Goal: Task Accomplishment & Management: Use online tool/utility

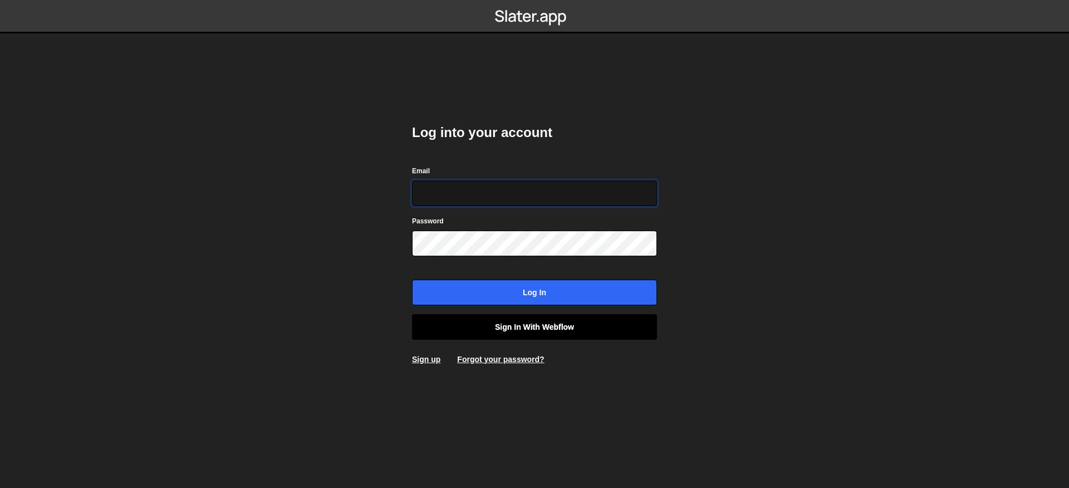
type input "contact@muratdesigns.com"
click at [510, 332] on link "Sign in with Webflow" at bounding box center [534, 327] width 245 height 26
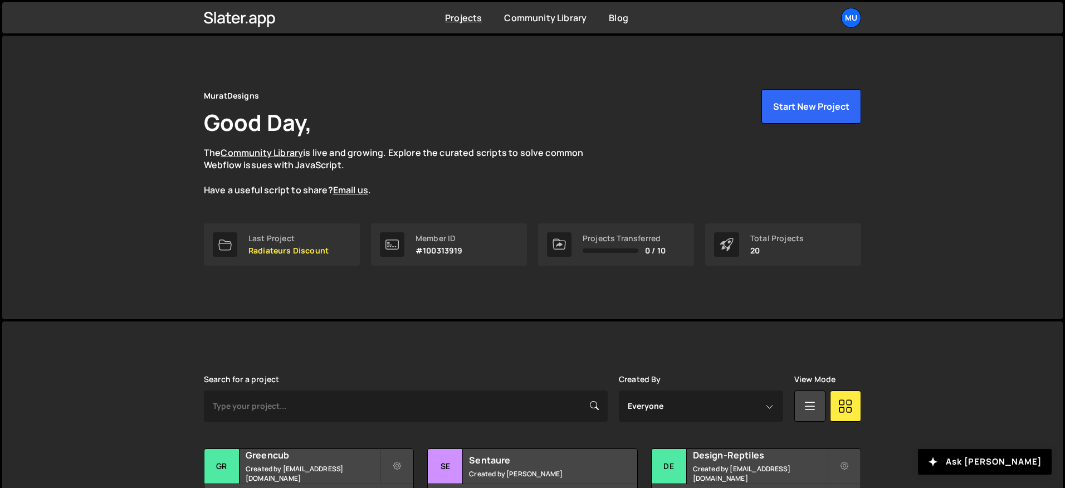
scroll to position [277, 0]
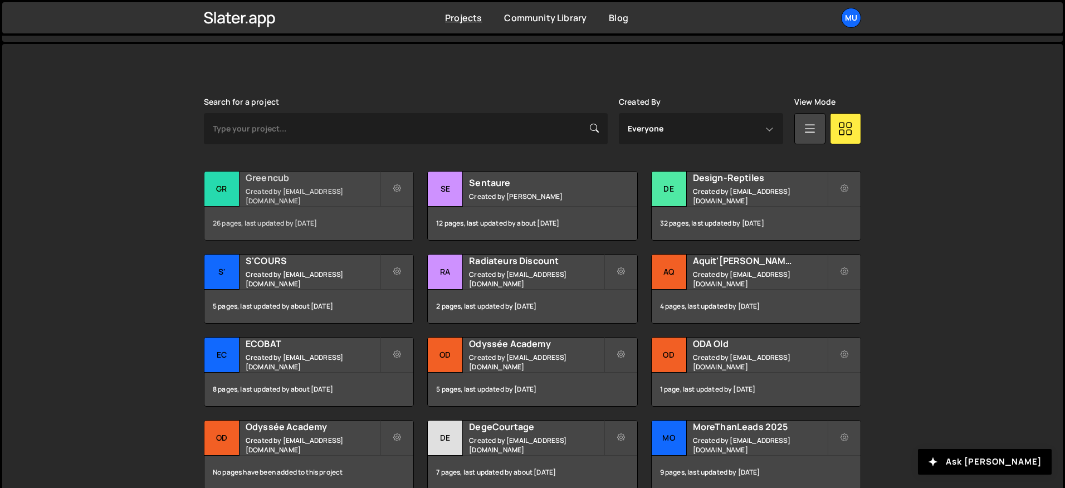
click at [279, 215] on div "26 pages, last updated by 20 days ago" at bounding box center [308, 223] width 209 height 33
click at [290, 190] on small "Created by muratdesigns1@gmail.com" at bounding box center [313, 196] width 134 height 19
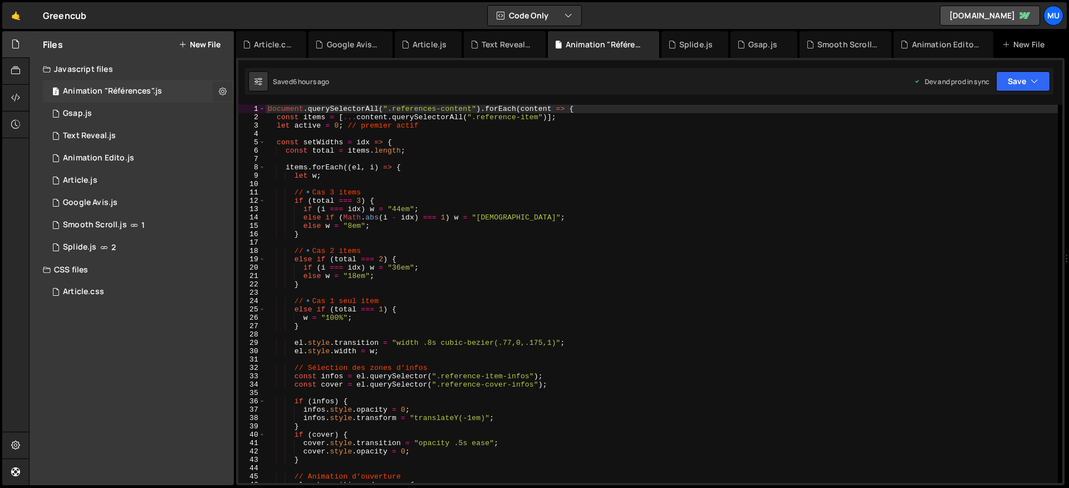
click at [226, 88] on icon at bounding box center [223, 91] width 8 height 11
type input "Animation "Références""
radio input "true"
checkbox input "true"
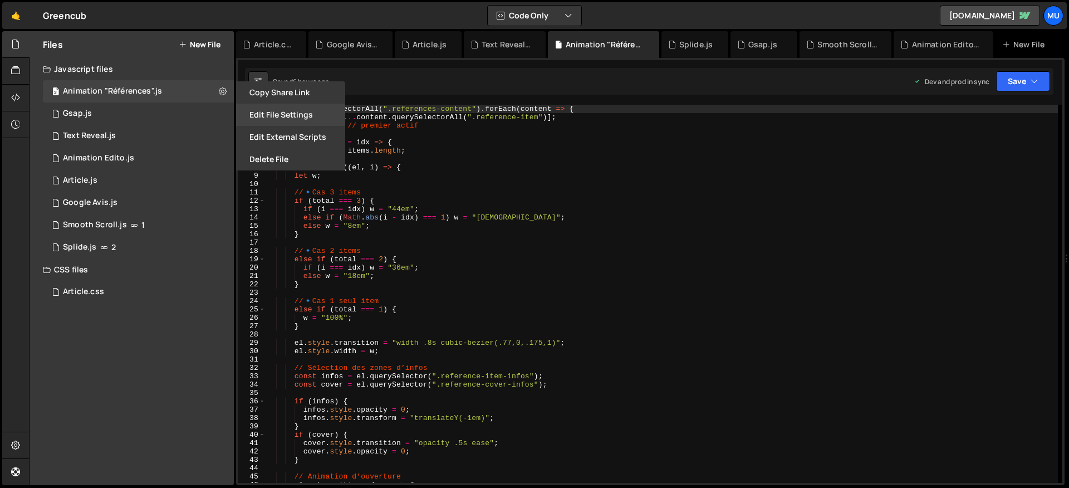
click at [267, 119] on button "Edit File Settings" at bounding box center [290, 115] width 109 height 22
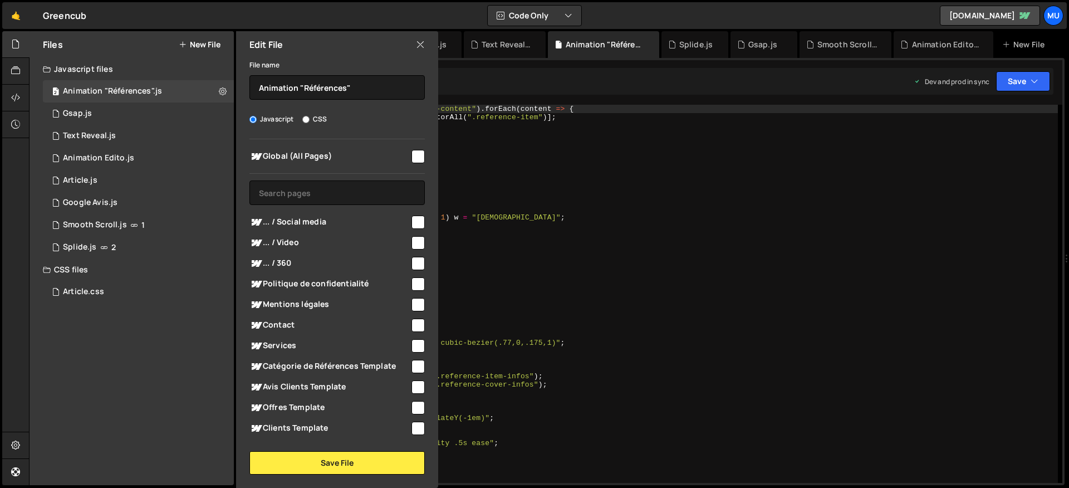
click at [291, 258] on span "... / 360" at bounding box center [330, 263] width 160 height 13
checkbox input "true"
click at [295, 247] on span "... / Video" at bounding box center [330, 242] width 160 height 13
checkbox input "true"
click at [307, 226] on span "... / Social media" at bounding box center [330, 222] width 160 height 13
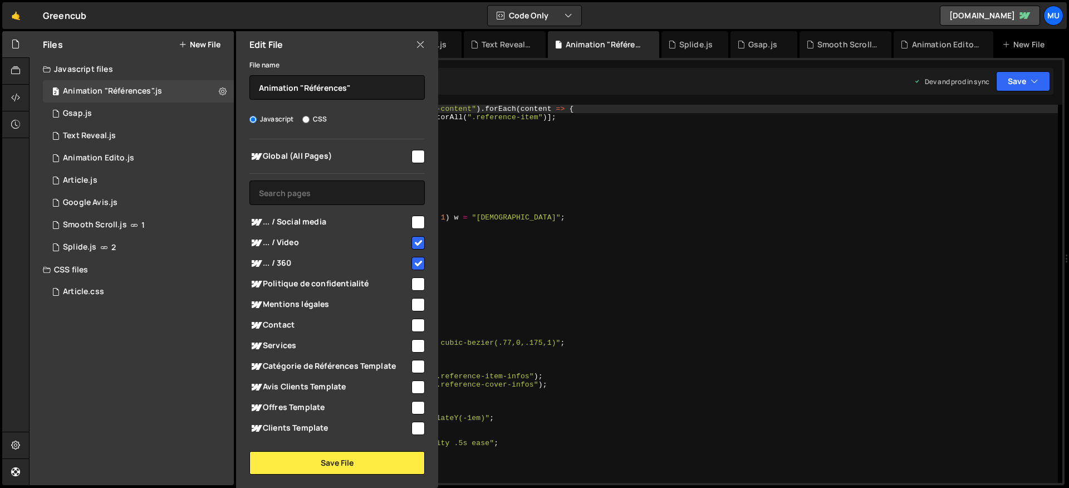
checkbox input "true"
click at [308, 463] on button "Save File" at bounding box center [337, 462] width 175 height 23
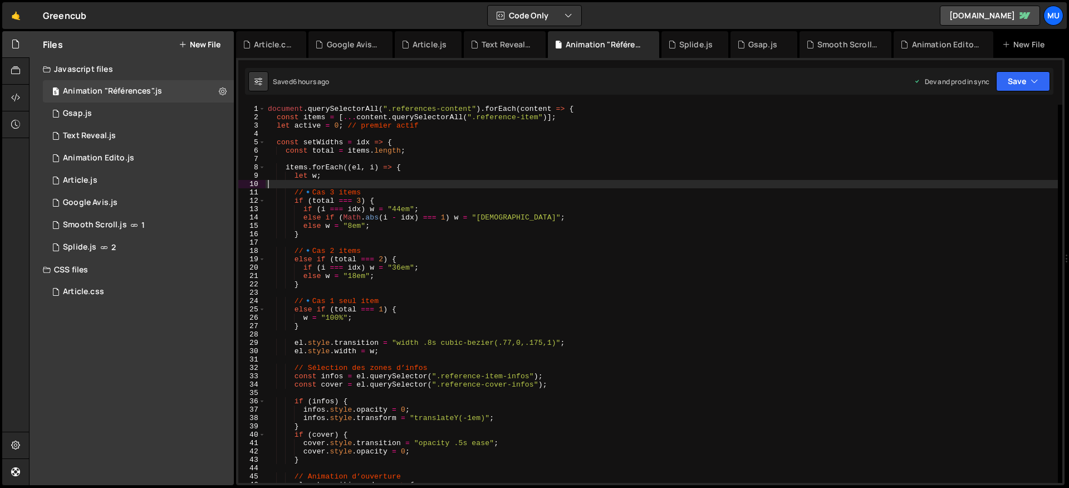
click at [603, 185] on div "document . querySelectorAll ( ".references-content" ) . forEach ( content => { …" at bounding box center [662, 302] width 793 height 395
click at [518, 271] on div "document . querySelectorAll ( ".references-content" ) . forEach ( content => { …" at bounding box center [662, 302] width 793 height 395
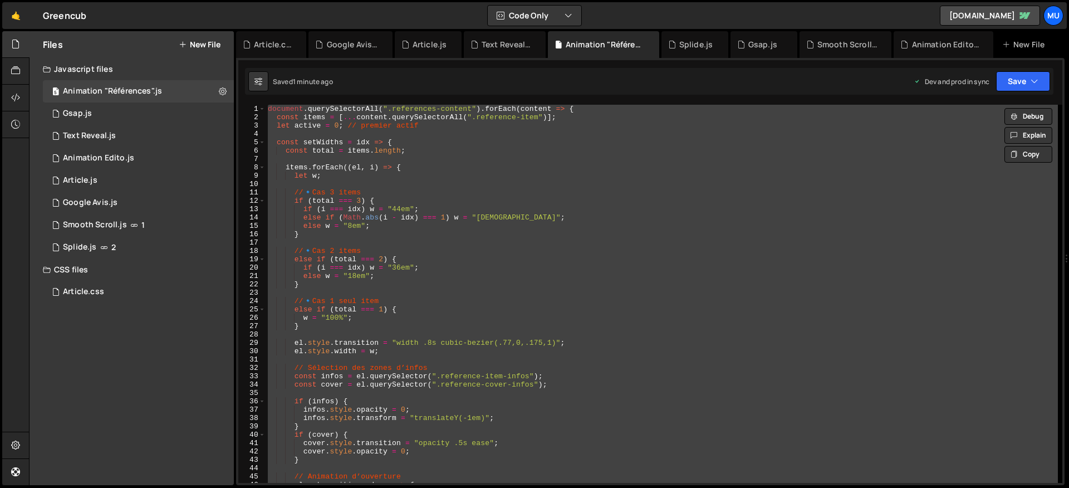
click at [523, 257] on div "document . querySelectorAll ( ".references-content" ) . forEach ( content => { …" at bounding box center [662, 294] width 793 height 378
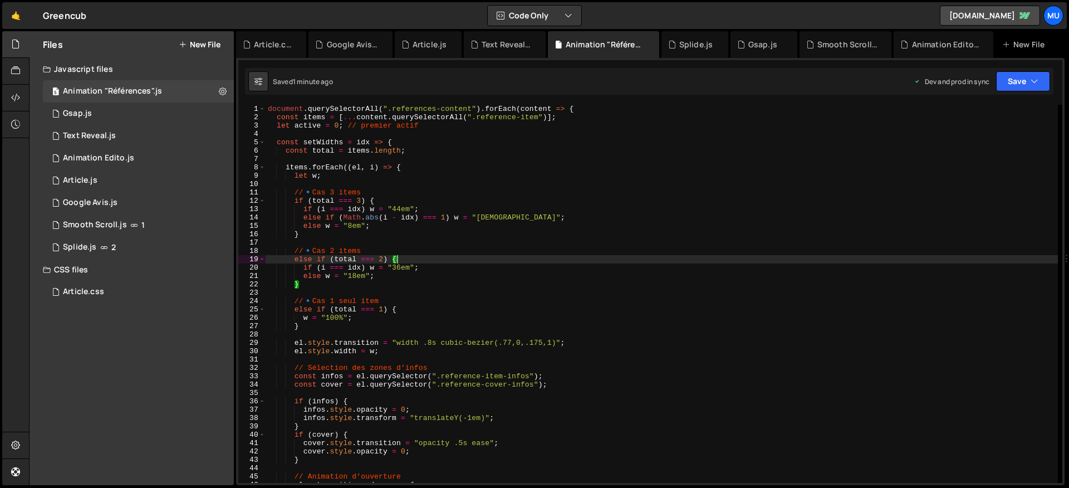
type textarea "});"
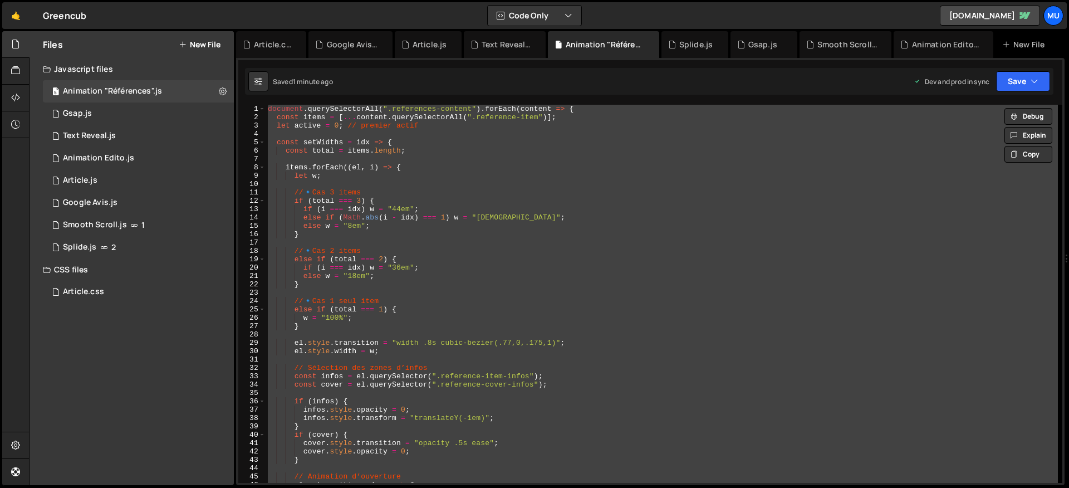
paste textarea
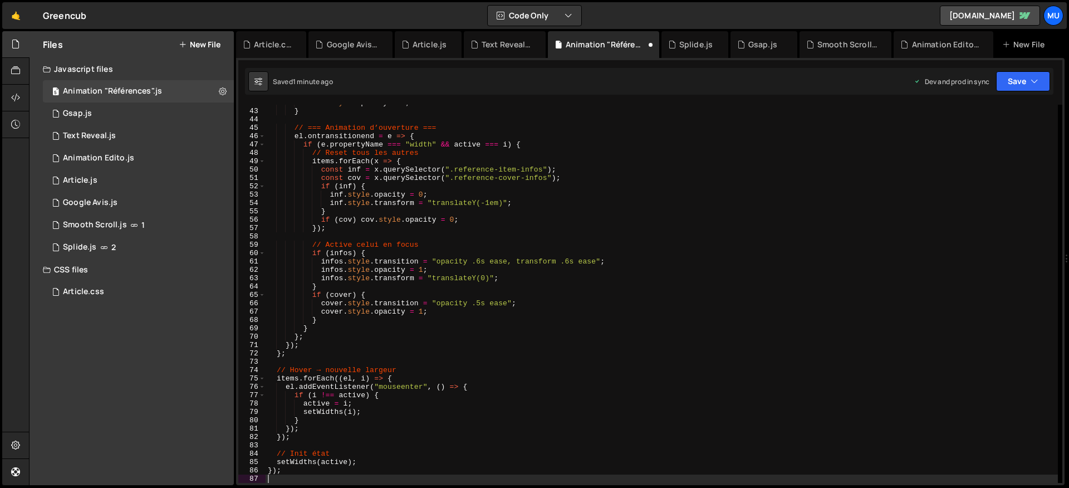
scroll to position [349, 0]
click at [219, 46] on button "New File" at bounding box center [200, 44] width 42 height 9
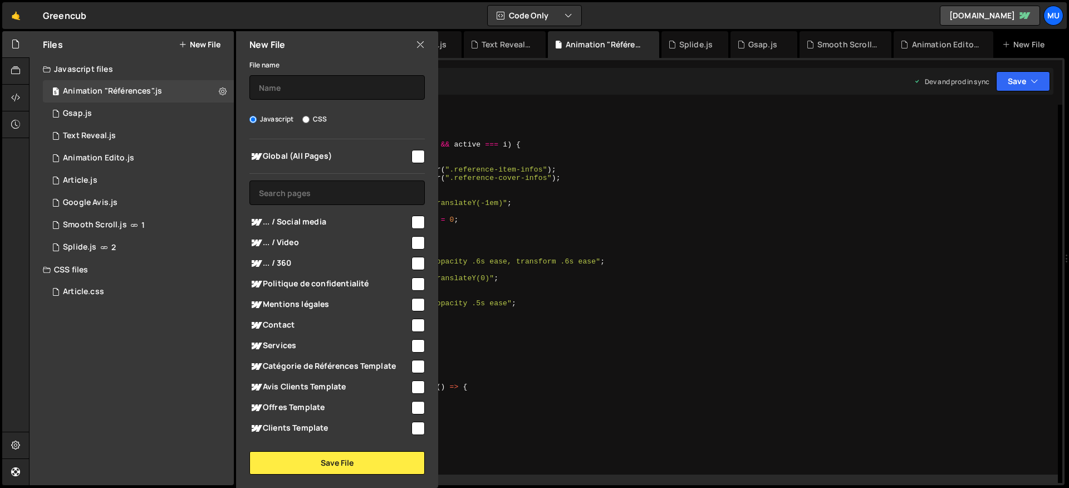
click at [314, 116] on label "CSS" at bounding box center [314, 119] width 25 height 11
click at [310, 116] on input "CSS" at bounding box center [305, 119] width 7 height 7
radio input "true"
click at [286, 266] on span "... / 360" at bounding box center [330, 263] width 160 height 13
checkbox input "true"
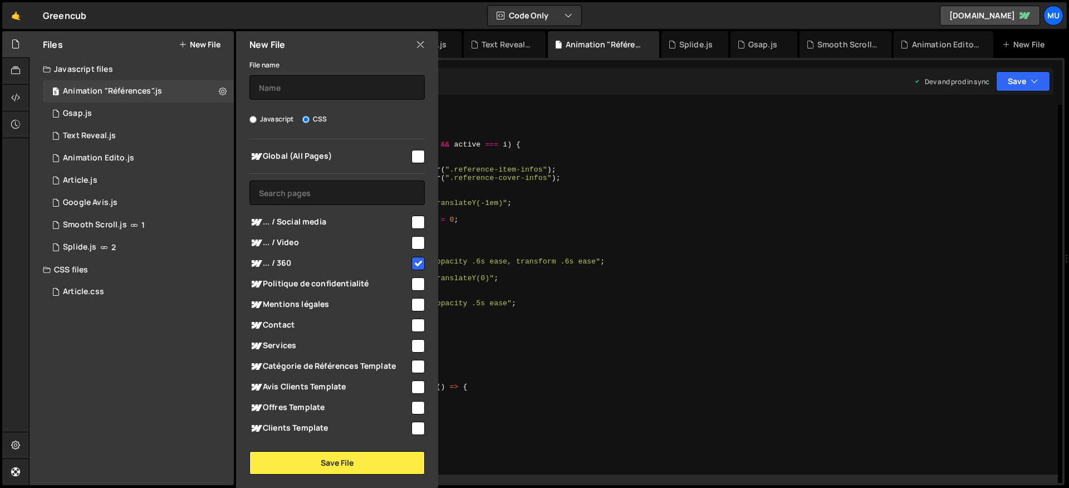
drag, startPoint x: 291, startPoint y: 243, endPoint x: 294, endPoint y: 233, distance: 9.9
click at [291, 242] on span "... / Video" at bounding box center [330, 242] width 160 height 13
checkbox input "true"
click at [299, 216] on span "... / Social media" at bounding box center [330, 222] width 160 height 13
checkbox input "true"
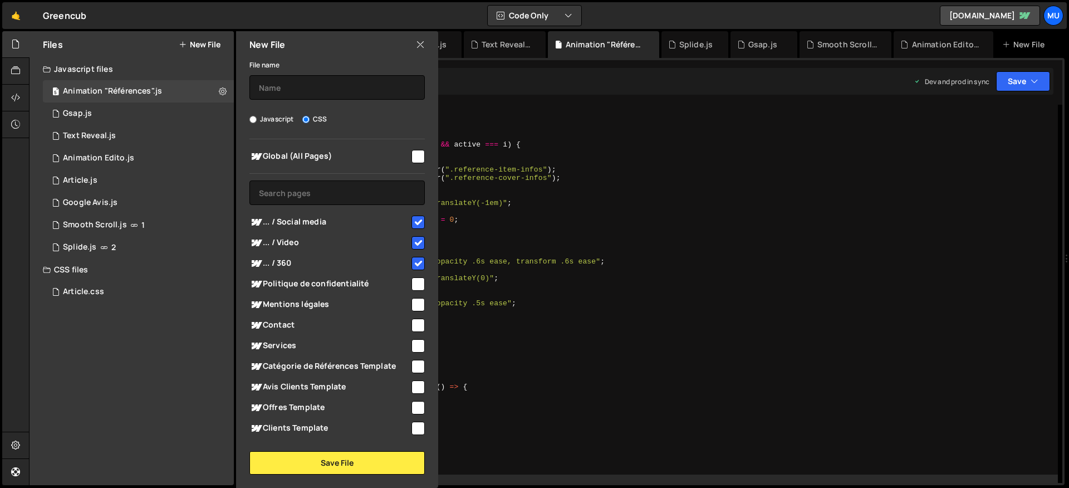
scroll to position [182, 0]
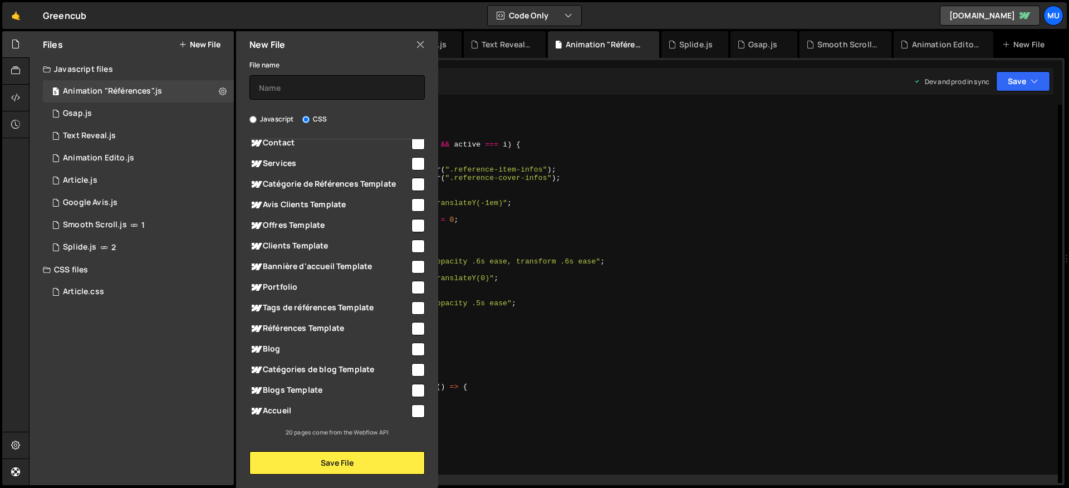
click at [288, 285] on span "Portfolio" at bounding box center [330, 287] width 160 height 13
checkbox input "true"
click at [275, 409] on span "Accueil" at bounding box center [330, 410] width 160 height 13
checkbox input "true"
click at [295, 85] on input "text" at bounding box center [337, 87] width 175 height 25
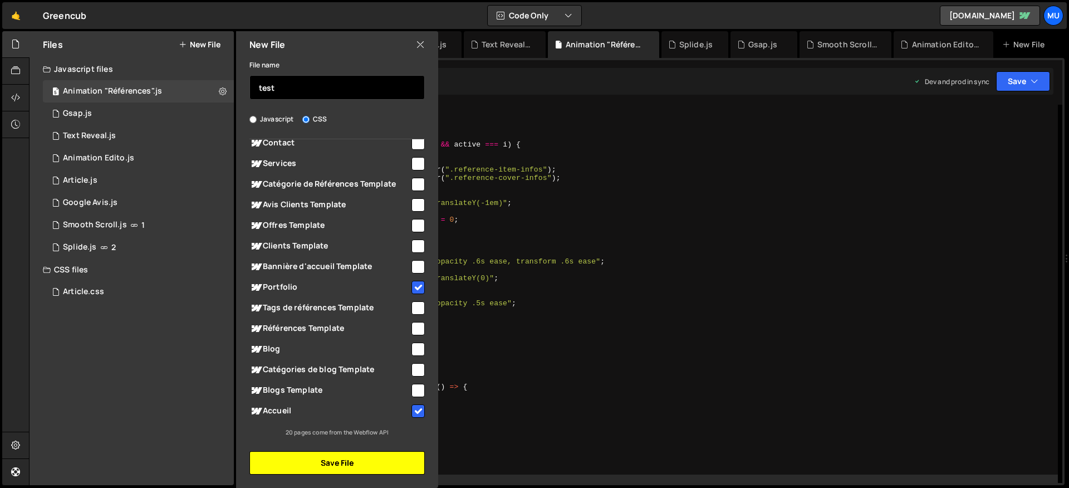
type input "test"
click at [341, 458] on button "Save File" at bounding box center [337, 462] width 175 height 23
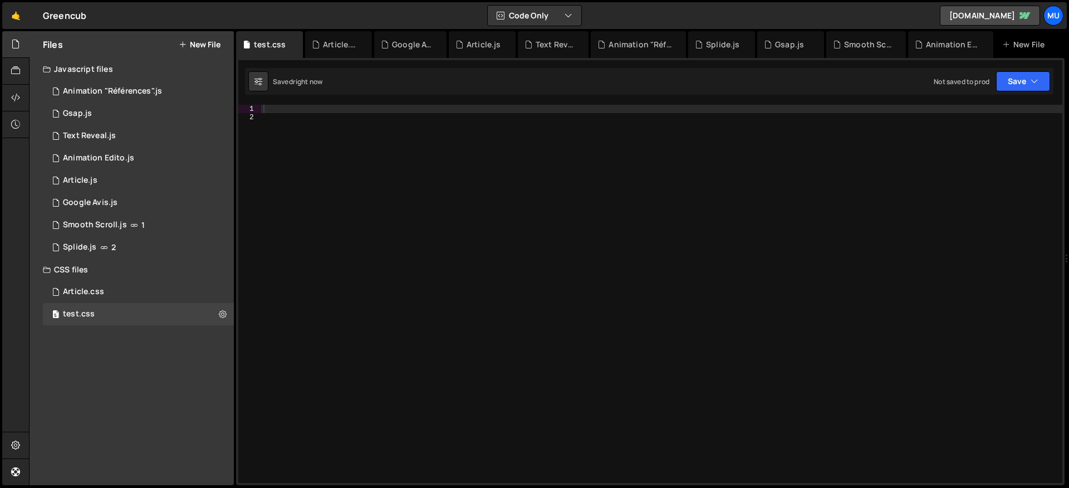
click at [525, 218] on div at bounding box center [661, 302] width 801 height 395
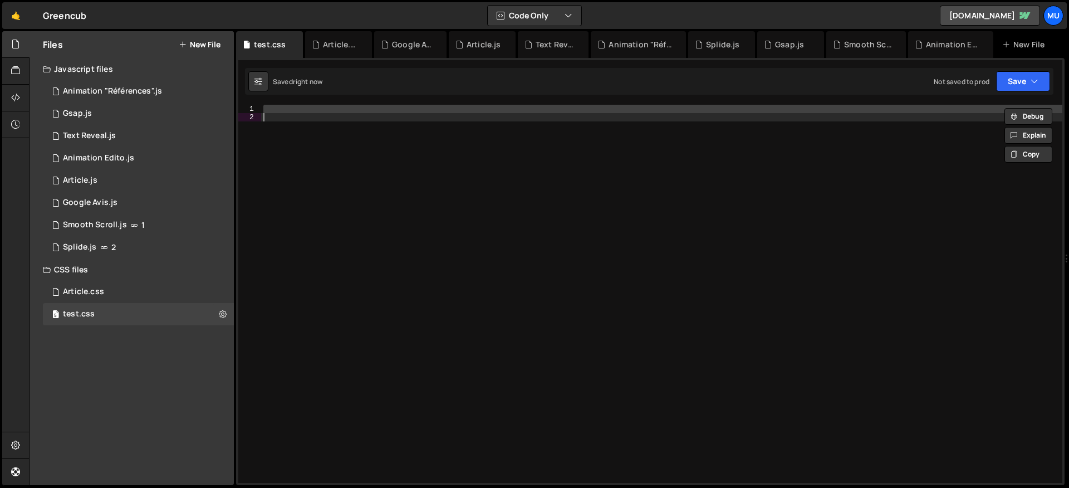
paste textarea
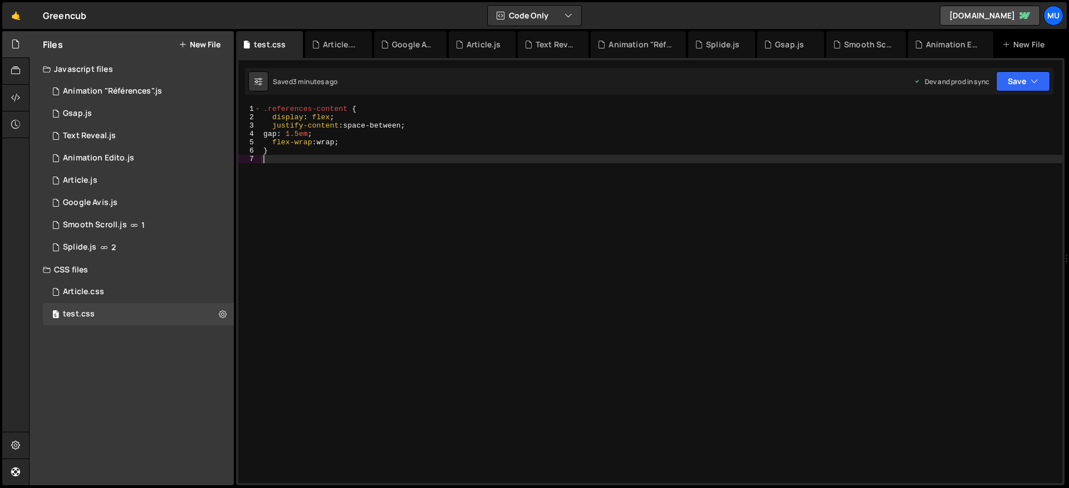
click at [360, 226] on div ".references-content { display : flex ; justify-content : space-between ; gap : …" at bounding box center [661, 302] width 801 height 395
type textarea "}"
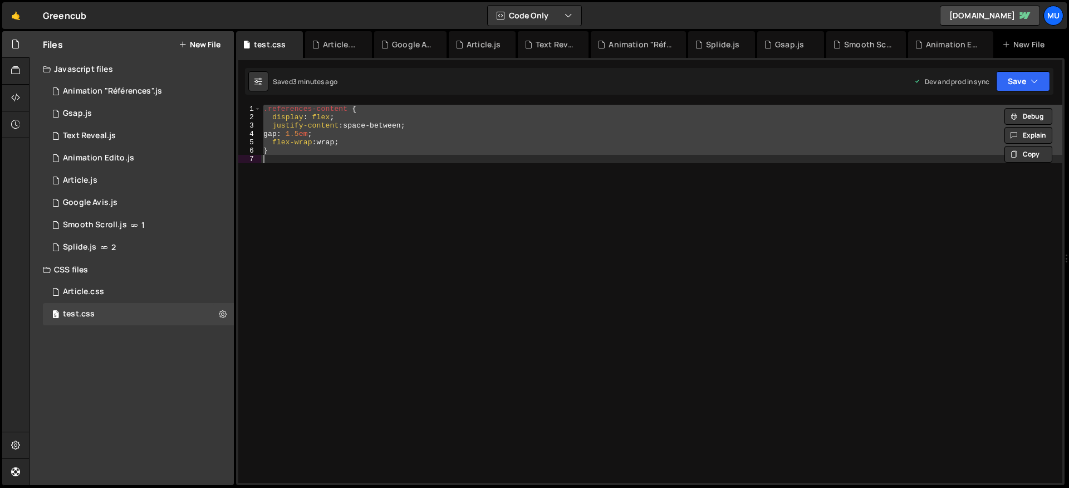
paste textarea
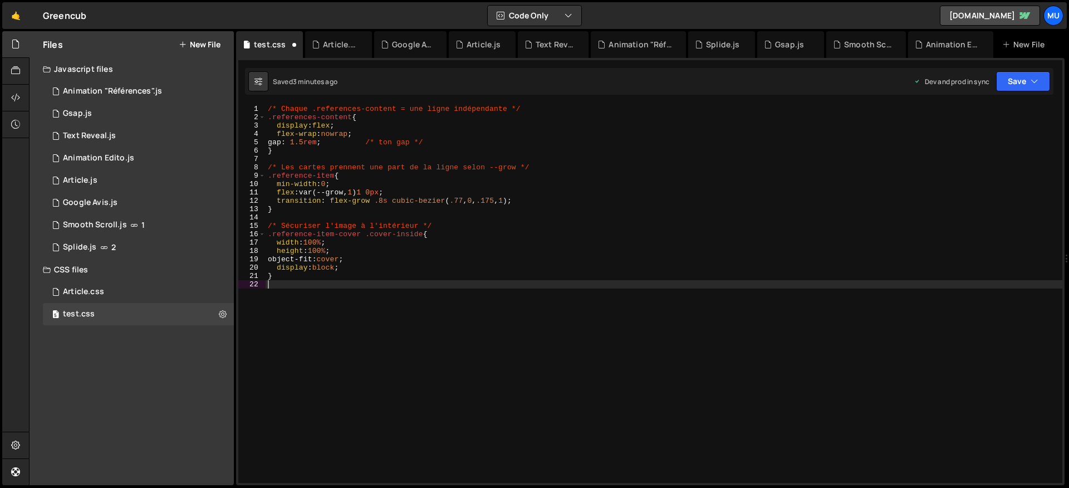
type textarea "}"
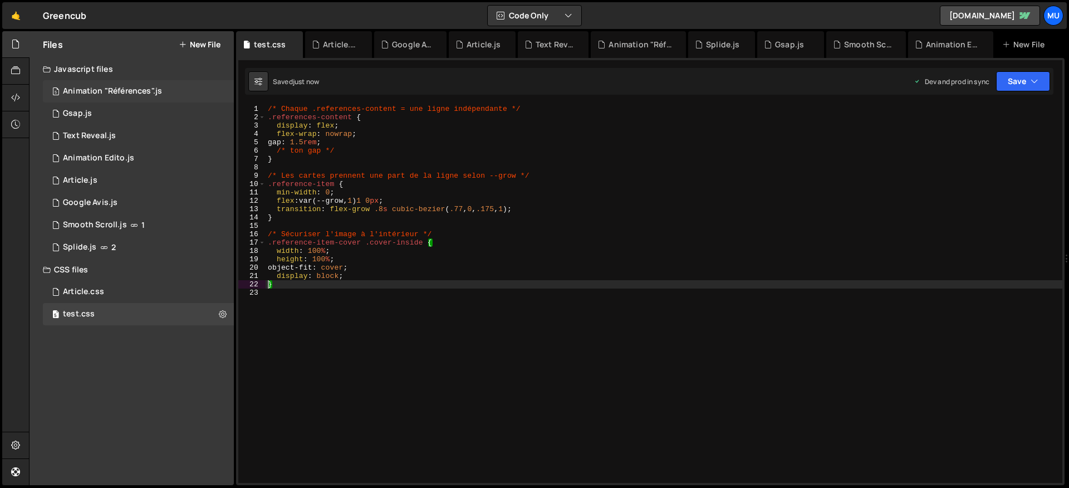
click at [123, 83] on div "5 Animation "Références".js 0" at bounding box center [138, 91] width 191 height 22
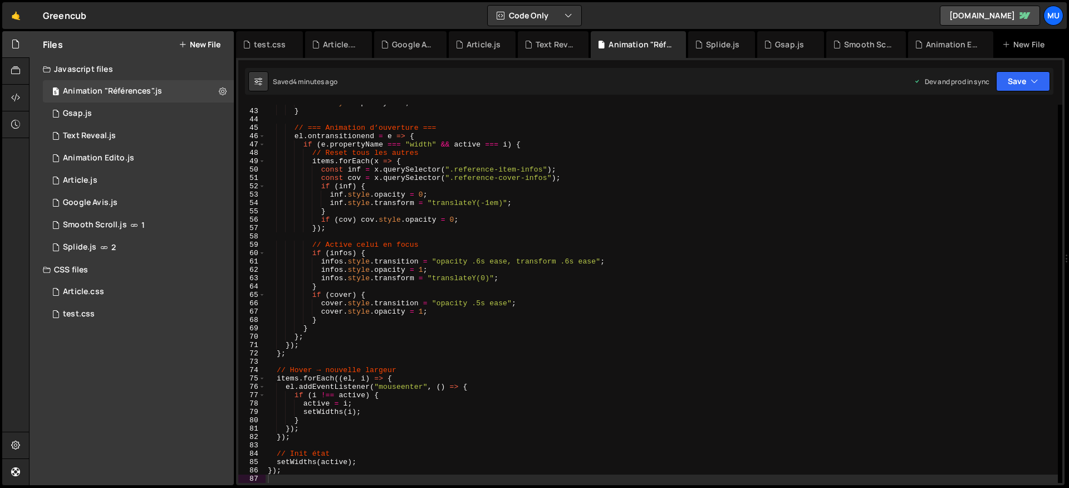
click at [334, 195] on div "cover . style . opacity = 0 ; } // === Animation d’ouverture === el . ontransit…" at bounding box center [662, 296] width 793 height 395
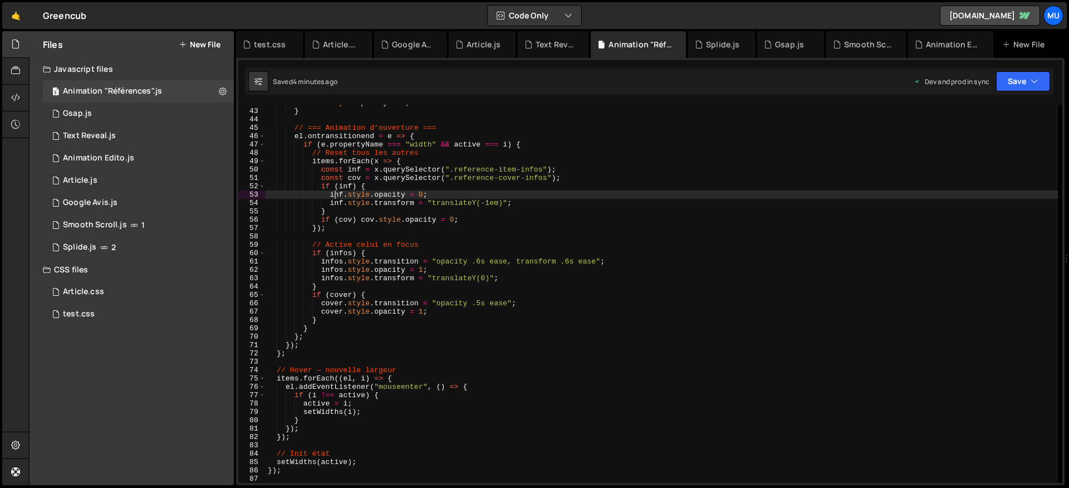
type textarea "});"
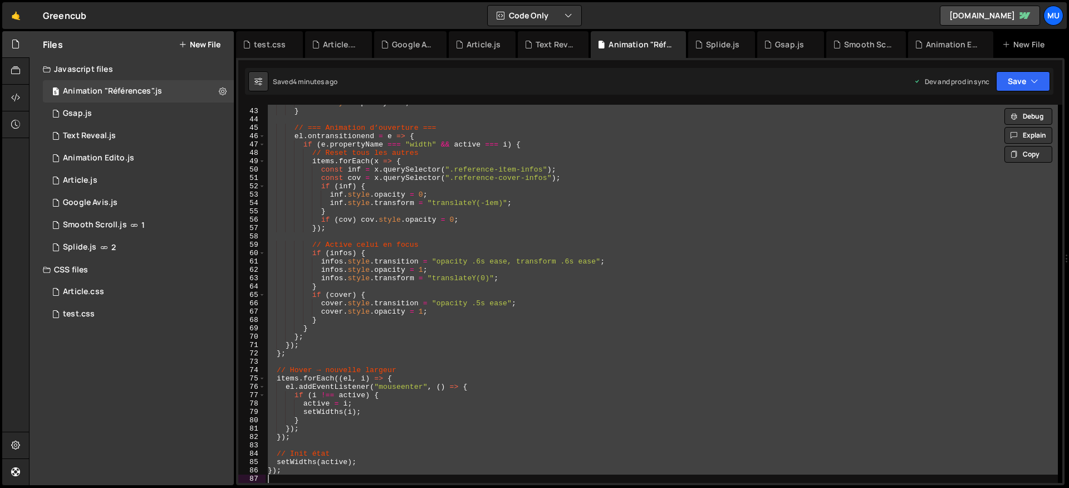
paste textarea
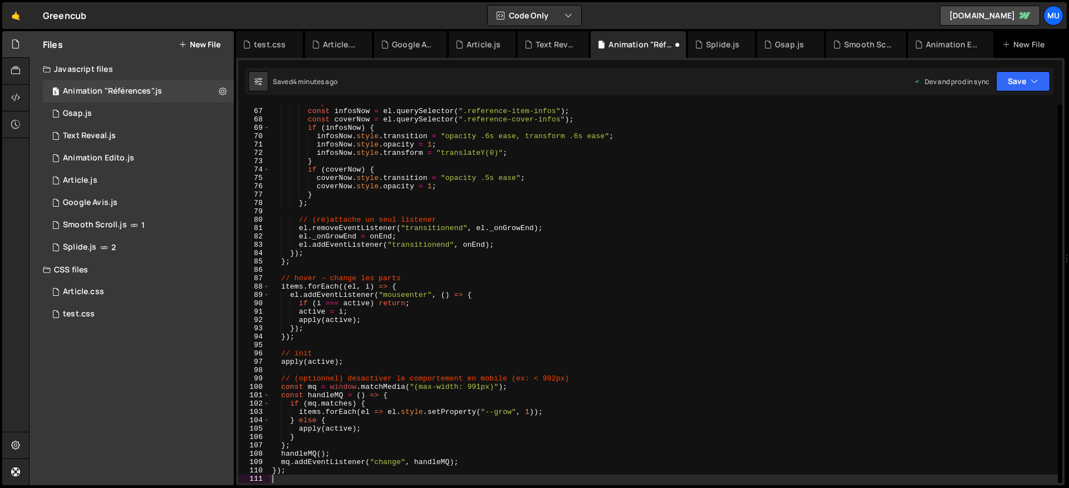
scroll to position [549, 0]
type textarea "});"
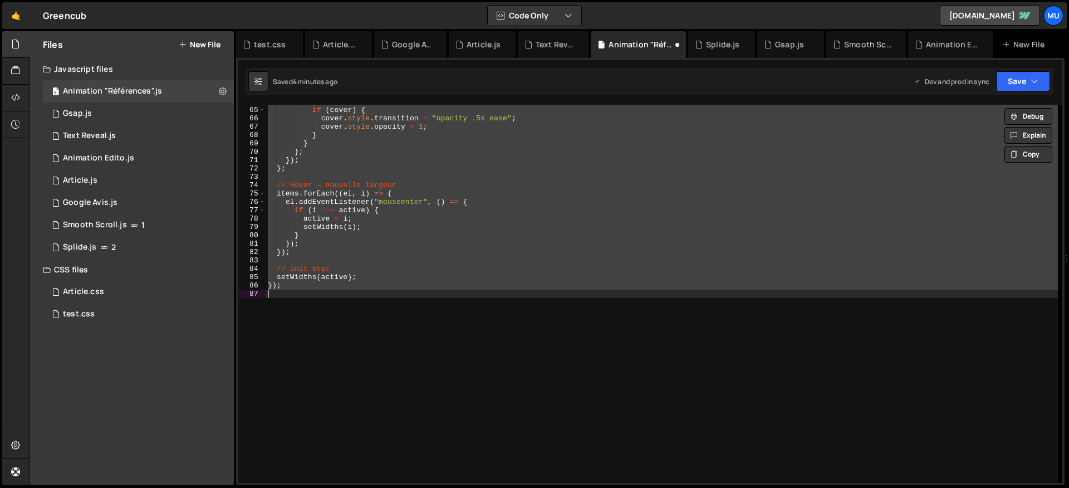
paste textarea
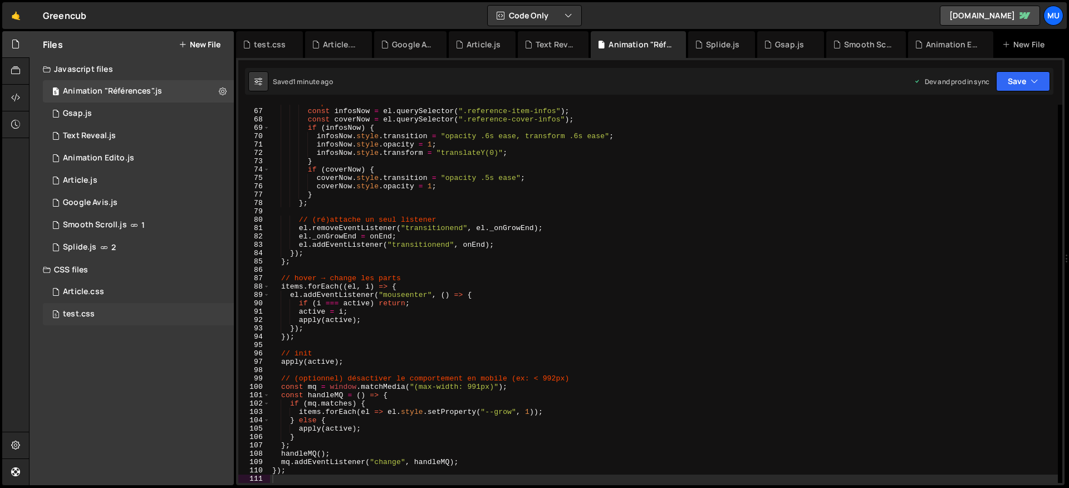
click at [83, 305] on div "5 test.css 0" at bounding box center [138, 314] width 191 height 22
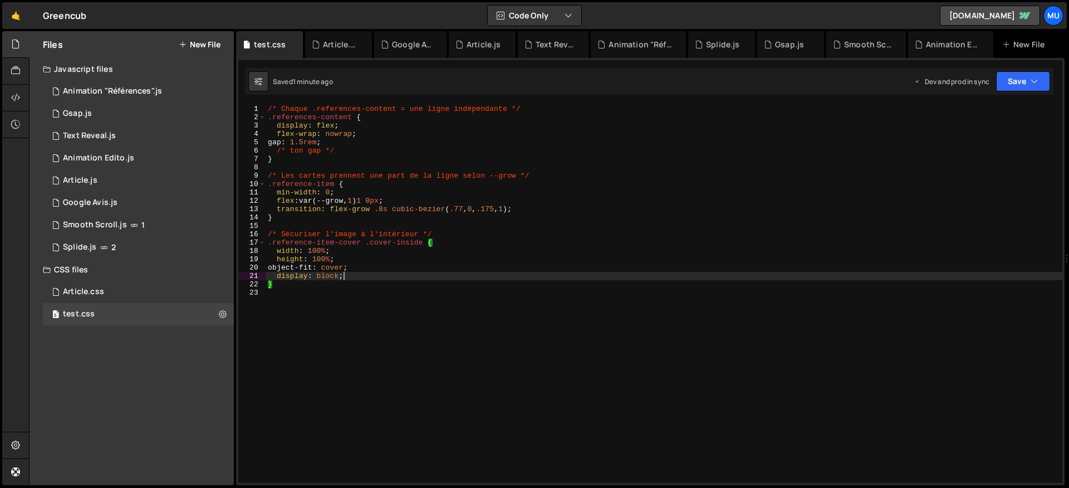
click at [367, 278] on div "/* Chaque .references-content = une ligne indépendante */ .references-content {…" at bounding box center [664, 302] width 797 height 395
type textarea "}"
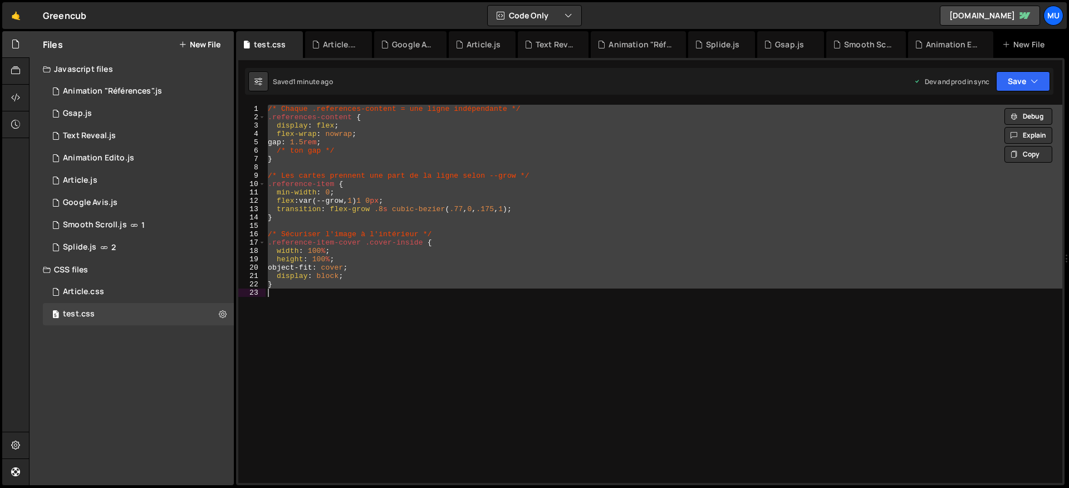
paste textarea
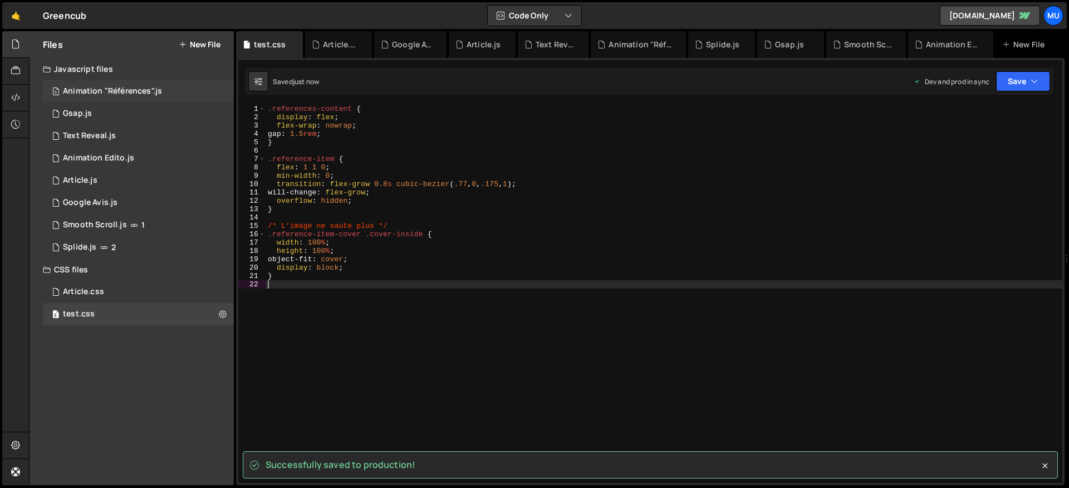
click at [118, 86] on div "Animation "Références".js" at bounding box center [112, 91] width 99 height 10
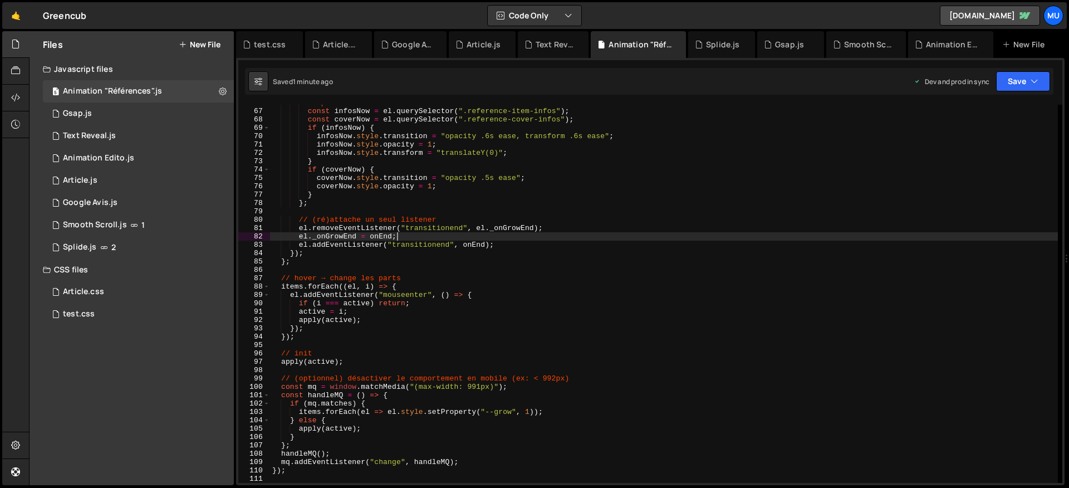
click at [398, 234] on div "// puis affiche le contenu de la carte active const infosNow = el . querySelect…" at bounding box center [664, 296] width 788 height 395
type textarea "});"
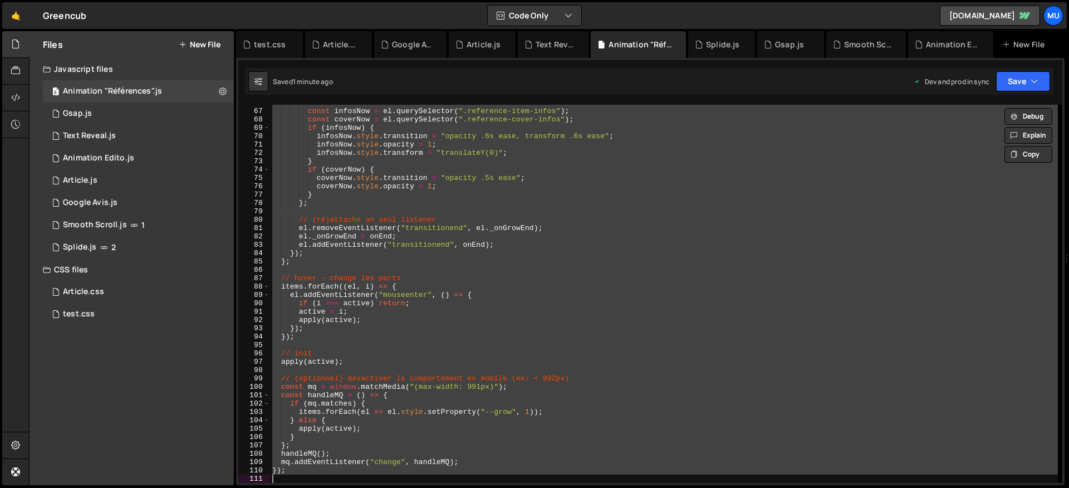
paste textarea
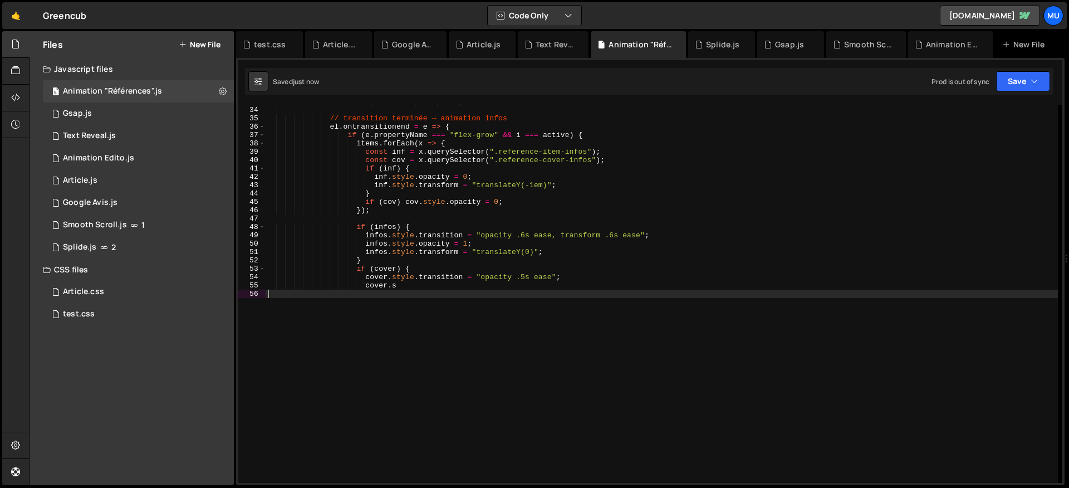
click at [498, 272] on div "if ( cover ) cover . style . opacity = 0 ; // transition terminée → animation i…" at bounding box center [662, 294] width 793 height 395
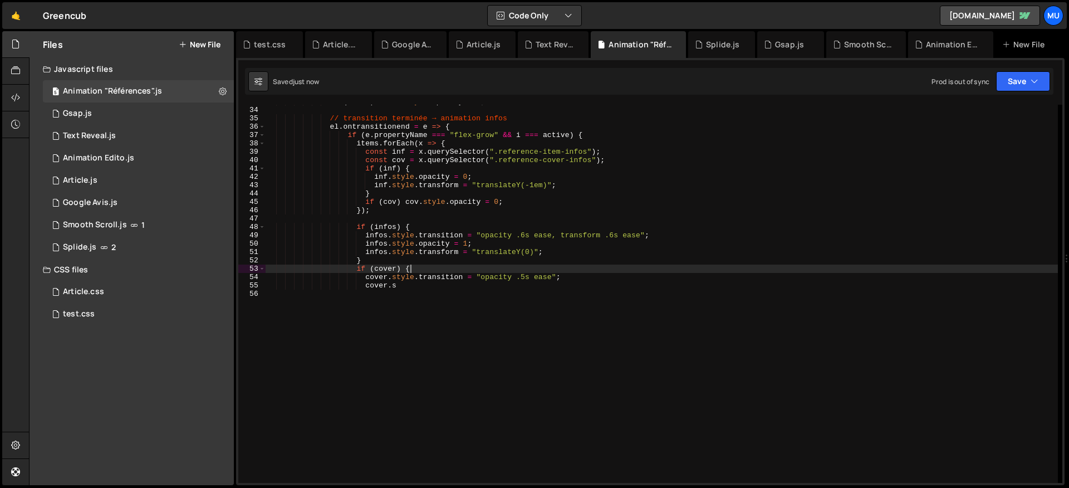
click at [549, 161] on div "if ( cover ) cover . style . opacity = 0 ; // transition terminée → animation i…" at bounding box center [662, 294] width 793 height 395
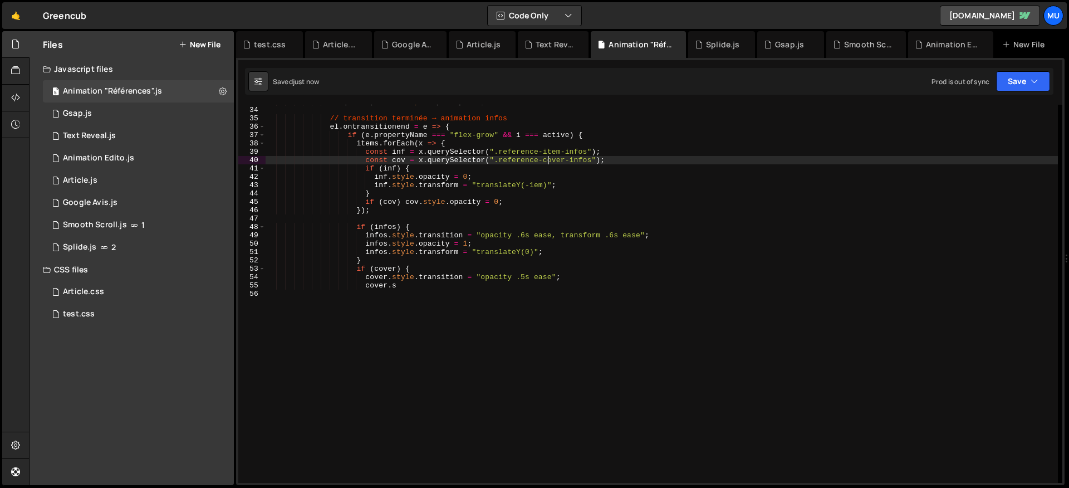
type textarea "cover.s"
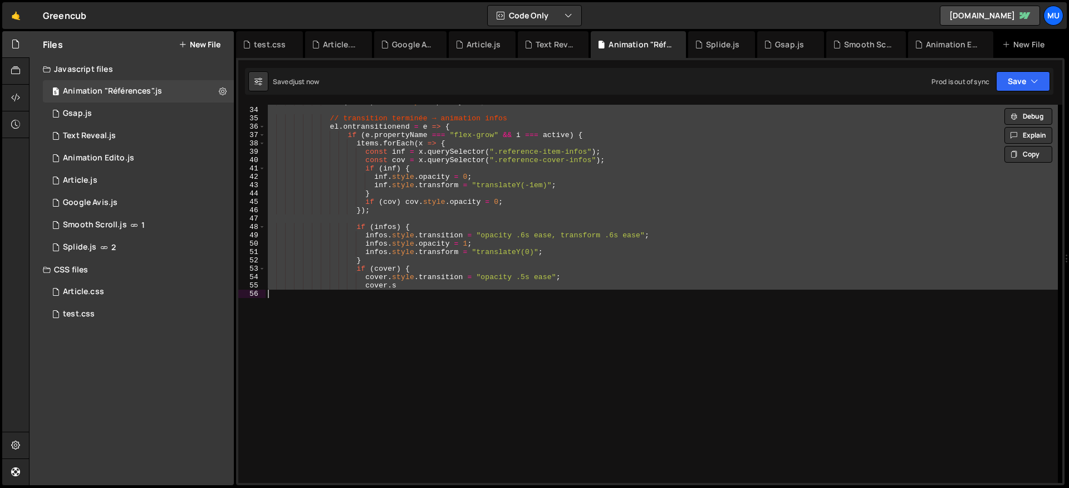
paste textarea
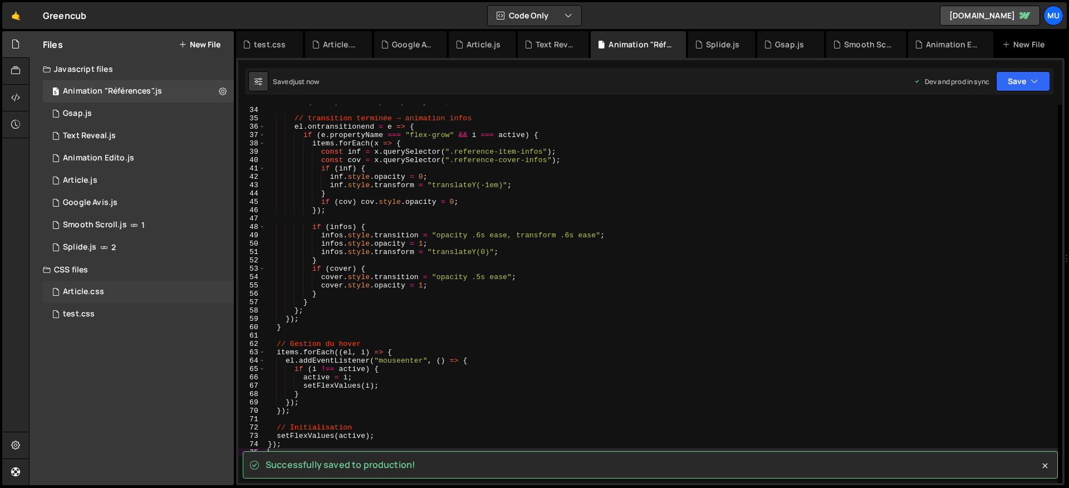
scroll to position [430, 0]
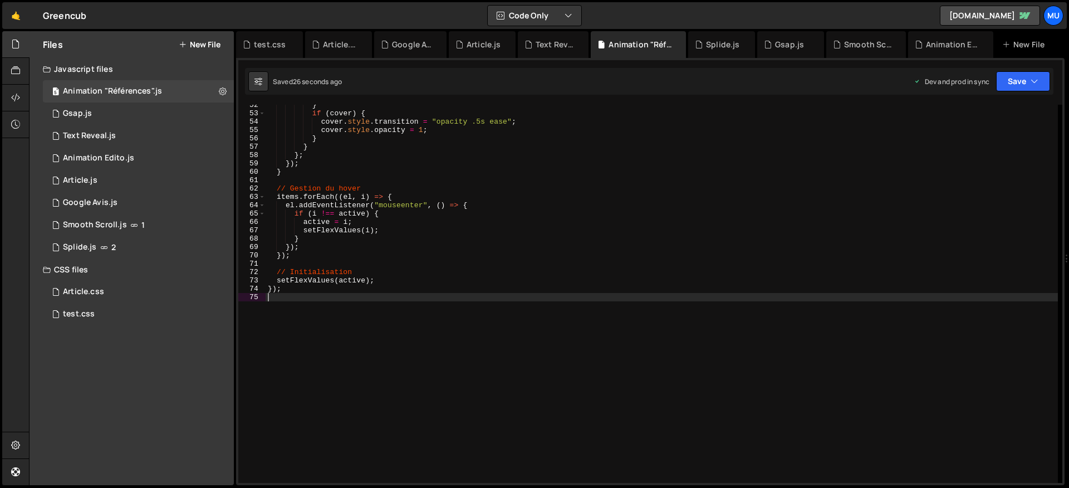
click at [406, 214] on div "} if ( cover ) { cover . style . transition = "opacity .5s ease" ; cover . styl…" at bounding box center [662, 298] width 793 height 395
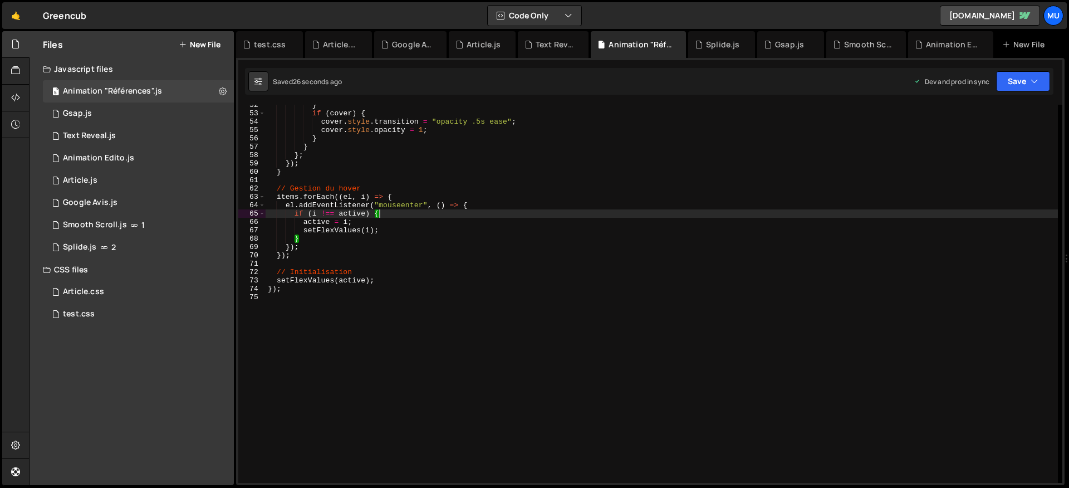
type textarea "});"
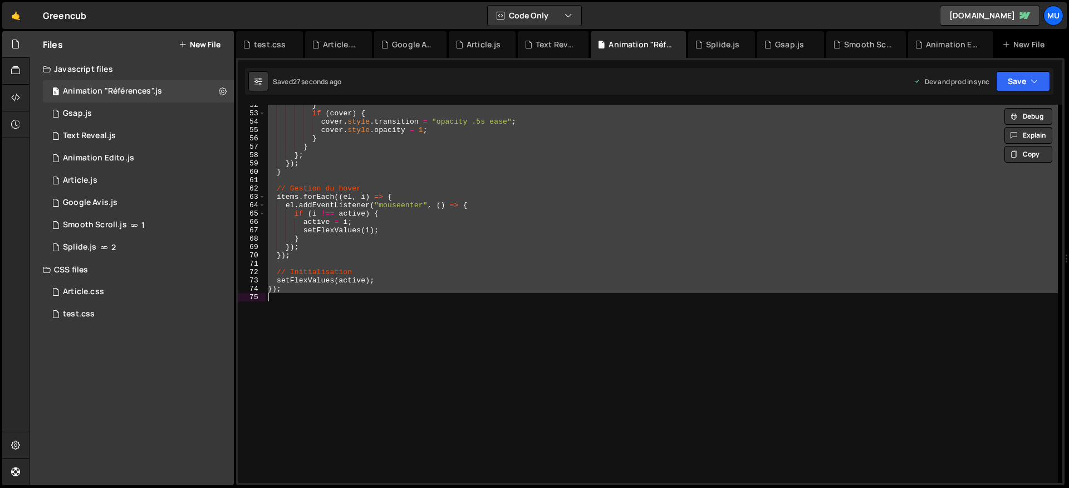
paste textarea
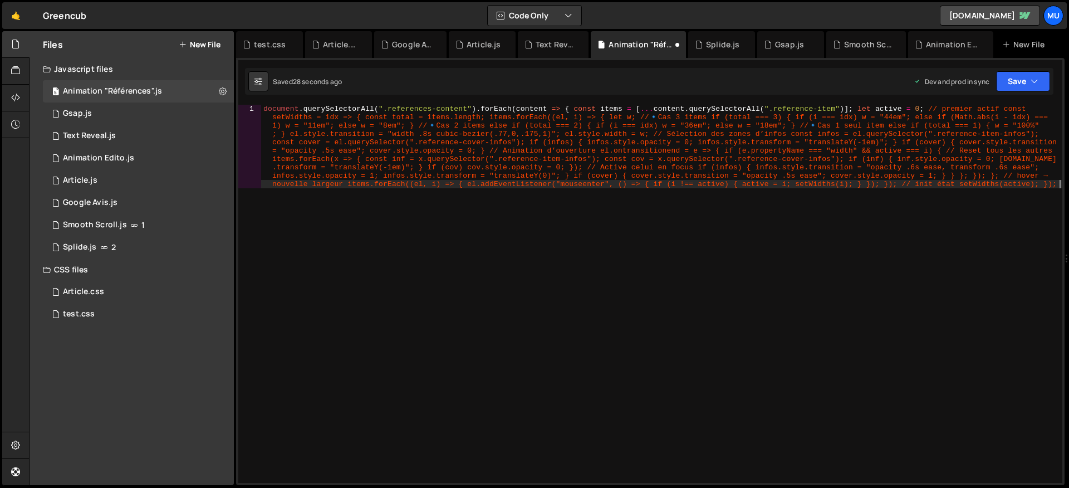
scroll to position [433, 0]
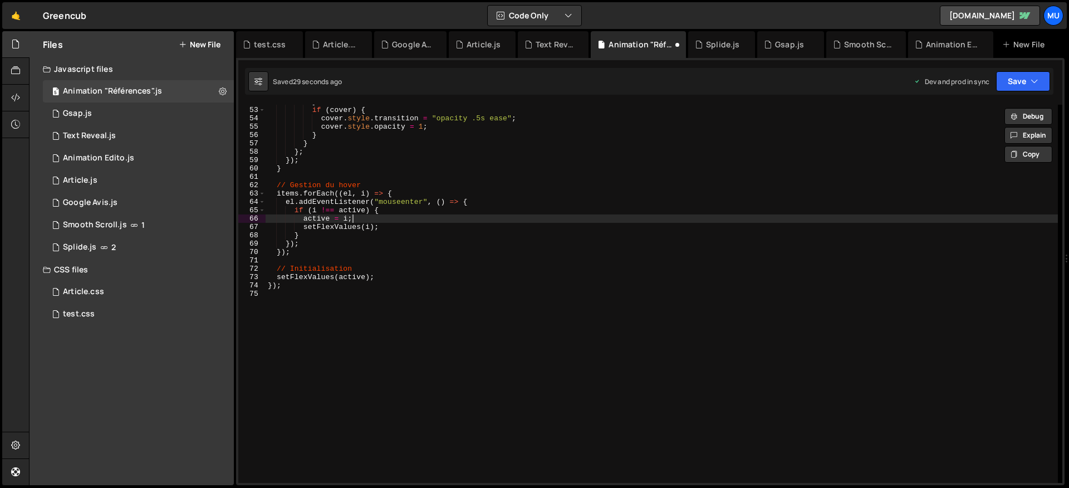
drag, startPoint x: 423, startPoint y: 220, endPoint x: 387, endPoint y: 235, distance: 39.2
click at [423, 220] on div "} if ( cover ) { cover . style . transition = "opacity .5s ease" ; cover . styl…" at bounding box center [662, 294] width 793 height 395
type textarea "});"
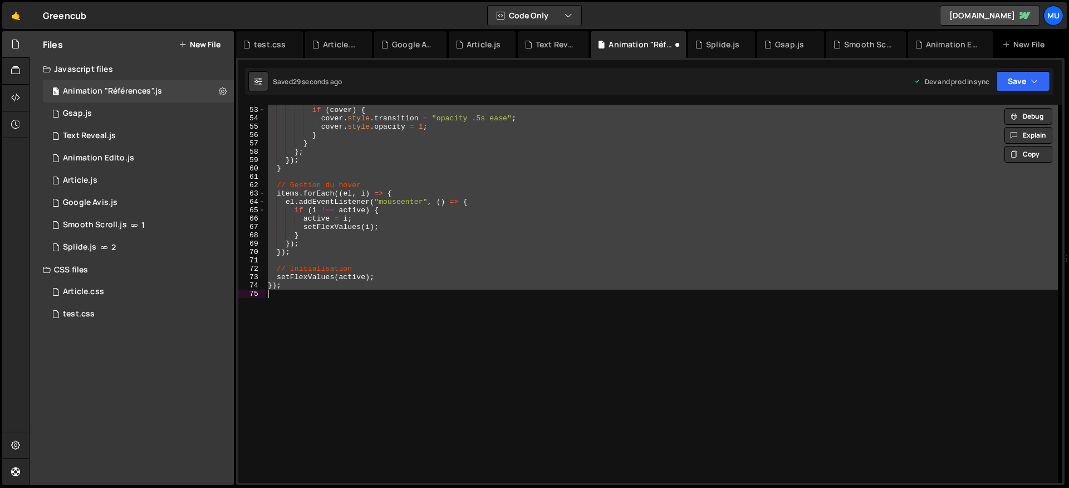
paste textarea
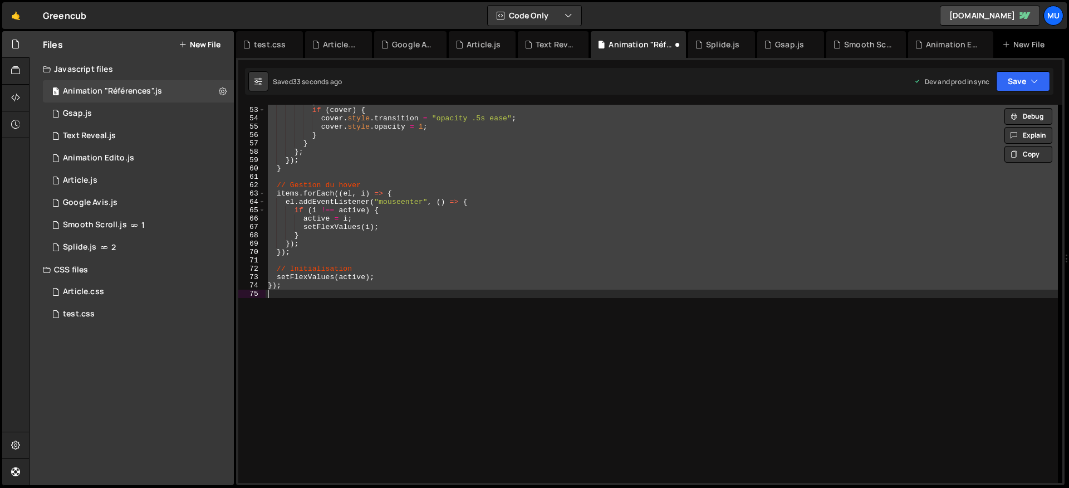
click at [512, 280] on div "} if ( cover ) { cover . style . transition = "opacity .5s ease" ; cover . styl…" at bounding box center [662, 294] width 793 height 378
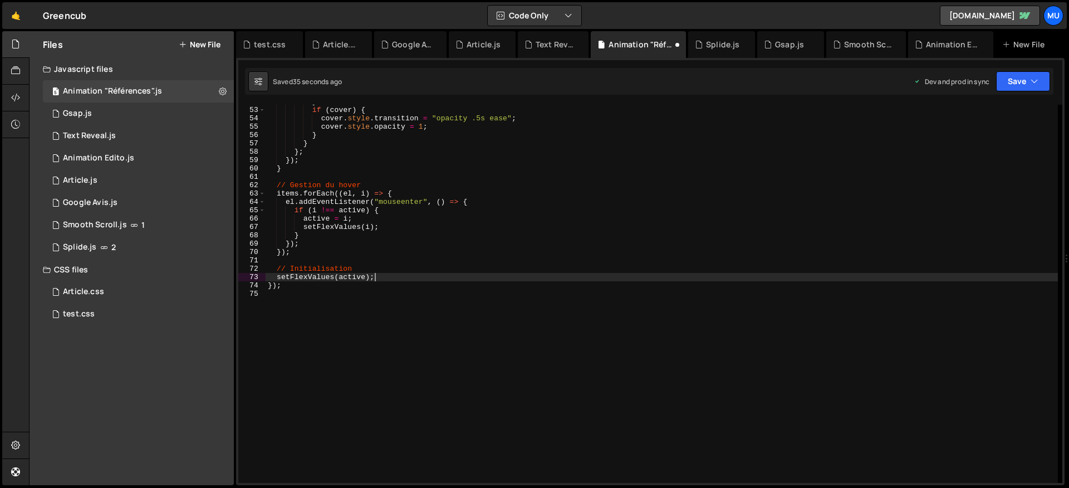
drag, startPoint x: 451, startPoint y: 181, endPoint x: 455, endPoint y: 187, distance: 7.3
click at [451, 182] on div "} if ( cover ) { cover . style . transition = "opacity .5s ease" ; cover . styl…" at bounding box center [662, 294] width 793 height 395
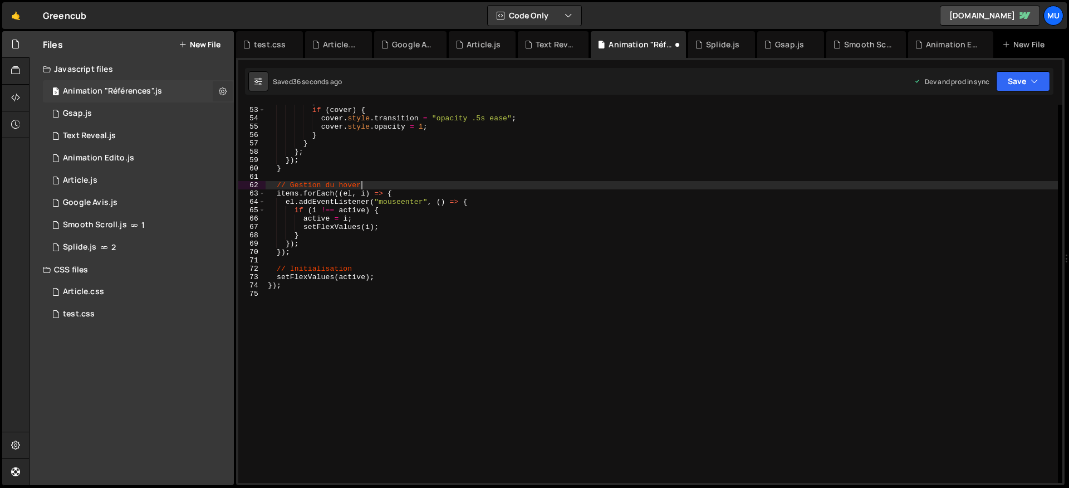
click at [219, 88] on icon at bounding box center [223, 91] width 8 height 11
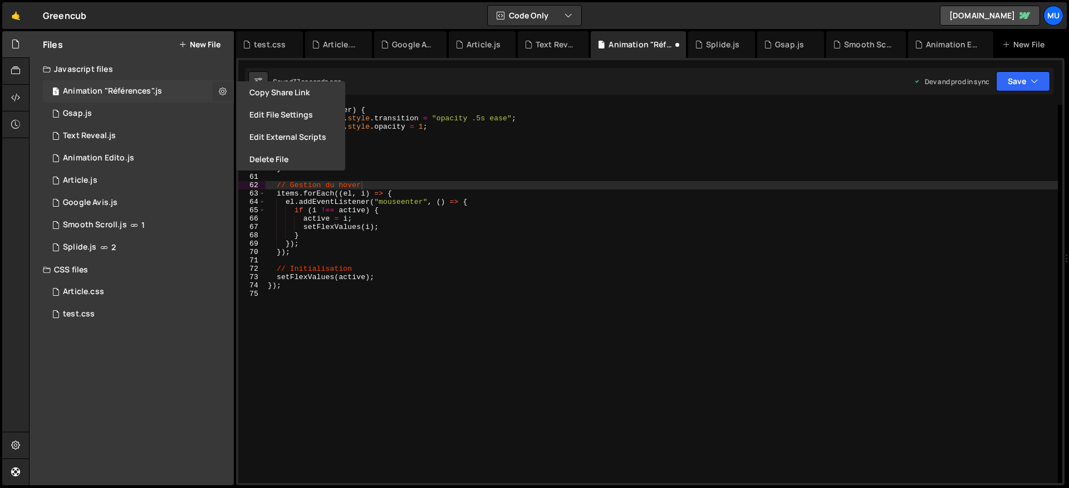
click at [223, 89] on icon at bounding box center [223, 91] width 8 height 11
click at [459, 246] on div "} if ( cover ) { cover . style . transition = "opacity .5s ease" ; cover . styl…" at bounding box center [662, 294] width 793 height 395
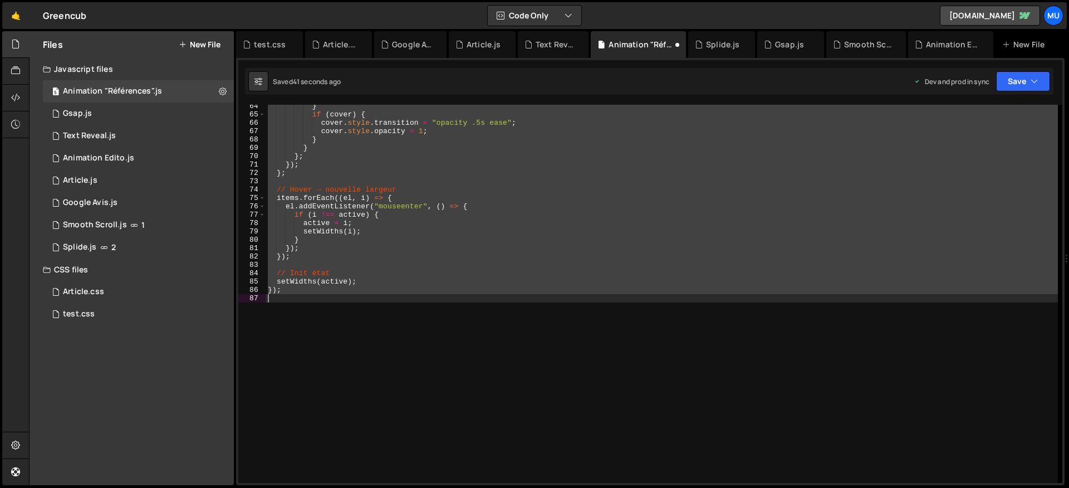
scroll to position [530, 0]
click at [436, 234] on div "} if ( cover ) { cover . style . transition = "opacity .5s ease" ; cover . styl…" at bounding box center [662, 294] width 793 height 378
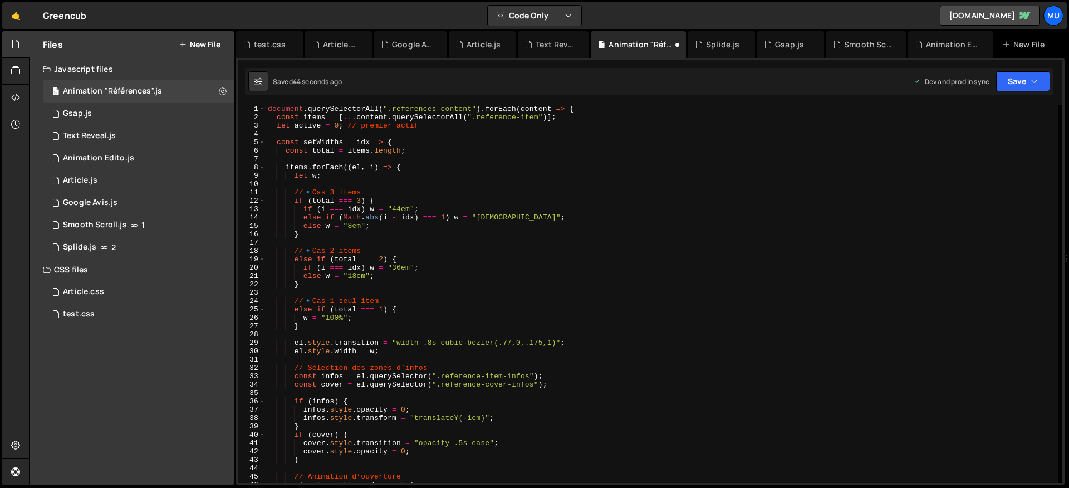
scroll to position [463, 0]
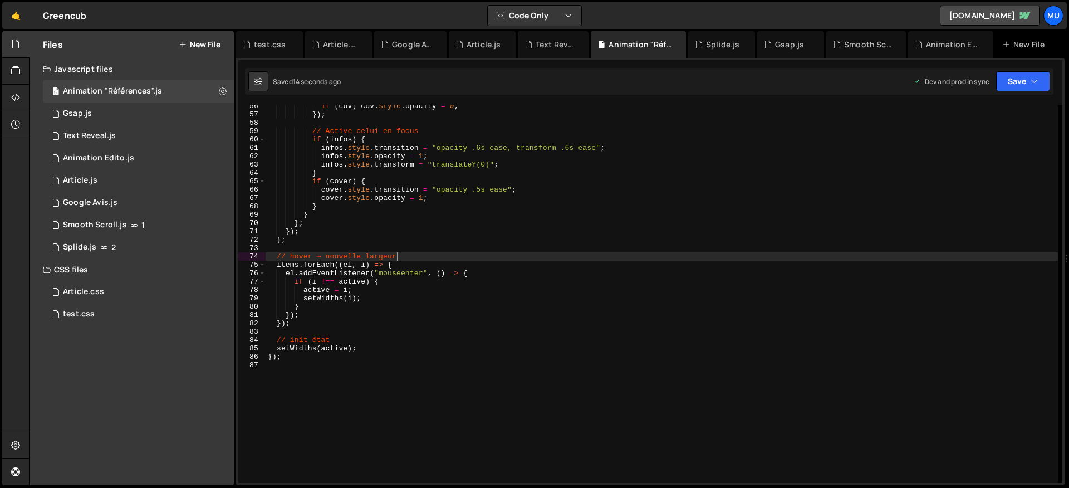
click at [566, 253] on div "if ( cov ) cov . style . opacity = 0 ; }) ; // Active celui en focus if ( infos…" at bounding box center [662, 299] width 793 height 395
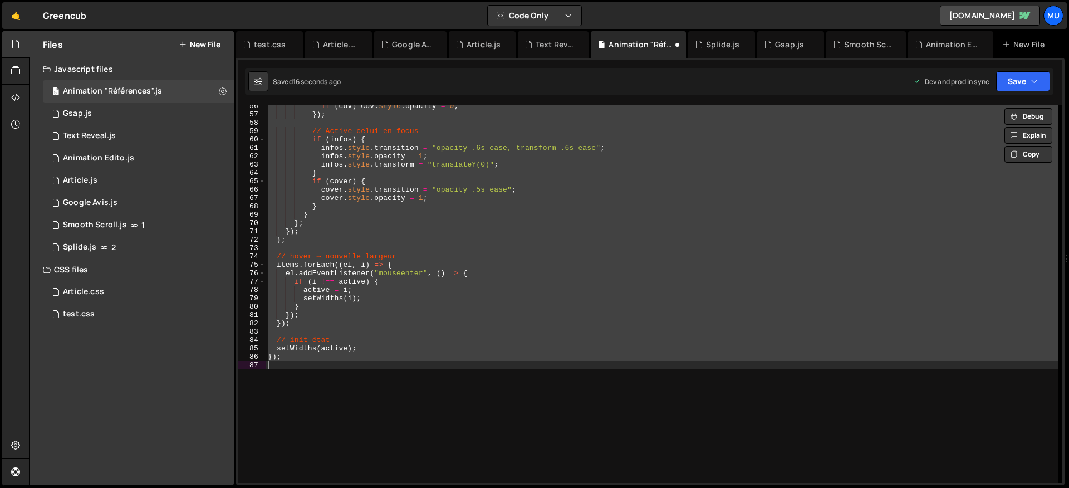
drag, startPoint x: 525, startPoint y: 288, endPoint x: 524, endPoint y: 278, distance: 10.6
click at [525, 288] on div "if ( cov ) cov . style . opacity = 0 ; }) ; // Active celui en focus if ( infos…" at bounding box center [662, 294] width 793 height 378
type textarea "active = i;"
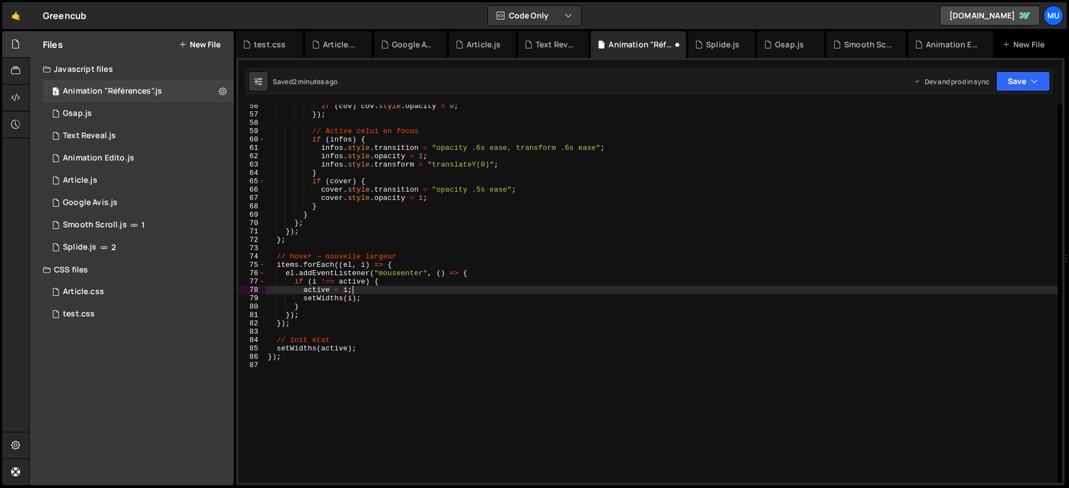
click at [482, 248] on div "if ( cov ) cov . style . opacity = 0 ; }) ; // Active celui en focus if ( infos…" at bounding box center [662, 299] width 793 height 395
type textarea "});"
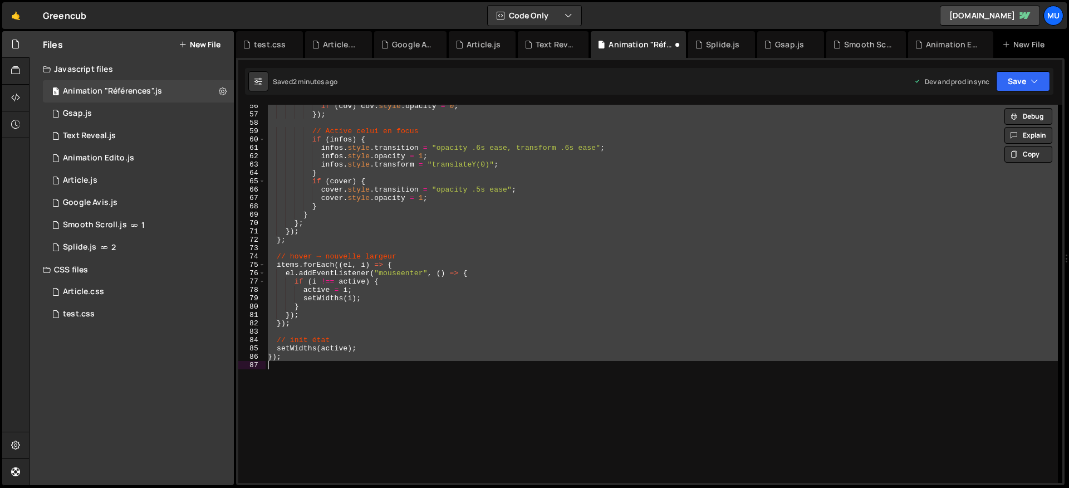
paste textarea
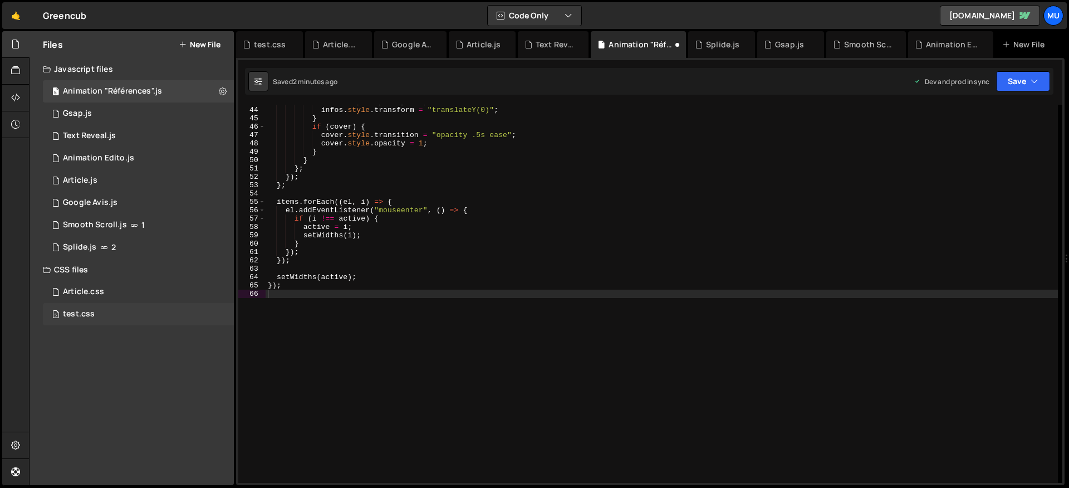
click at [148, 316] on div "5 test.css 0" at bounding box center [138, 314] width 191 height 22
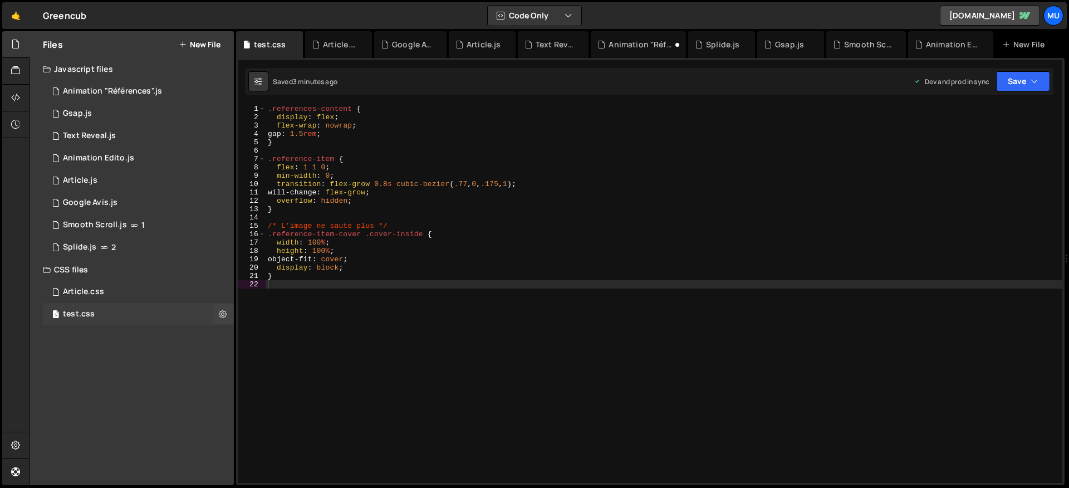
click at [211, 314] on div "5 test.css 0" at bounding box center [138, 314] width 191 height 22
click at [223, 315] on icon at bounding box center [223, 314] width 8 height 11
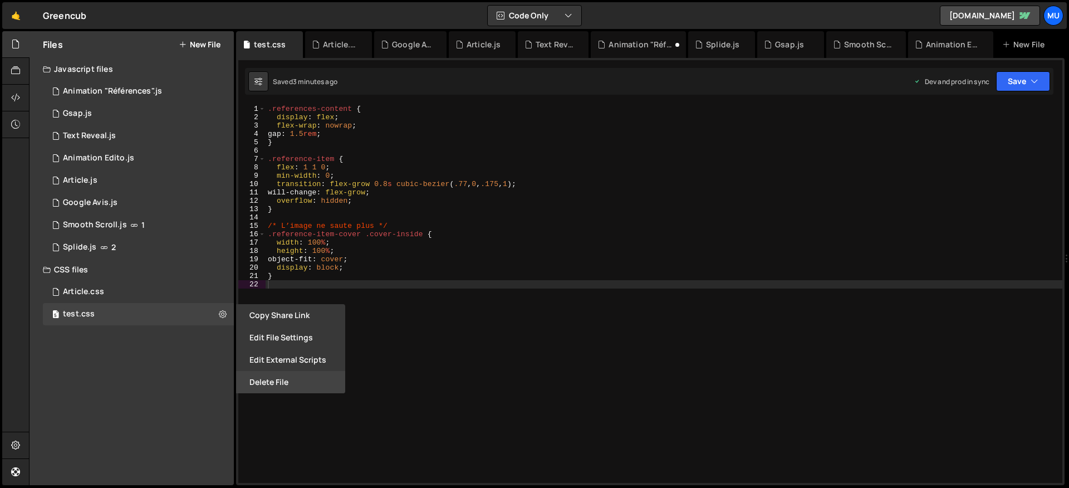
click at [269, 371] on button "Delete File" at bounding box center [290, 382] width 109 height 22
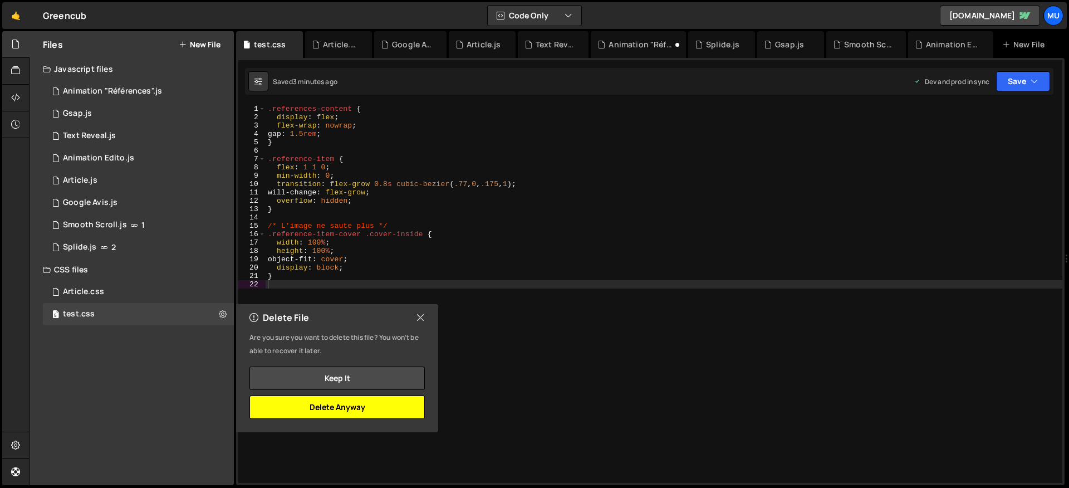
click at [327, 404] on button "Delete Anyway" at bounding box center [337, 406] width 175 height 23
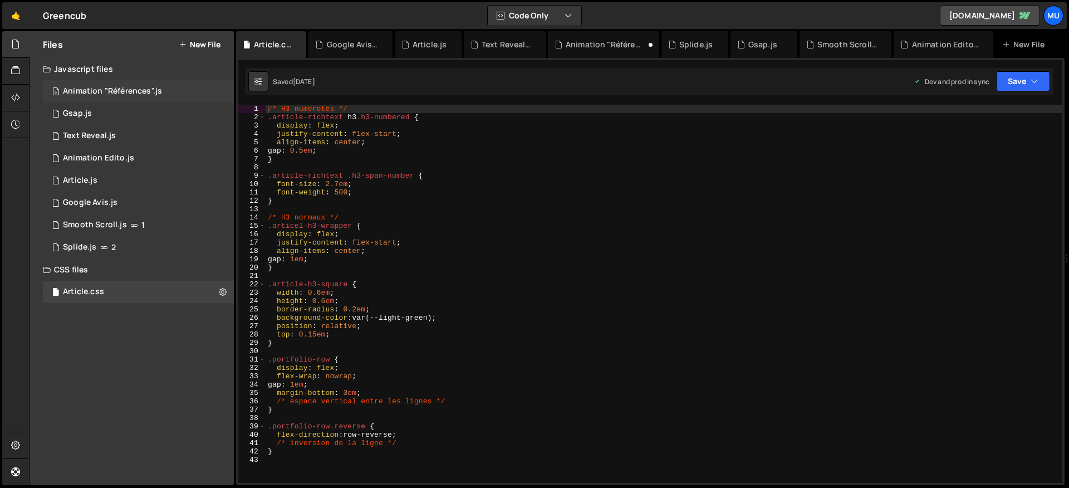
click at [129, 81] on div "5 Animation "Références".js 0" at bounding box center [138, 91] width 191 height 22
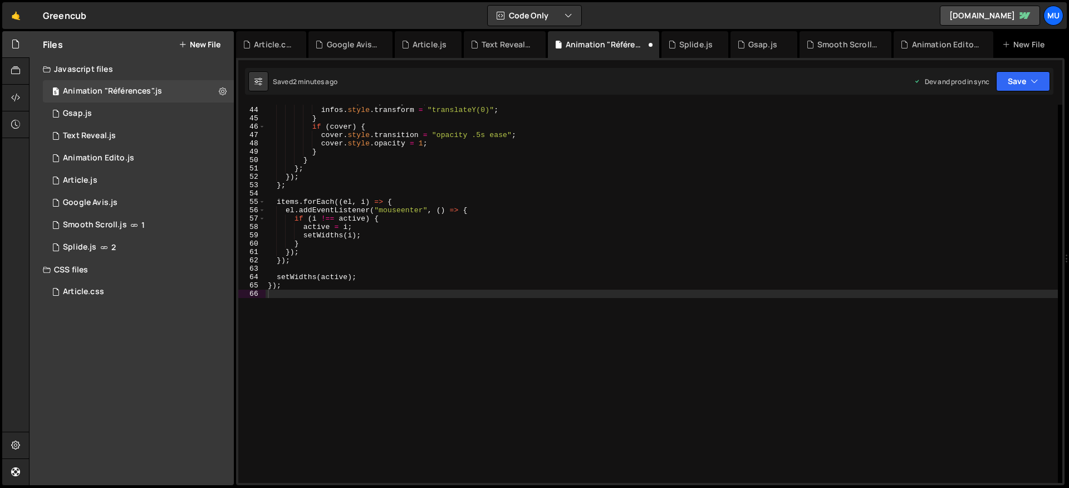
click at [327, 179] on div "infos . style . opacity = 1 ; infos . style . transform = "translateY(0)" ; } i…" at bounding box center [662, 294] width 793 height 395
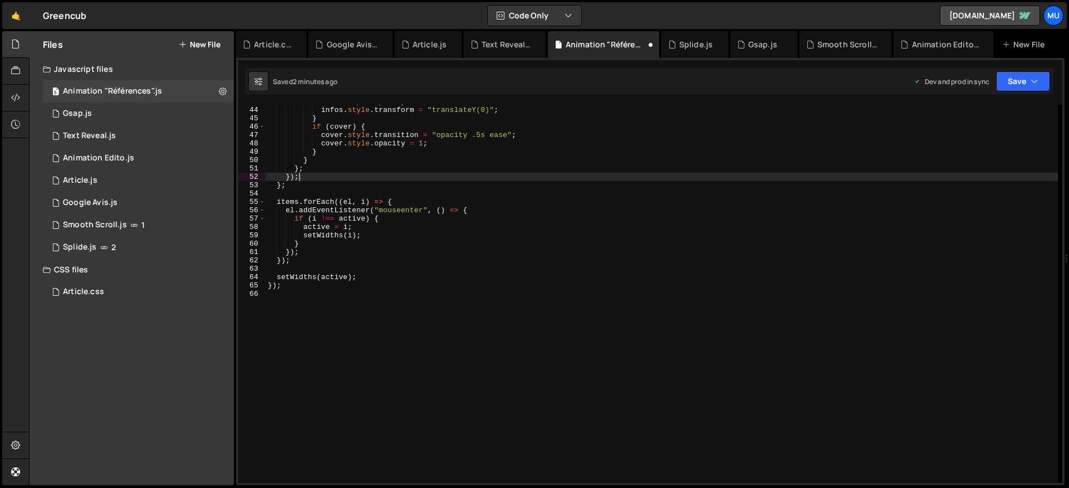
type textarea "});"
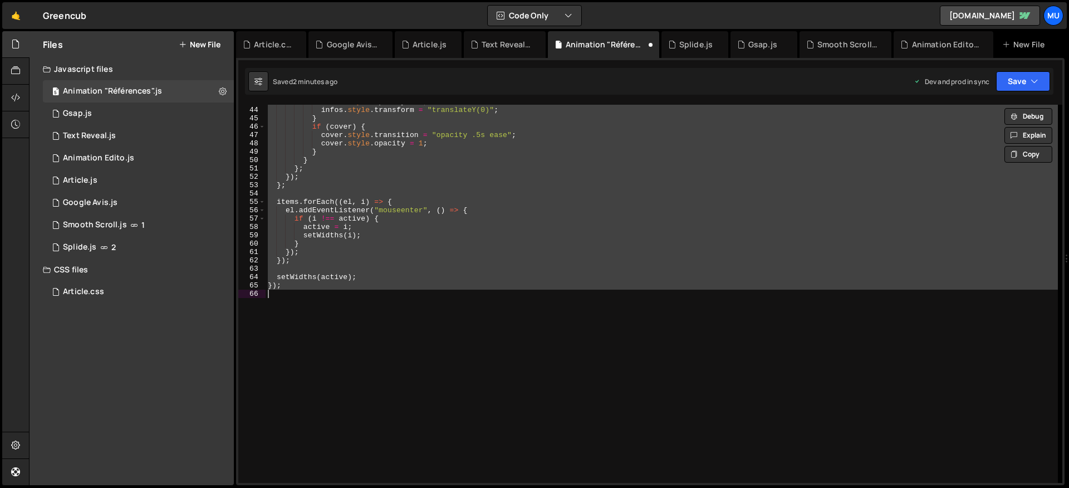
paste textarea
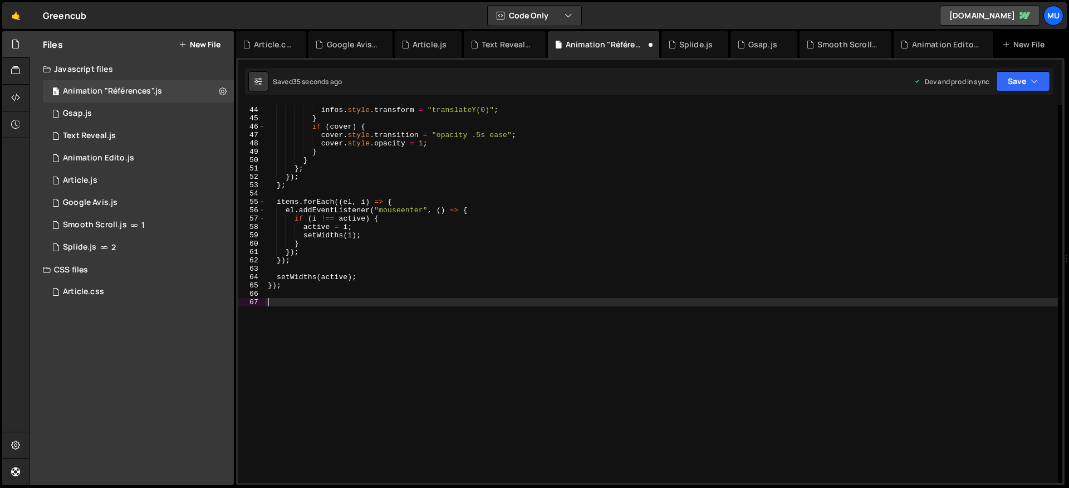
scroll to position [700, 0]
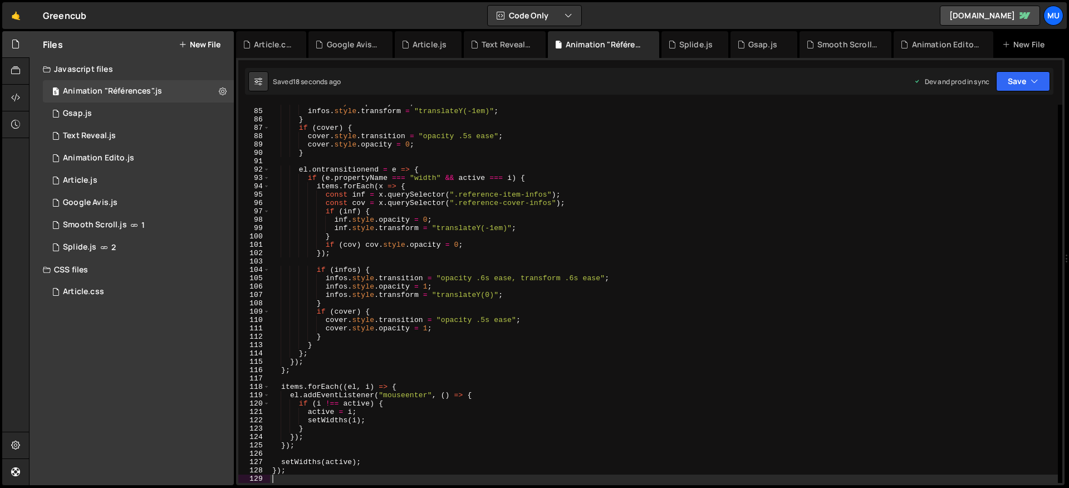
click at [432, 285] on div "infos . style . opacity = 0 ; infos . style . transform = "translateY(-1em)" ; …" at bounding box center [664, 296] width 788 height 395
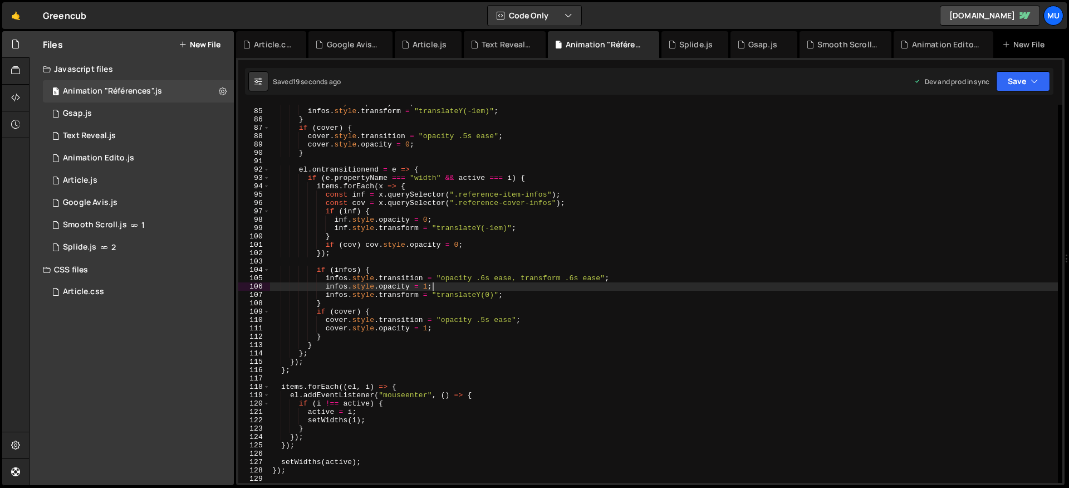
type textarea "});"
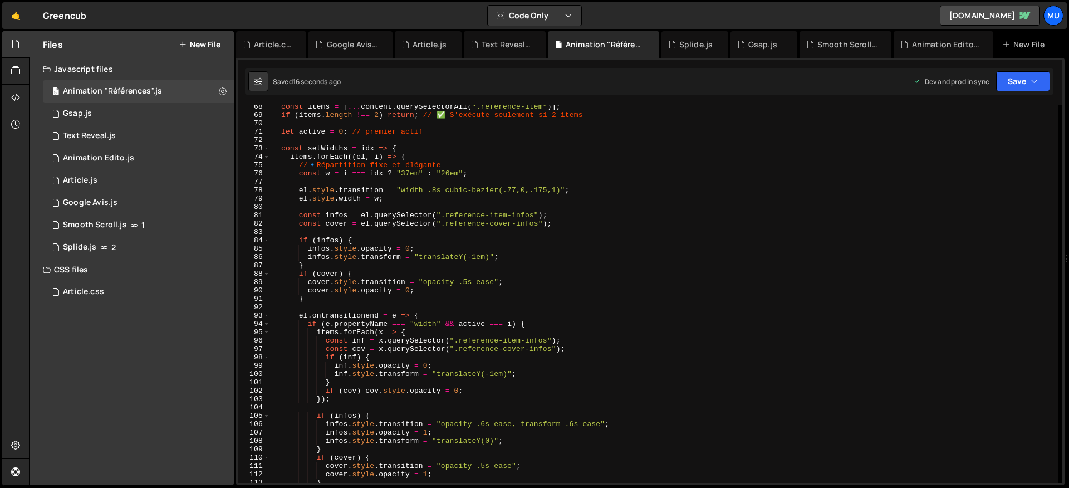
scroll to position [455, 0]
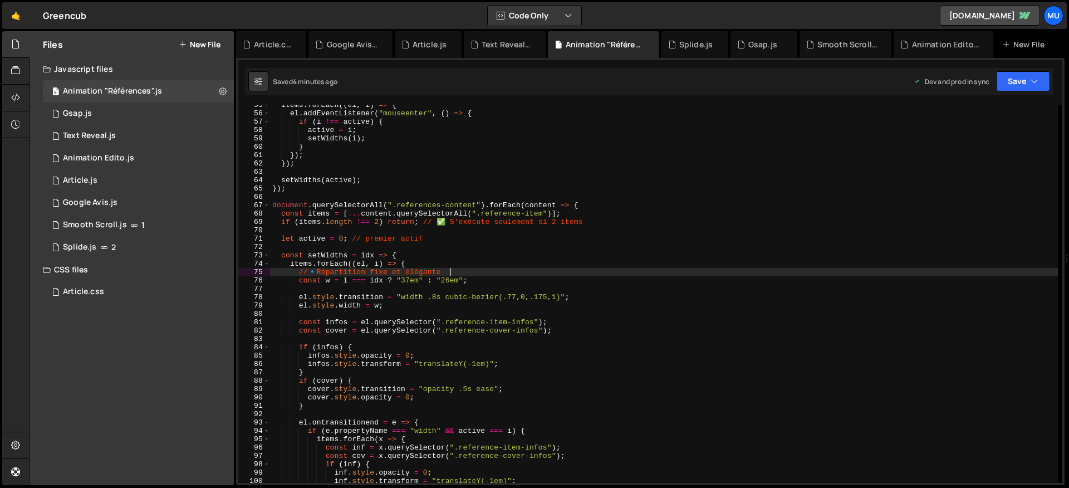
click at [522, 276] on div "items . forEach (( el , i ) => { el . addEventListener ( "mouseenter" , ( ) => …" at bounding box center [664, 298] width 788 height 395
type textarea "});"
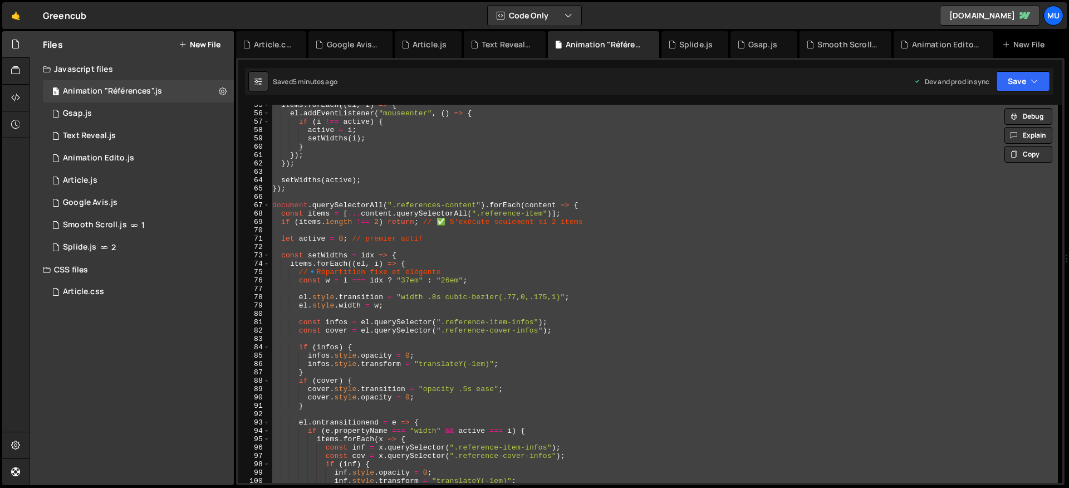
click at [493, 250] on div "items . forEach (( el , i ) => { el . addEventListener ( "mouseenter" , ( ) => …" at bounding box center [664, 294] width 788 height 378
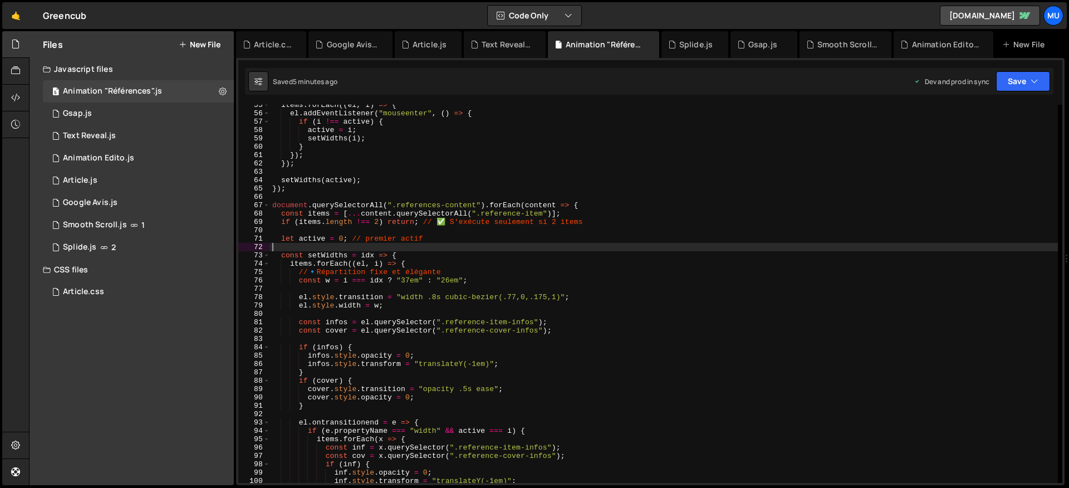
type textarea "});"
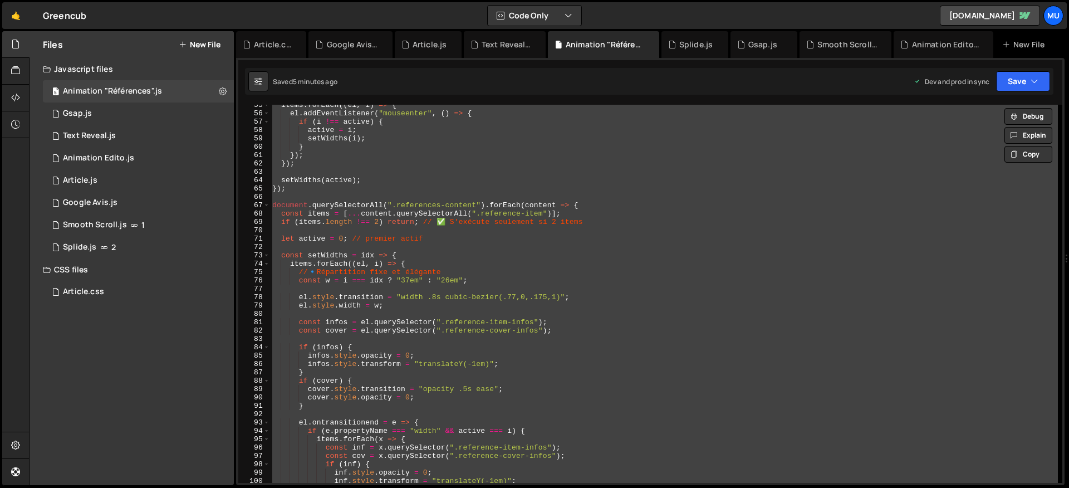
paste textarea
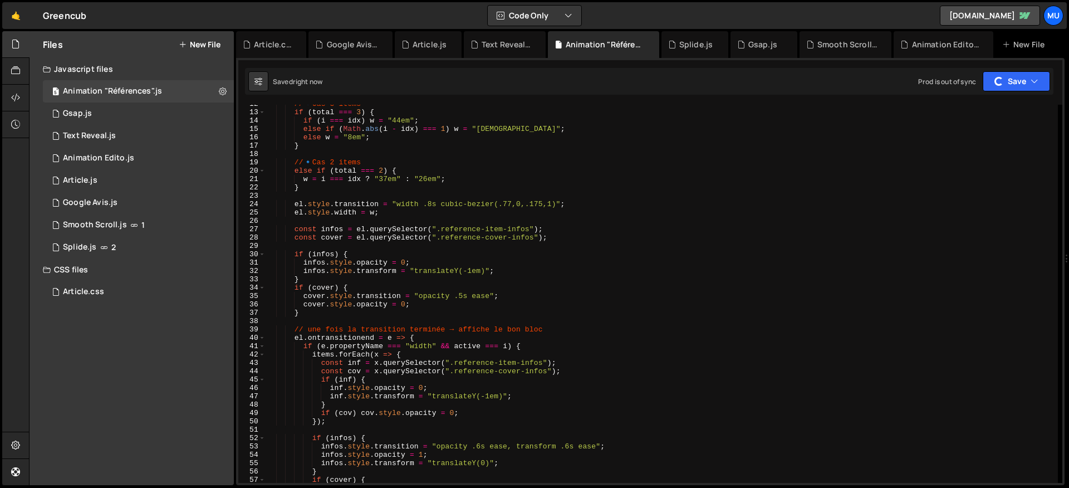
scroll to position [0, 0]
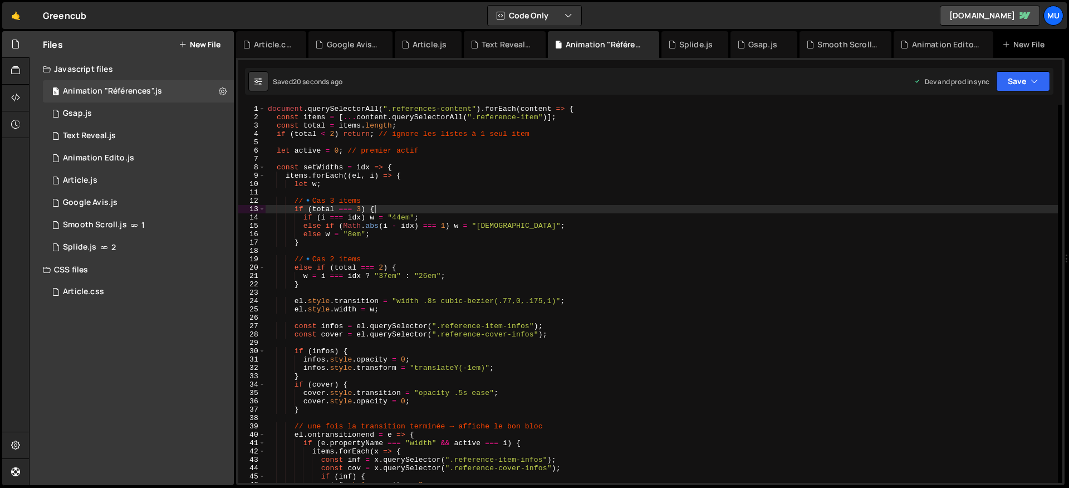
click at [510, 212] on div "document . querySelectorAll ( ".references-content" ) . forEach ( content => { …" at bounding box center [662, 302] width 793 height 395
type textarea "});"
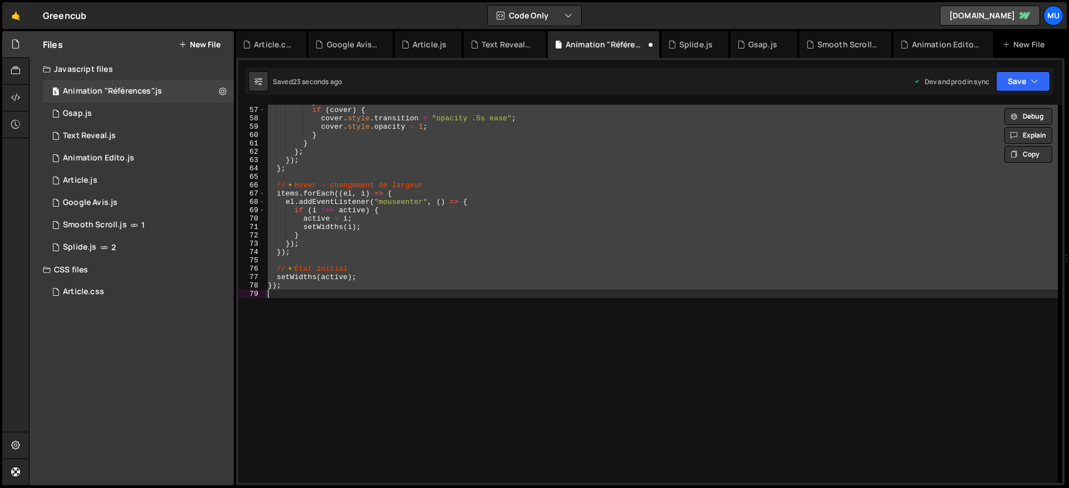
scroll to position [909, 0]
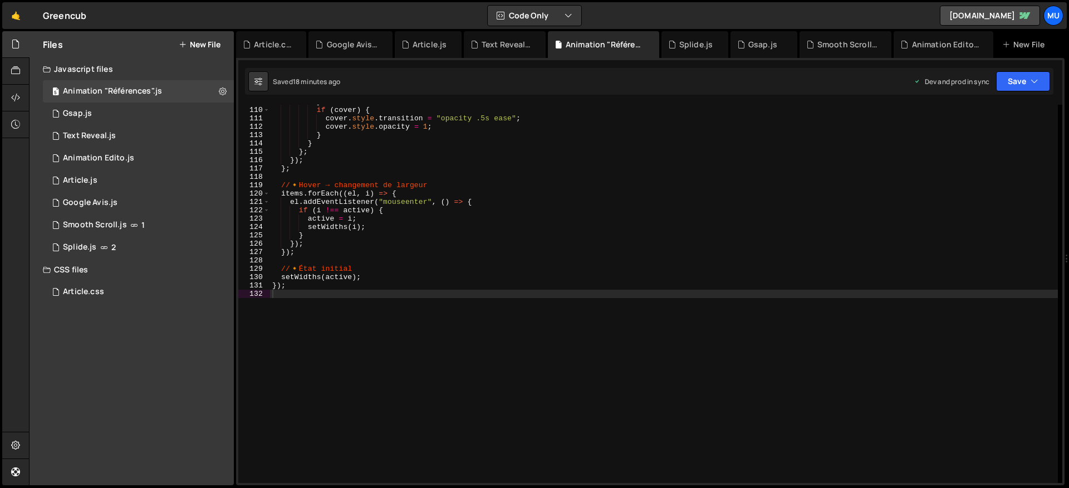
click at [198, 41] on button "New File" at bounding box center [200, 44] width 42 height 9
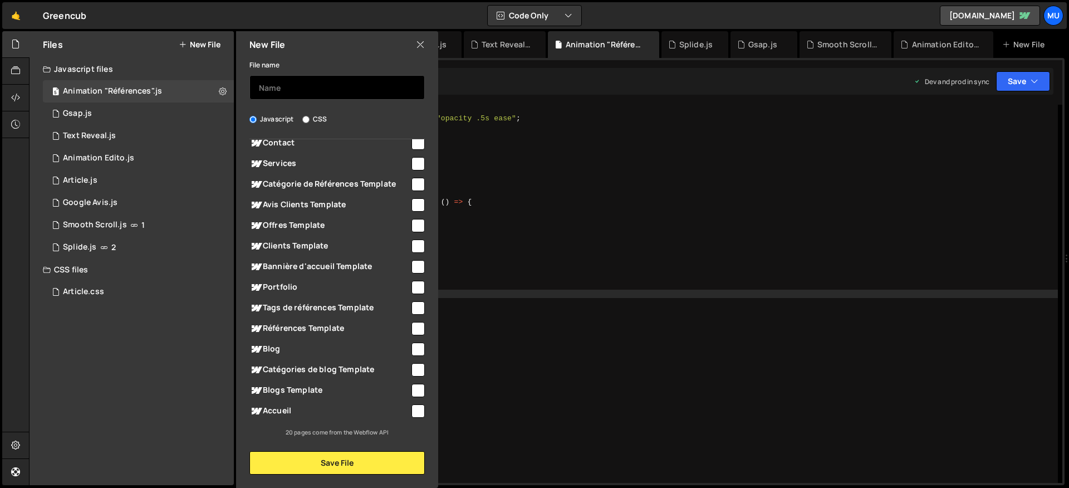
click at [317, 89] on input "text" at bounding box center [337, 87] width 175 height 25
click at [320, 88] on input "Project Video" at bounding box center [337, 87] width 175 height 25
click at [267, 80] on input "Portfolio "Video"" at bounding box center [337, 87] width 175 height 25
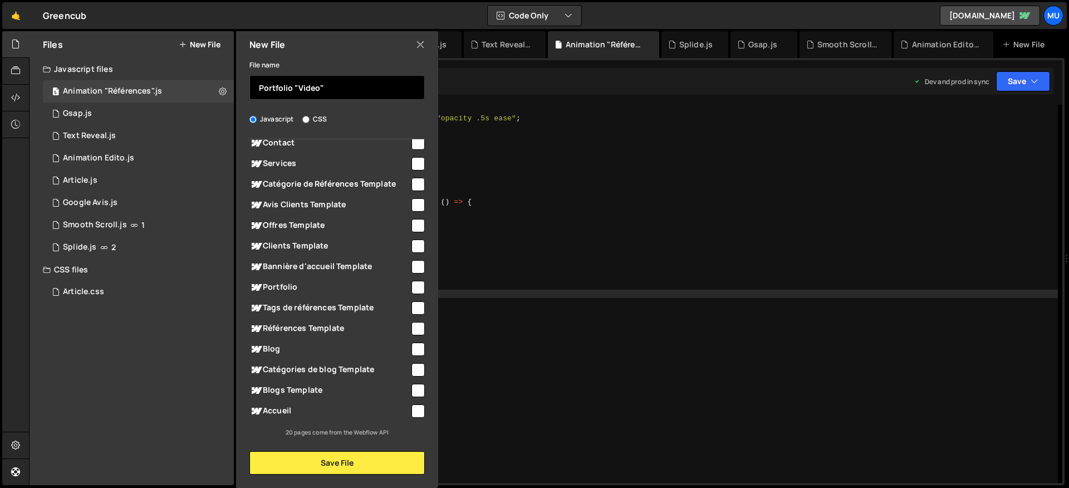
click at [294, 87] on input "Portfolio "Video"" at bounding box center [337, 87] width 175 height 25
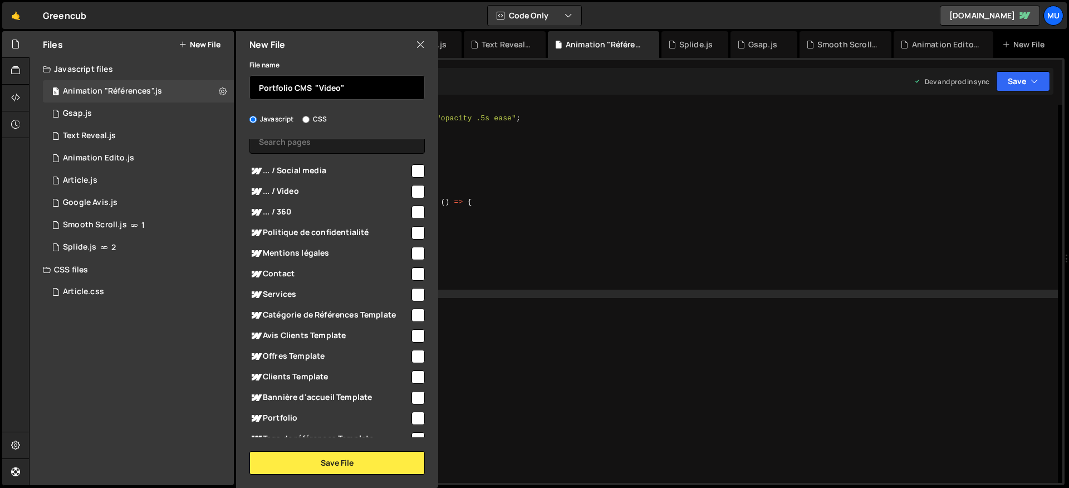
scroll to position [0, 0]
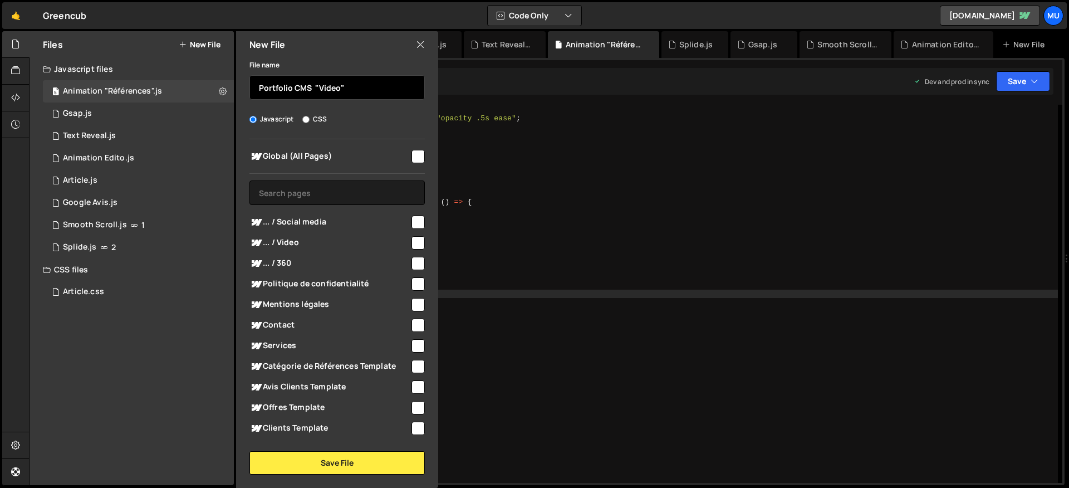
type input "Portfolio CMS "Video""
click at [296, 250] on div "... / Video" at bounding box center [337, 242] width 175 height 21
click at [414, 241] on input "checkbox" at bounding box center [418, 242] width 13 height 13
checkbox input "true"
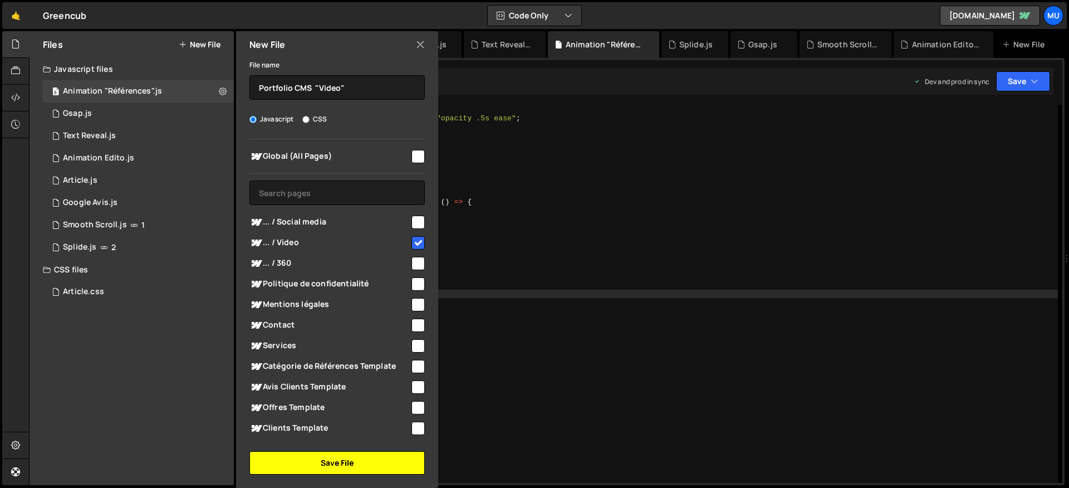
click at [368, 463] on button "Save File" at bounding box center [337, 462] width 175 height 23
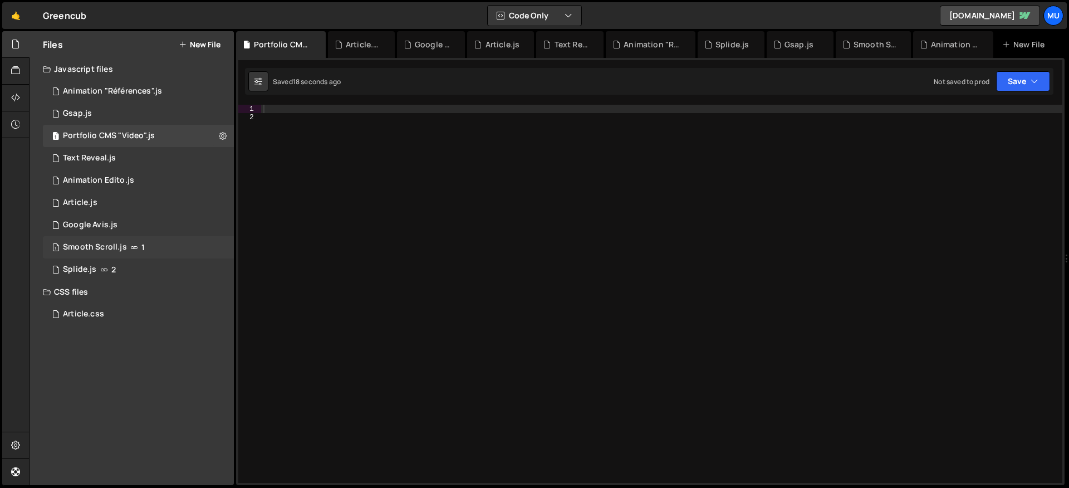
click at [150, 246] on div "1 Smooth Scroll.js 1" at bounding box center [138, 247] width 191 height 22
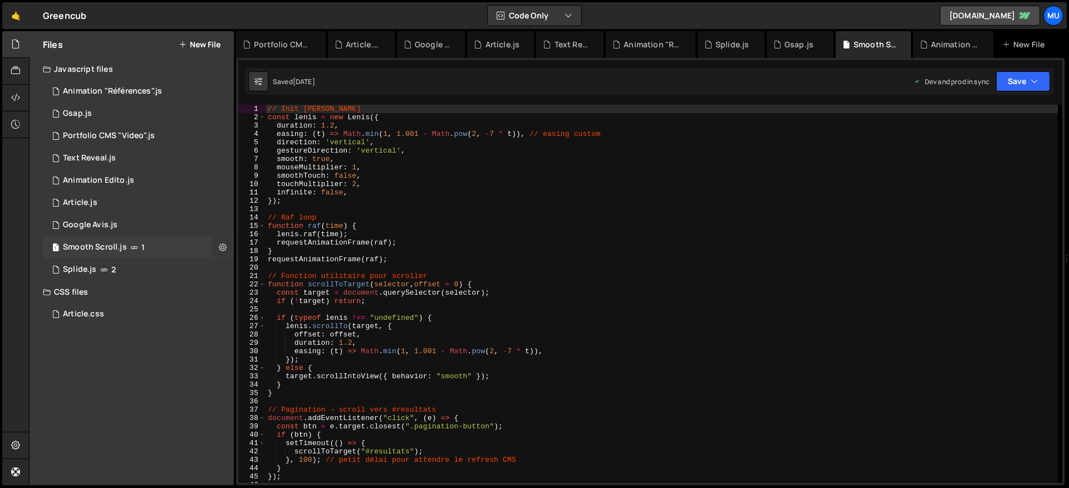
click at [222, 244] on icon at bounding box center [223, 247] width 8 height 11
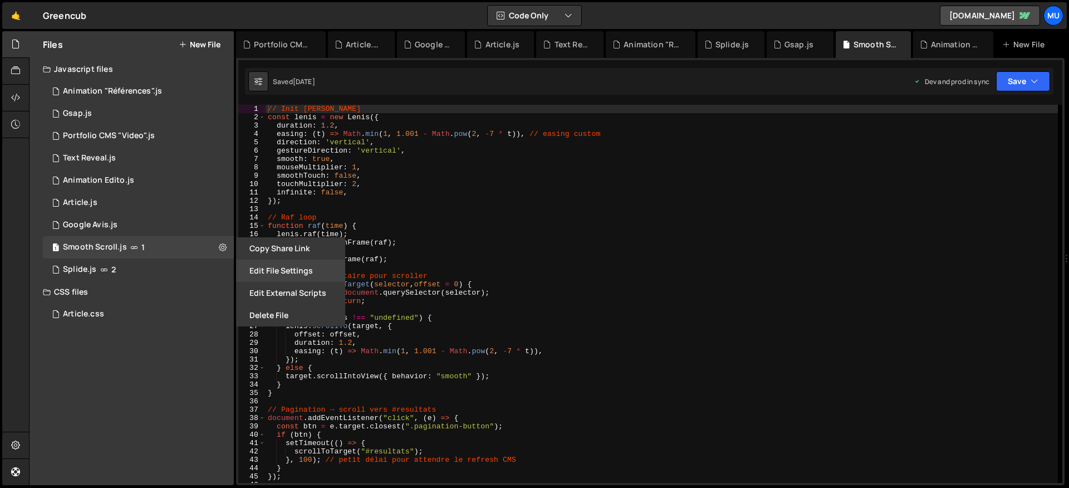
click at [277, 275] on button "Edit File Settings" at bounding box center [290, 271] width 109 height 22
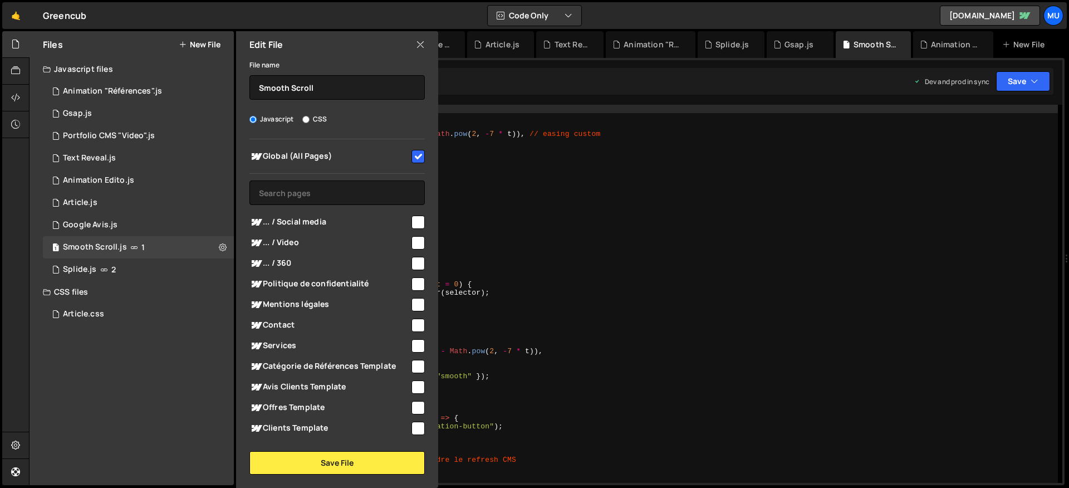
click at [412, 157] on input "checkbox" at bounding box center [418, 156] width 13 height 13
checkbox input "false"
click at [332, 457] on button "Save File" at bounding box center [337, 462] width 175 height 23
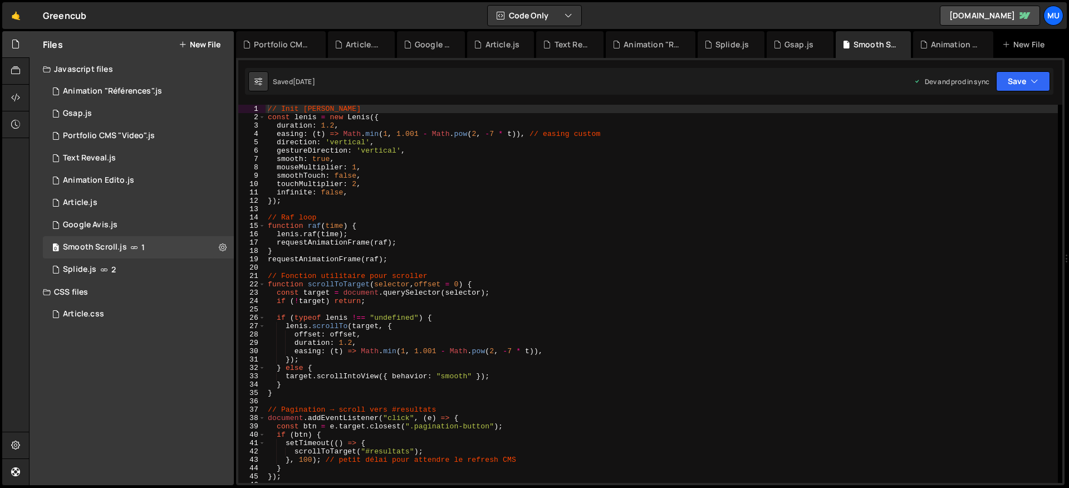
type textarea "function raf(time) {"
click at [491, 224] on div "// Init [PERSON_NAME] const [PERSON_NAME] = new [PERSON_NAME] ({ duration : 1.2…" at bounding box center [662, 302] width 793 height 395
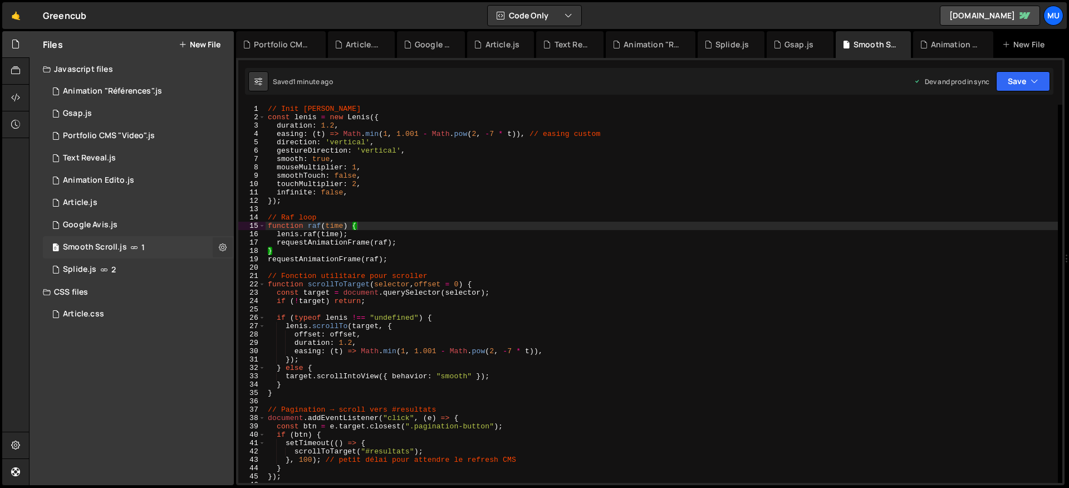
click at [217, 242] on button at bounding box center [223, 247] width 20 height 20
type input "Smooth Scroll"
radio input "true"
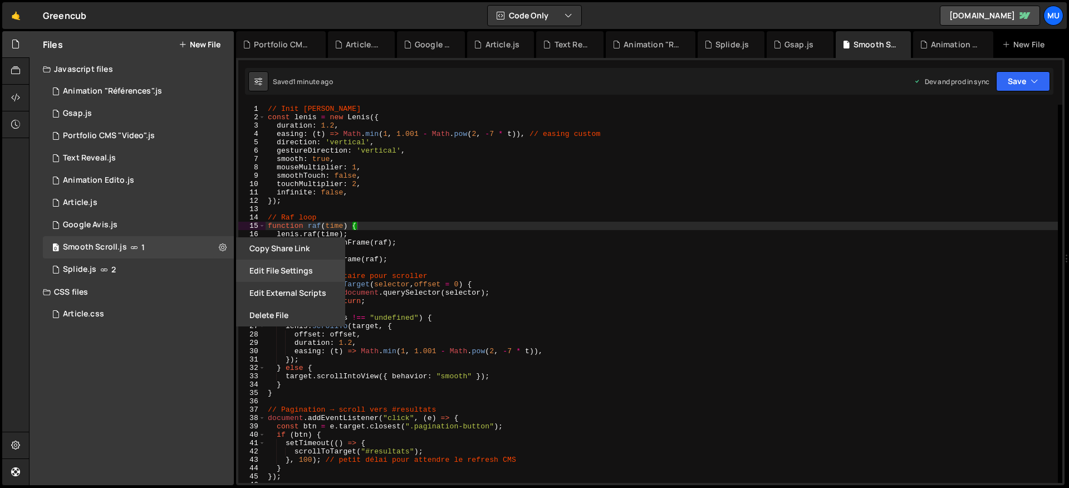
click at [256, 268] on button "Edit File Settings" at bounding box center [290, 271] width 109 height 22
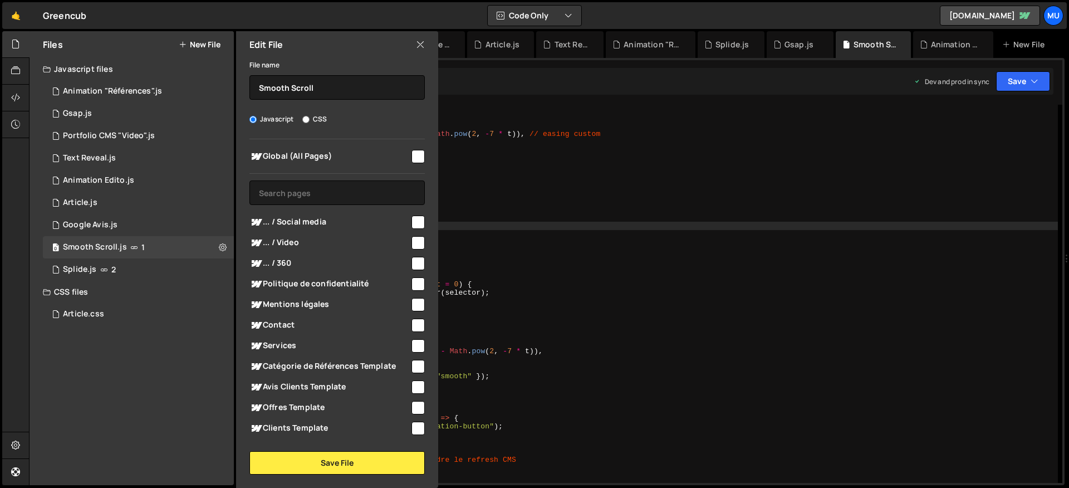
click at [312, 158] on span "Global (All Pages)" at bounding box center [330, 156] width 160 height 13
checkbox input "true"
click at [340, 454] on button "Save File" at bounding box center [337, 462] width 175 height 23
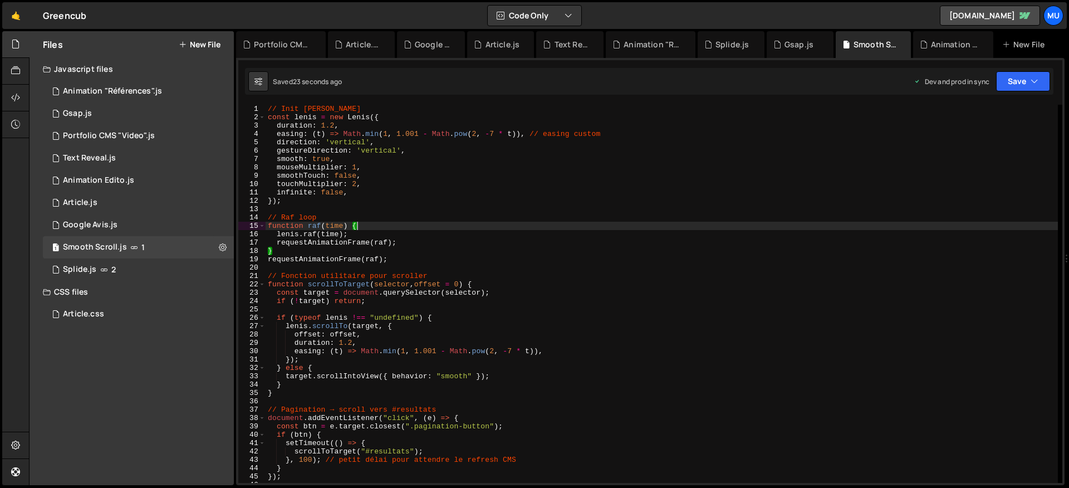
click at [510, 222] on div "// Init [PERSON_NAME] const [PERSON_NAME] = new [PERSON_NAME] ({ duration : 1.2…" at bounding box center [662, 302] width 793 height 395
click at [464, 198] on div "// Init [PERSON_NAME] const [PERSON_NAME] = new [PERSON_NAME] ({ duration : 1.2…" at bounding box center [662, 302] width 793 height 395
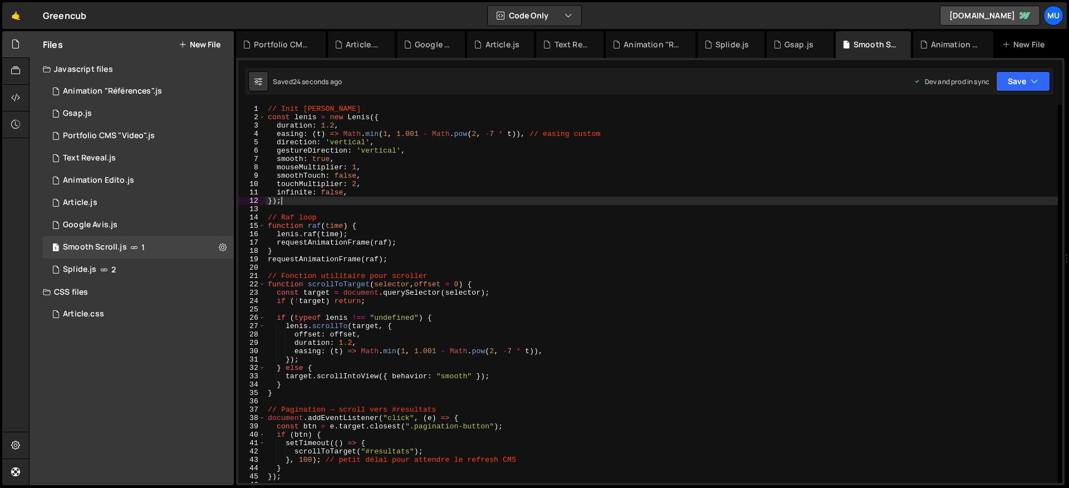
type textarea "});"
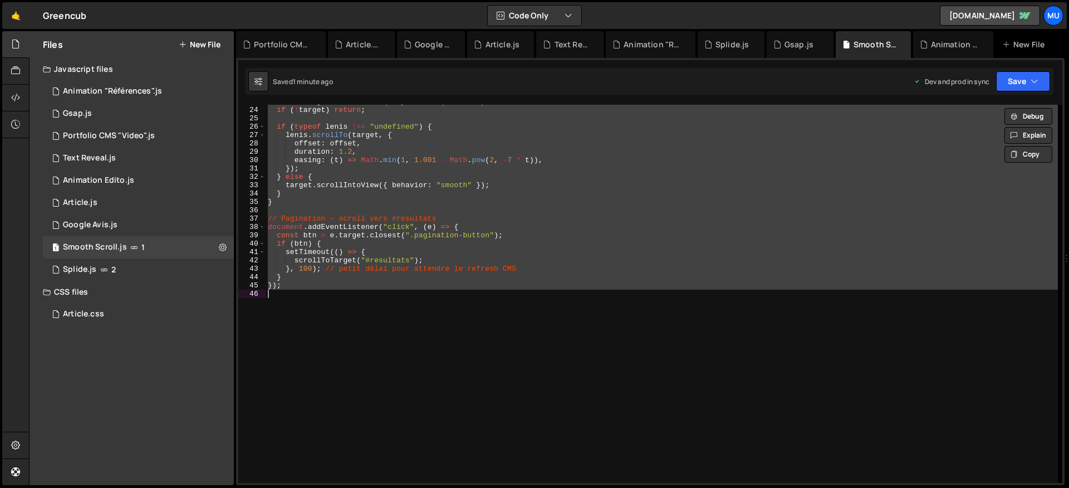
scroll to position [191, 0]
click at [399, 345] on div "const target = document . querySelector ( selector ) ; if ( ! target ) return ;…" at bounding box center [662, 294] width 793 height 378
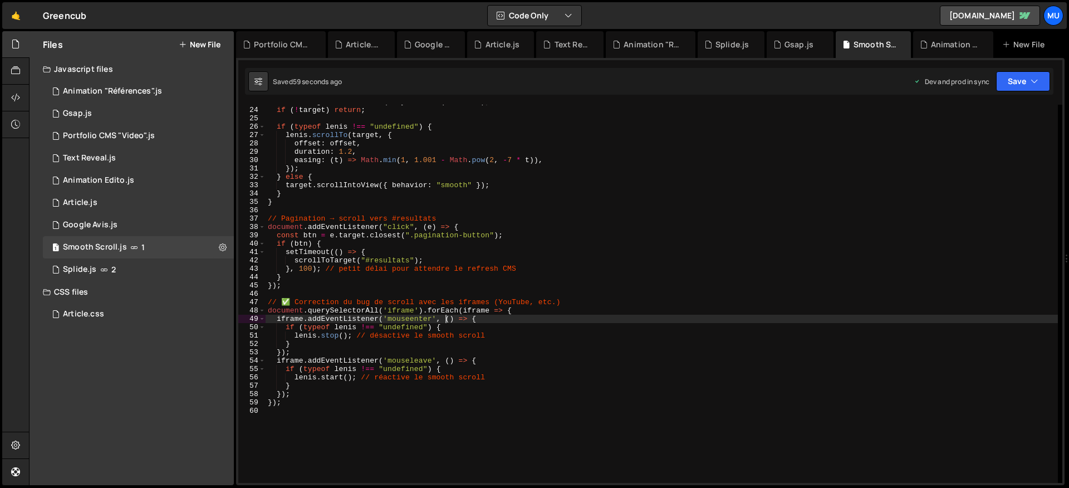
click at [444, 322] on div "const target = document . querySelector ( selector ) ; if ( ! target ) return ;…" at bounding box center [662, 294] width 793 height 395
type textarea "});"
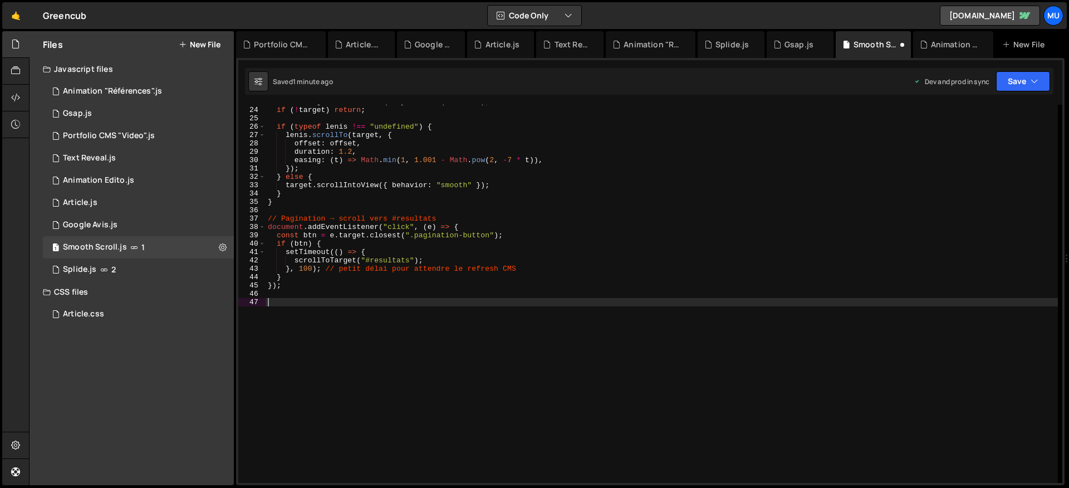
click at [431, 352] on div "const target = document . querySelector ( selector ) ; if ( ! target ) return ;…" at bounding box center [662, 294] width 793 height 395
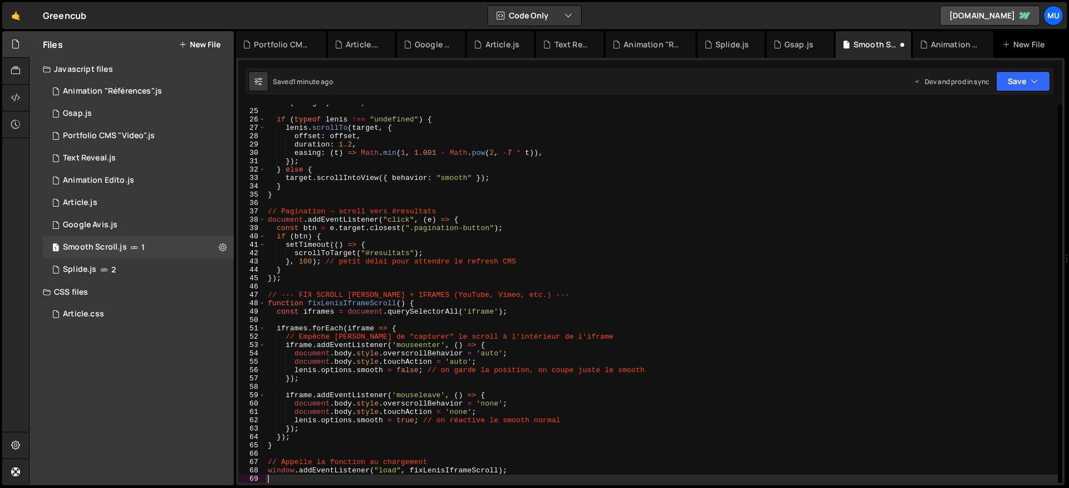
scroll to position [198, 0]
click at [222, 245] on icon at bounding box center [223, 247] width 8 height 11
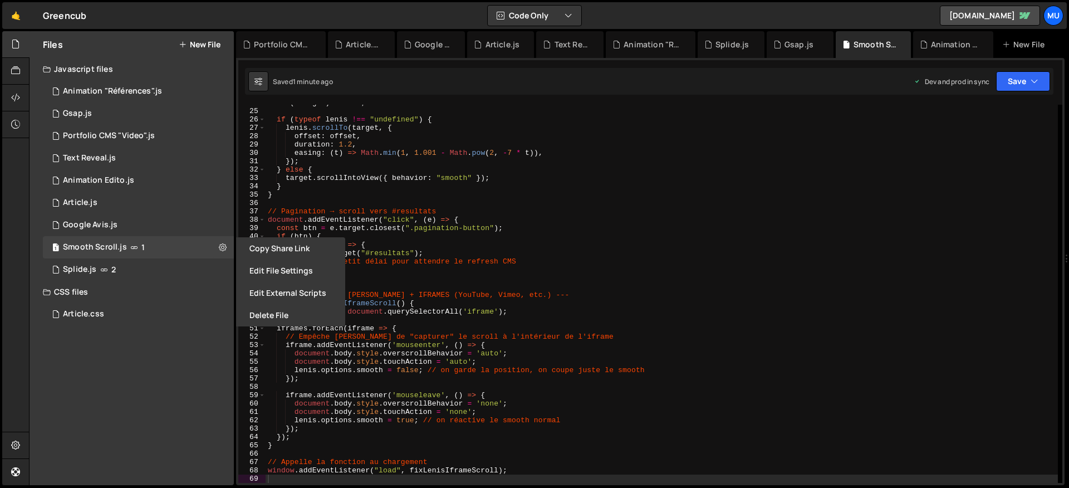
click at [282, 267] on button "Edit File Settings" at bounding box center [290, 271] width 109 height 22
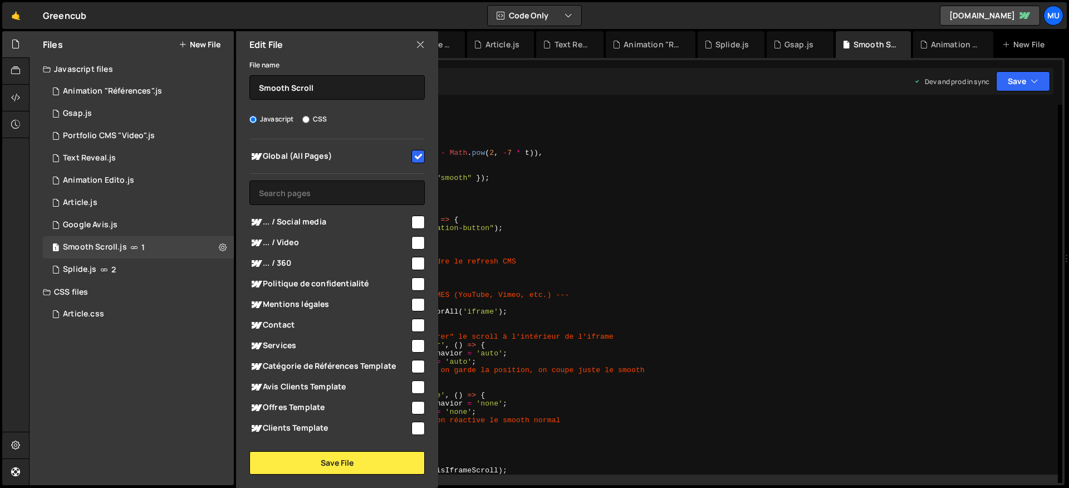
click at [374, 150] on span "Global (All Pages)" at bounding box center [330, 156] width 160 height 13
checkbox input "false"
click at [364, 464] on button "Save File" at bounding box center [337, 462] width 175 height 23
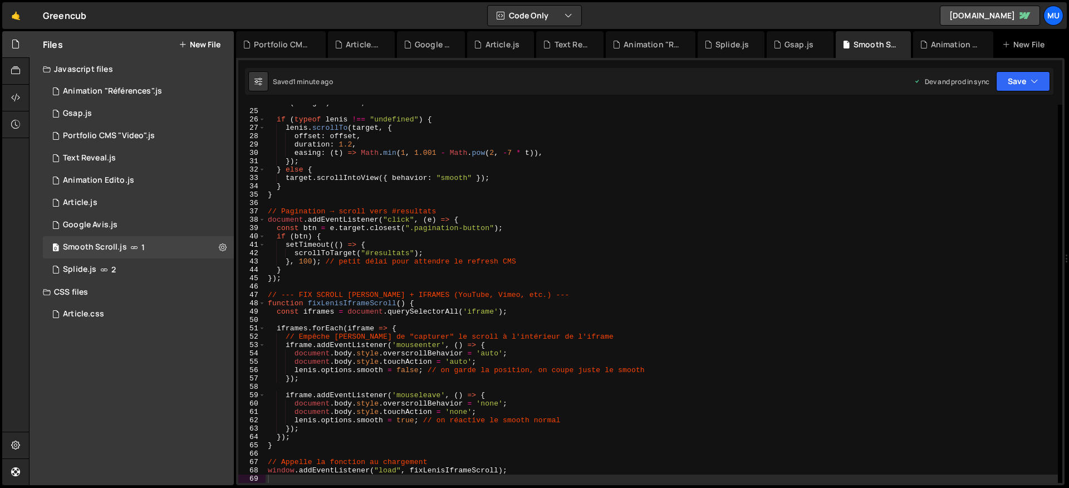
type textarea "}"
click at [510, 271] on div "if ( ! target ) return ; if ( typeof [PERSON_NAME] !== "undefined" ) { [PERSON_…" at bounding box center [662, 296] width 793 height 395
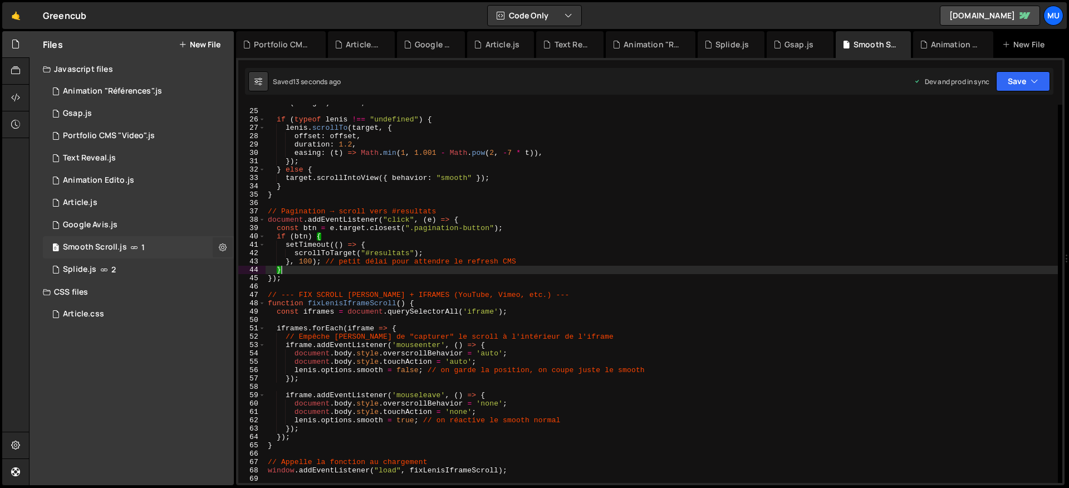
click at [221, 244] on icon at bounding box center [223, 247] width 8 height 11
type input "Smooth Scroll"
radio input "true"
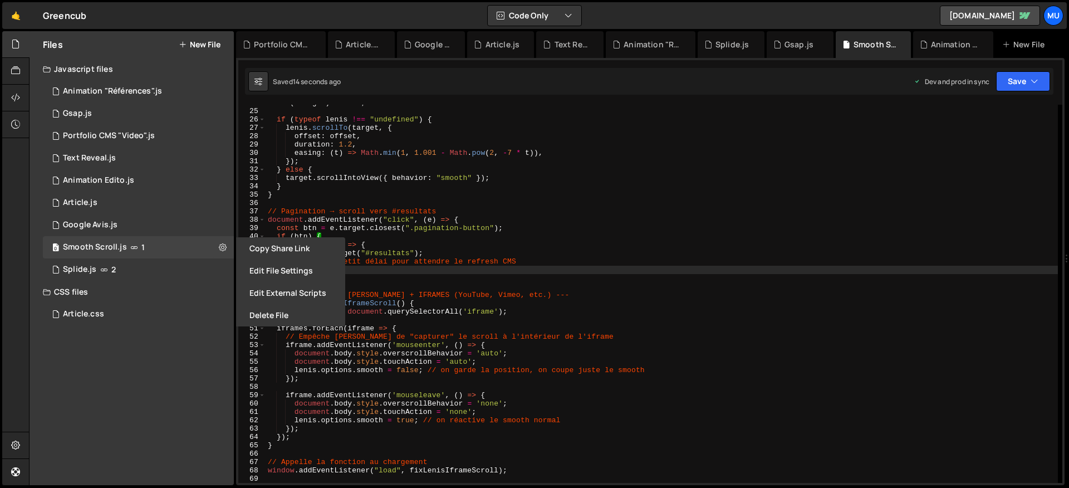
drag, startPoint x: 278, startPoint y: 275, endPoint x: 272, endPoint y: 272, distance: 6.5
click at [278, 275] on button "Edit File Settings" at bounding box center [290, 271] width 109 height 22
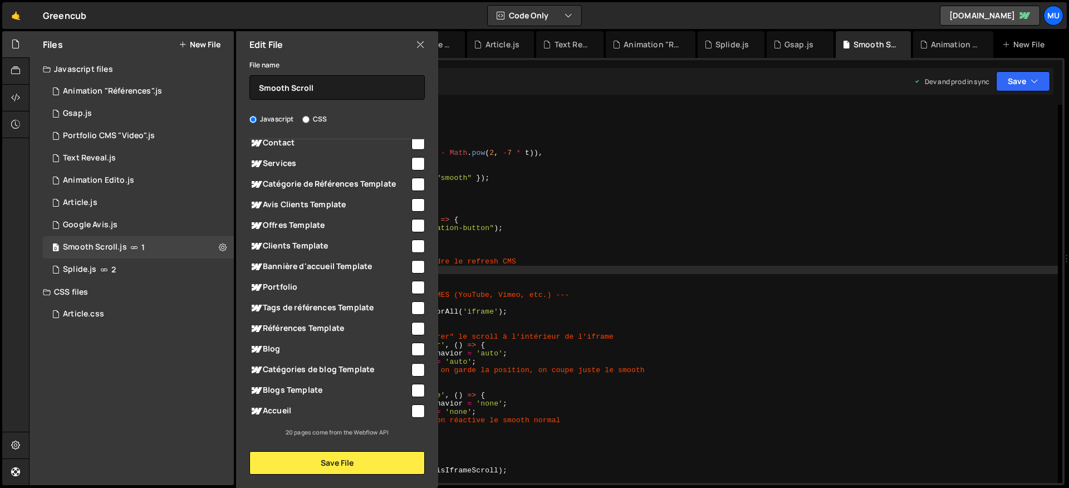
scroll to position [0, 0]
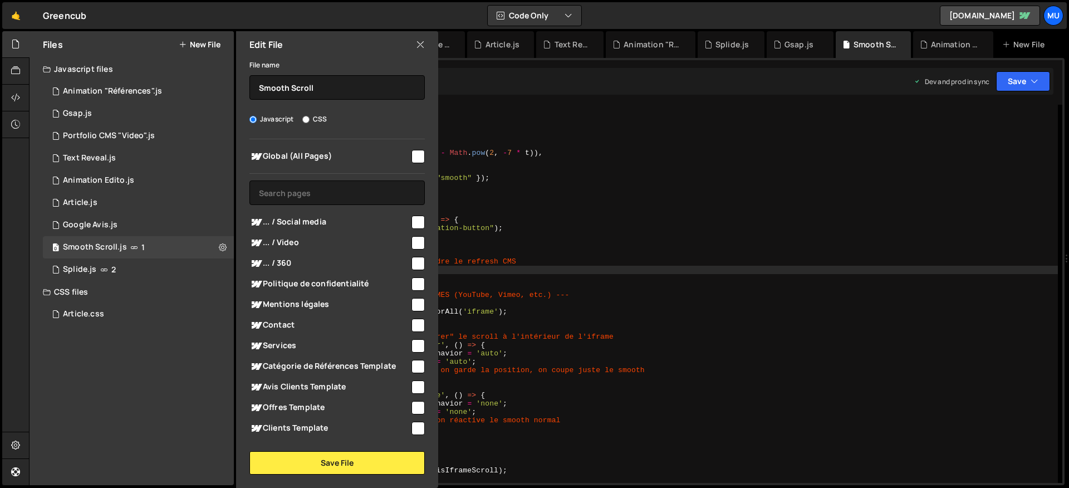
click at [311, 157] on span "Global (All Pages)" at bounding box center [330, 156] width 160 height 13
checkbox input "true"
click at [364, 458] on button "Save File" at bounding box center [337, 462] width 175 height 23
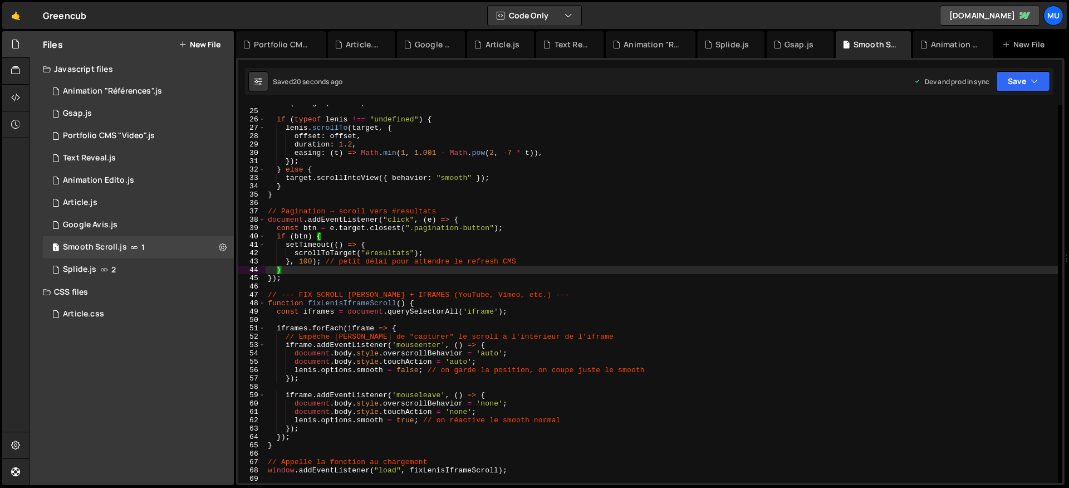
type textarea "const iframes = document.querySelectorAll('iframe');"
click at [429, 309] on div "if ( ! target ) return ; if ( typeof [PERSON_NAME] !== "undefined" ) { [PERSON_…" at bounding box center [662, 296] width 793 height 395
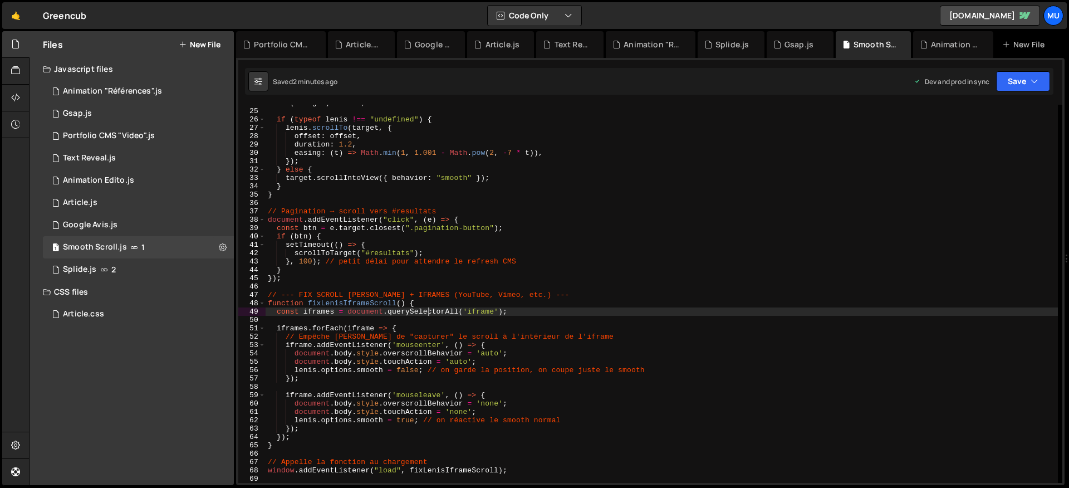
scroll to position [383, 0]
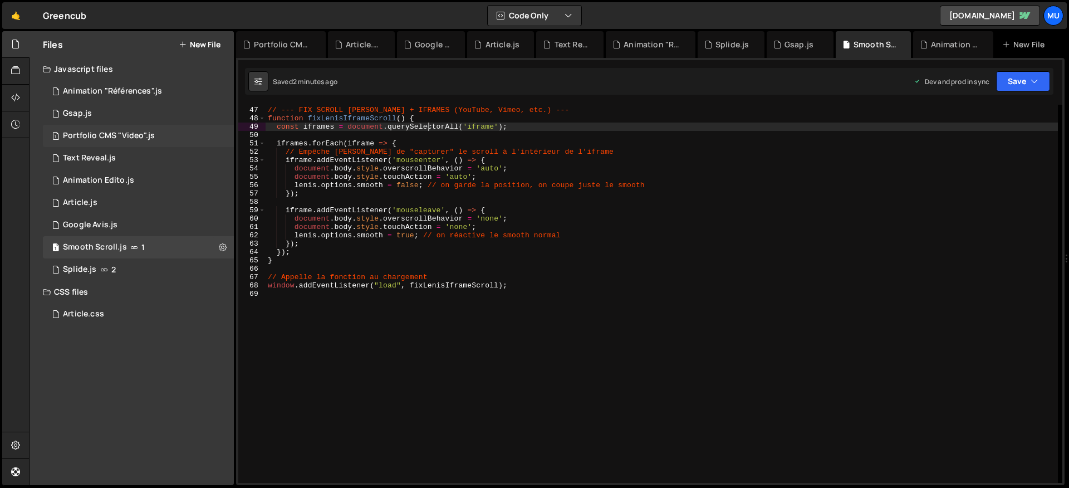
click at [162, 134] on div "1 Portfolio CMS "Video".js 0" at bounding box center [138, 136] width 191 height 22
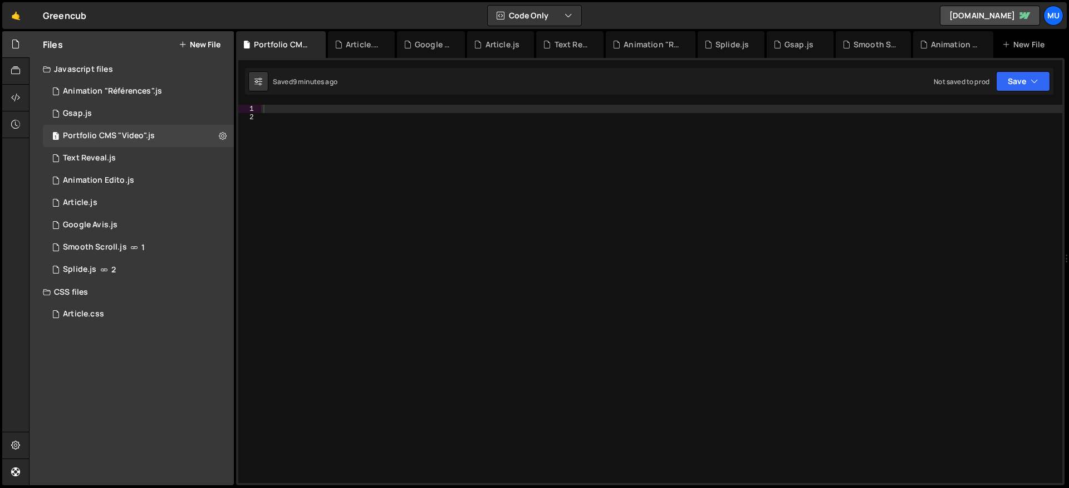
click at [446, 236] on div at bounding box center [661, 302] width 801 height 395
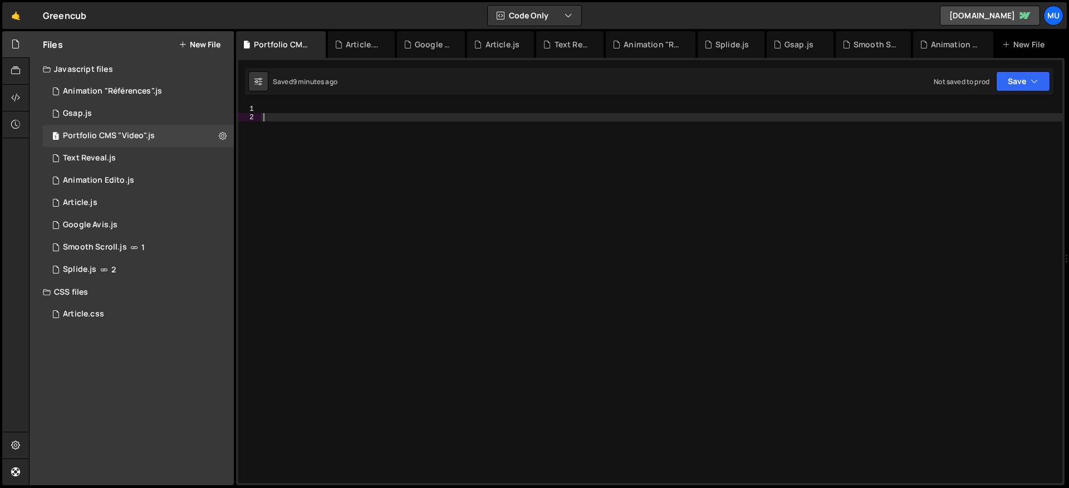
click at [442, 115] on div at bounding box center [661, 302] width 801 height 395
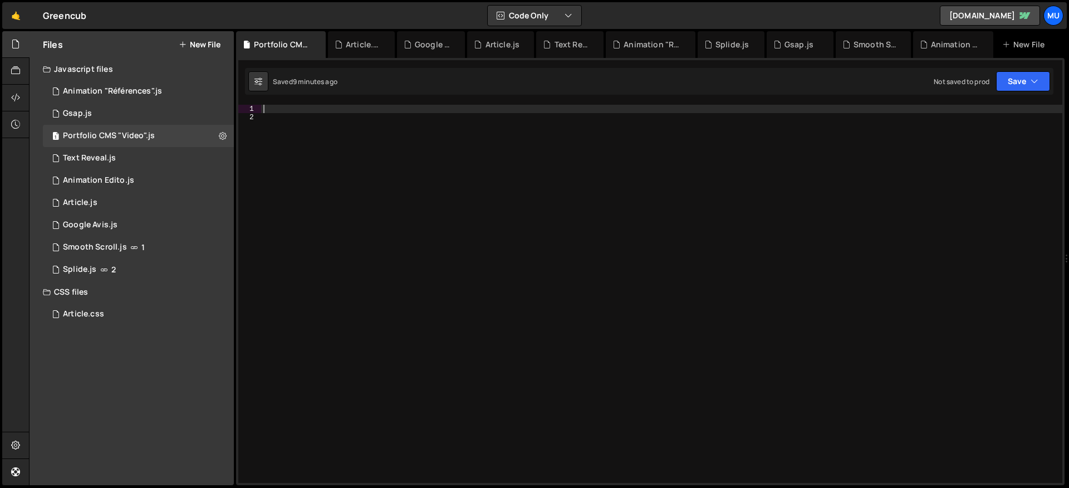
click at [443, 107] on div at bounding box center [661, 302] width 801 height 395
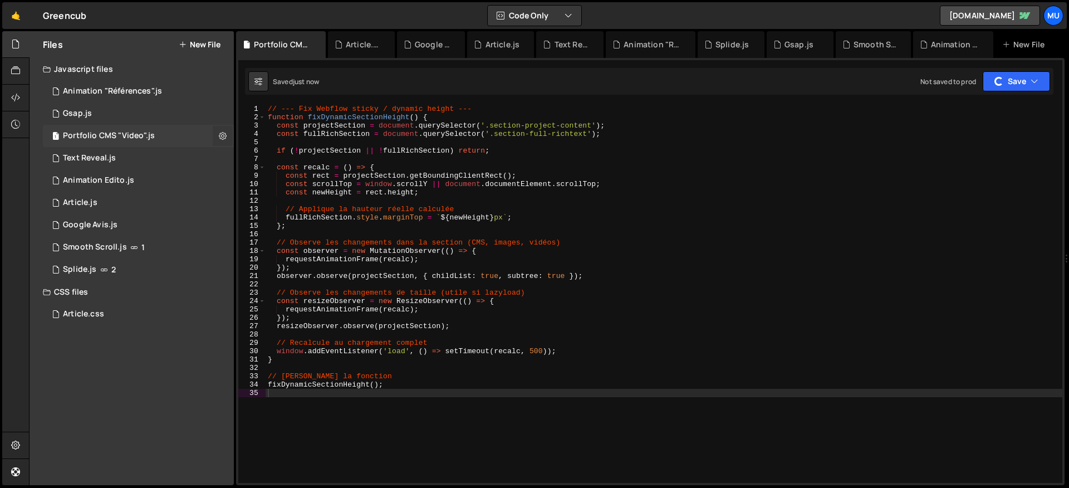
click at [227, 136] on button at bounding box center [223, 136] width 20 height 20
type input "Portfolio CMS"
radio input "true"
checkbox input "true"
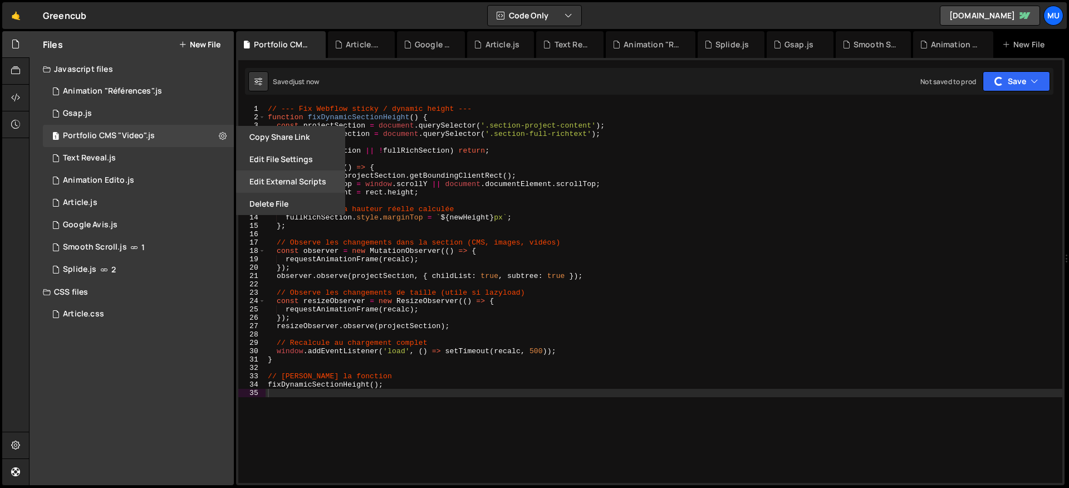
click at [276, 186] on button "Edit External Scripts" at bounding box center [290, 181] width 109 height 22
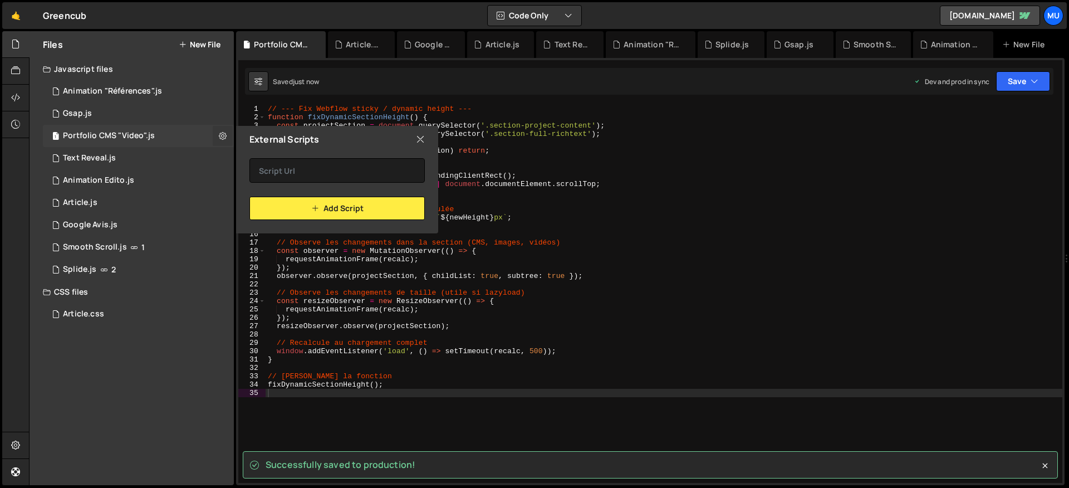
click at [214, 134] on button at bounding box center [223, 136] width 20 height 20
type input "Portfolio CMS"
radio input "true"
checkbox input "true"
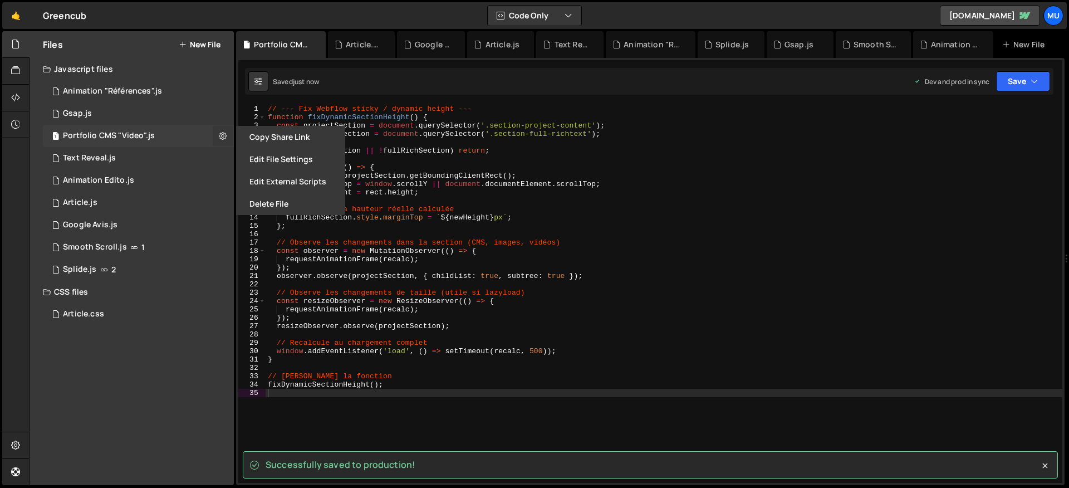
click at [226, 134] on icon at bounding box center [223, 135] width 8 height 11
type input "Portfolio CMS"
radio input "true"
click at [275, 153] on button "Edit File Settings" at bounding box center [290, 159] width 109 height 22
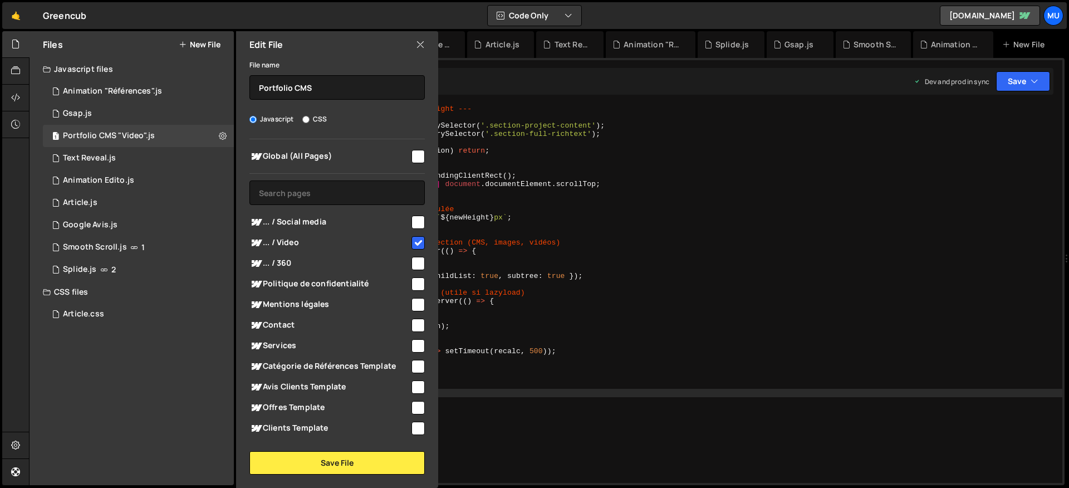
click at [385, 237] on span "... / Video" at bounding box center [330, 242] width 160 height 13
checkbox input "false"
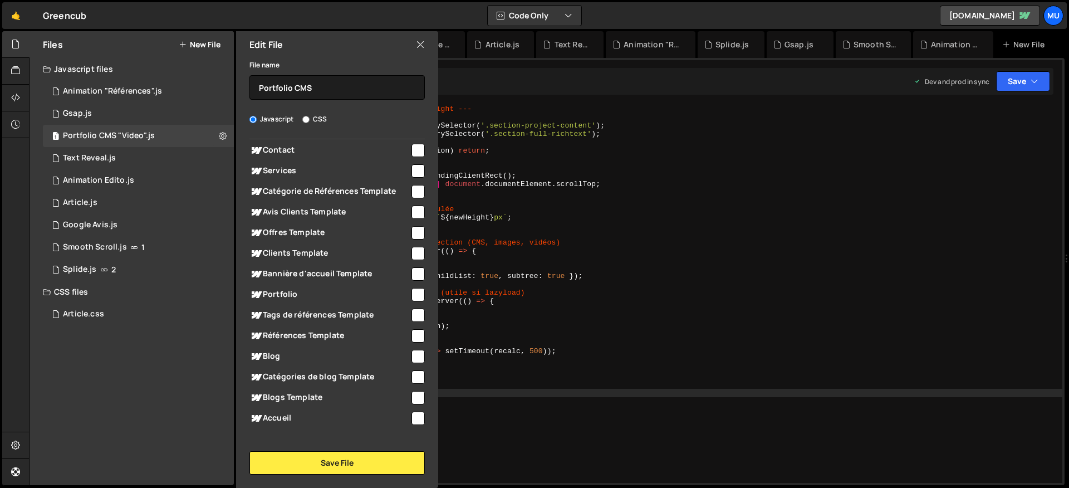
scroll to position [182, 0]
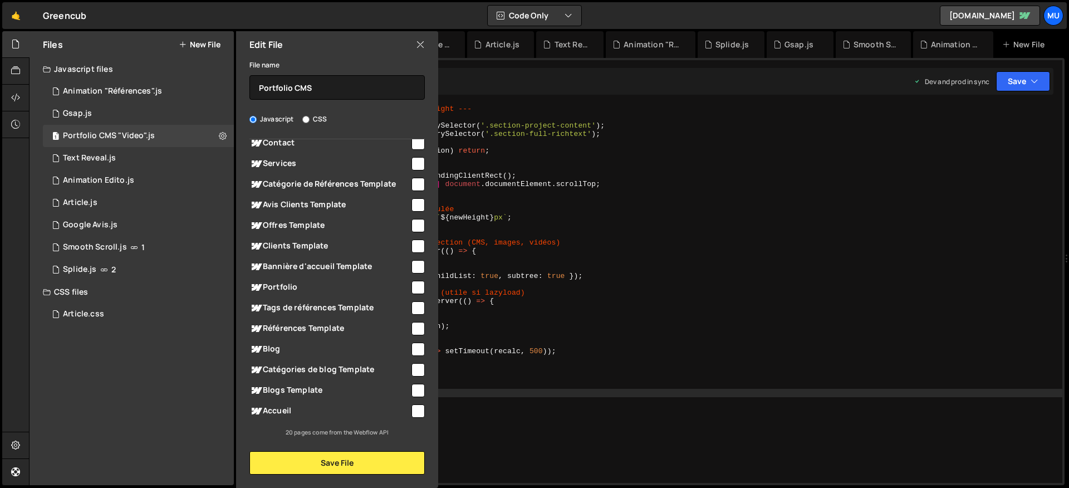
click at [311, 330] on span "Références Template" at bounding box center [330, 328] width 160 height 13
checkbox input "true"
click at [346, 457] on button "Save File" at bounding box center [337, 462] width 175 height 23
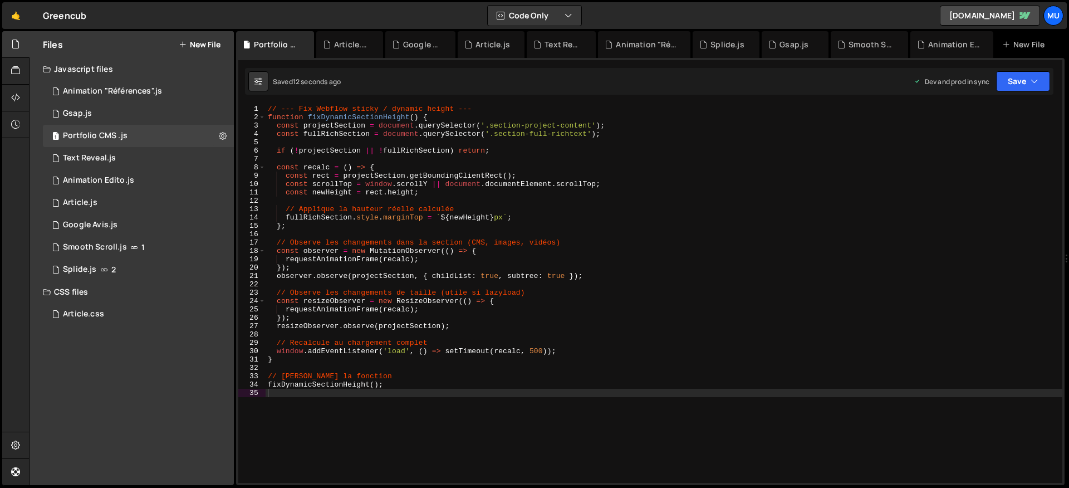
type textarea "});"
click at [529, 264] on div "// --- Fix Webflow sticky / dynamic height --- function fixDynamicSectionHeight…" at bounding box center [664, 302] width 797 height 395
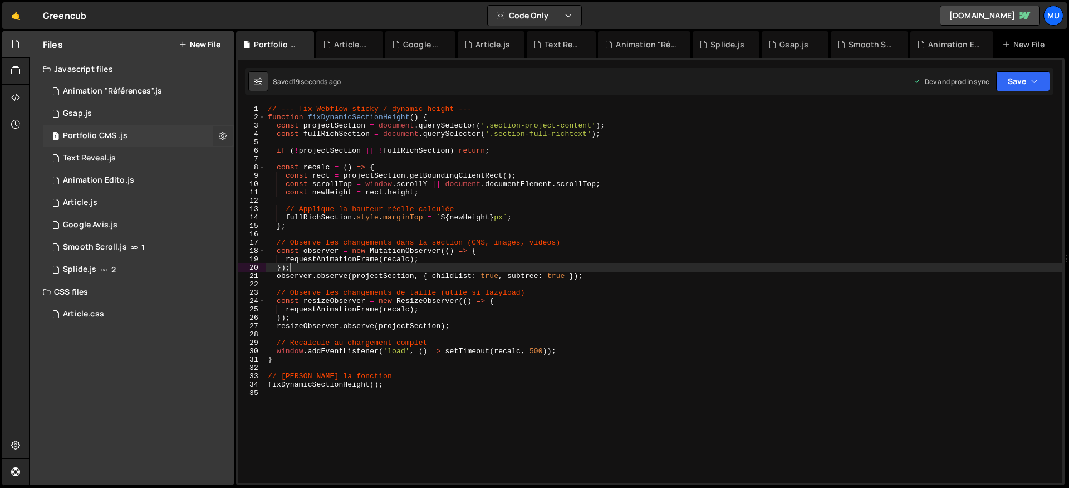
click at [220, 134] on icon at bounding box center [223, 135] width 8 height 11
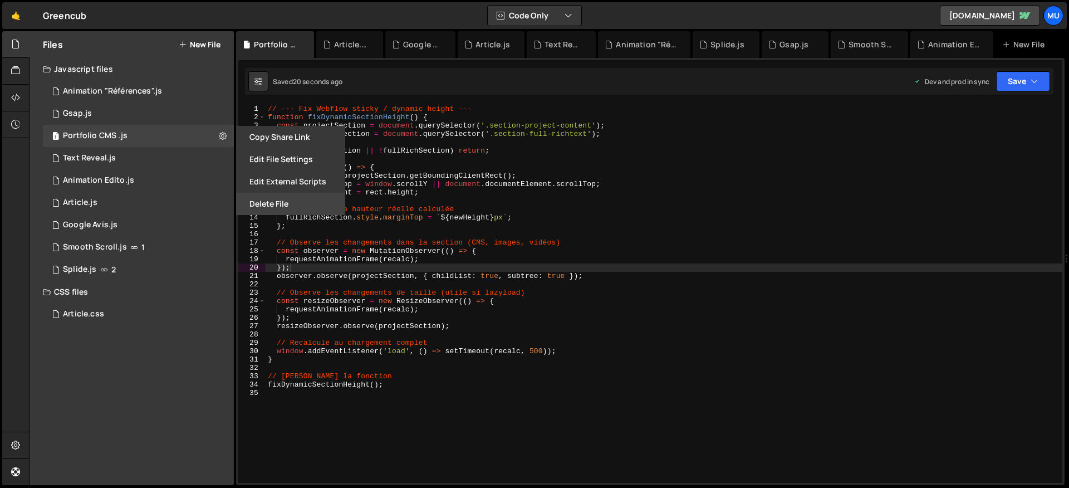
click at [283, 204] on button "Delete File" at bounding box center [290, 204] width 109 height 22
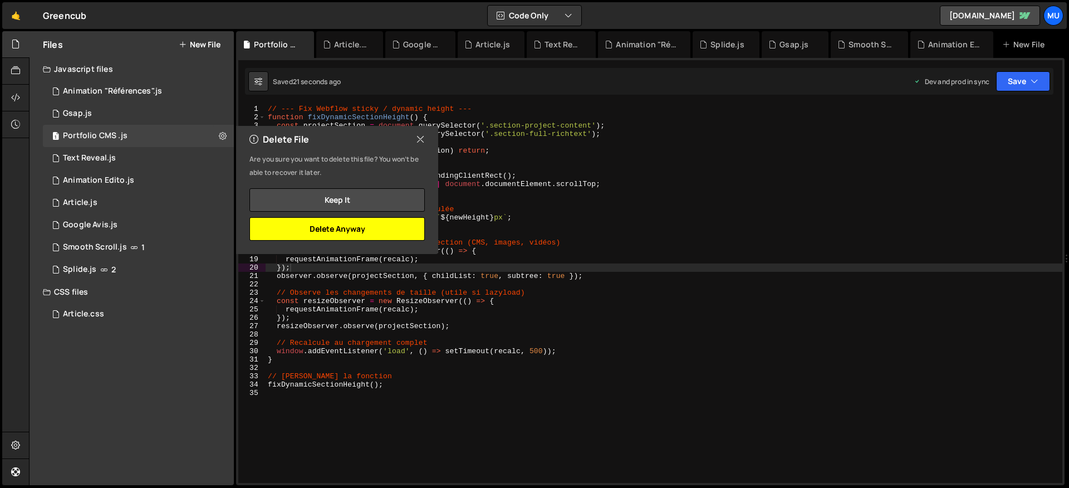
click at [364, 228] on button "Delete Anyway" at bounding box center [337, 228] width 175 height 23
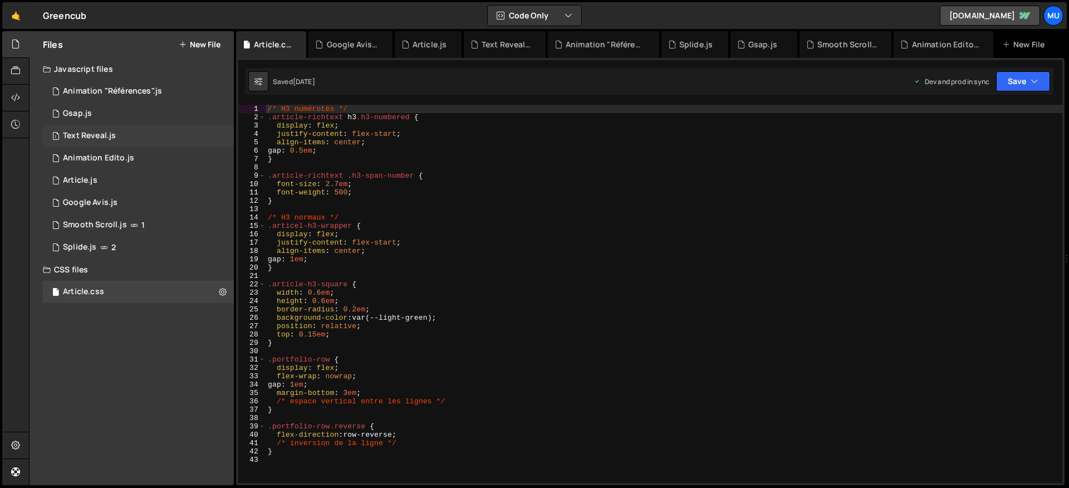
click at [197, 136] on div "1 Text Reveal.js 0" at bounding box center [138, 136] width 191 height 22
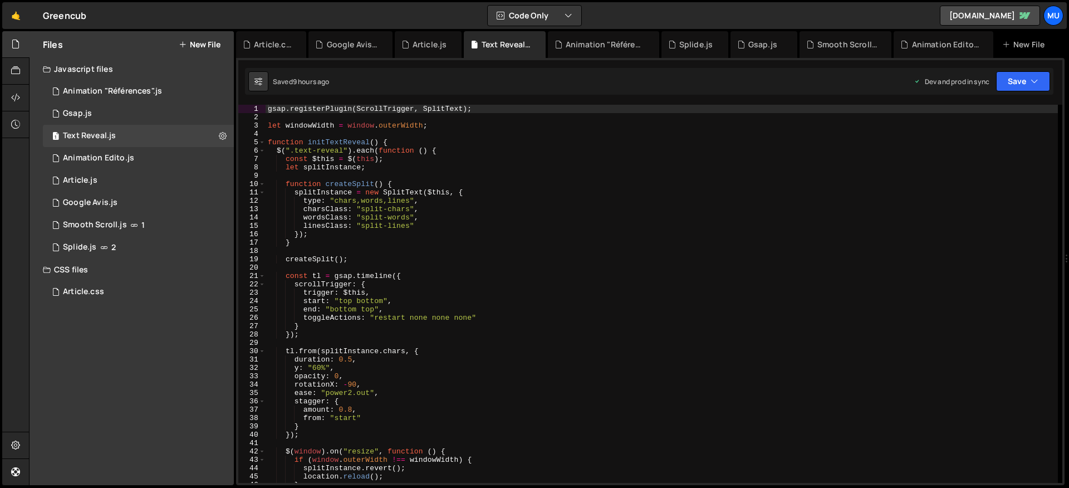
click at [191, 75] on div "Javascript files" at bounding box center [132, 69] width 204 height 22
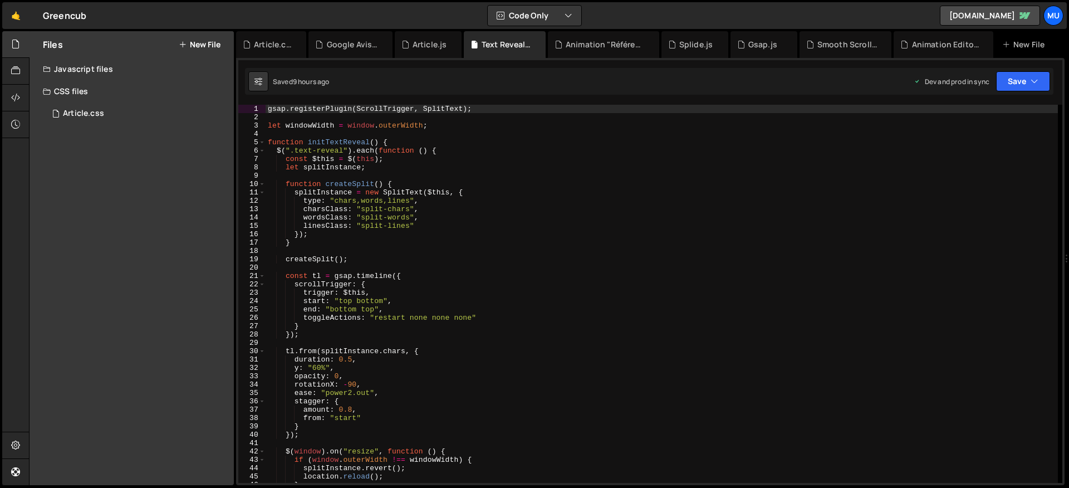
click at [92, 69] on div "Javascript files" at bounding box center [132, 69] width 204 height 22
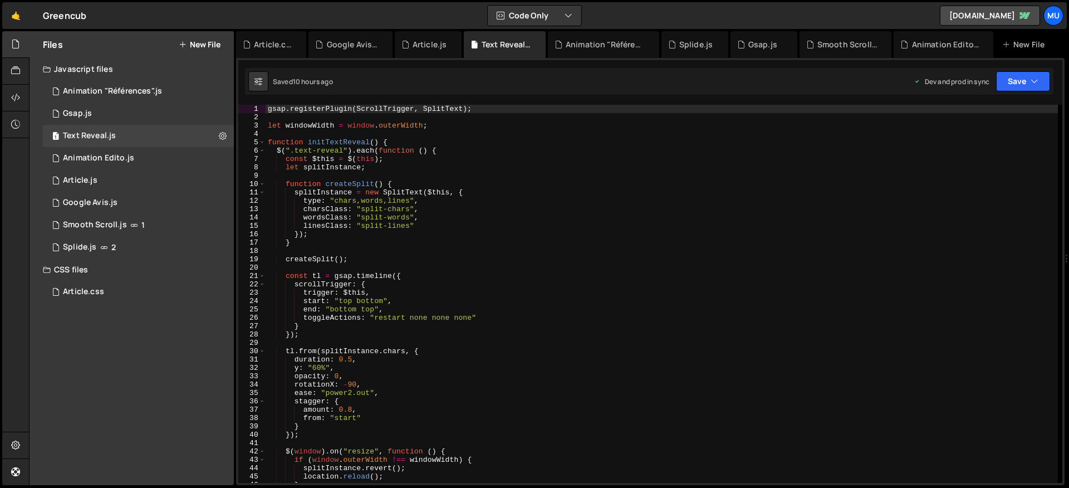
click at [195, 41] on button "New File" at bounding box center [200, 44] width 42 height 9
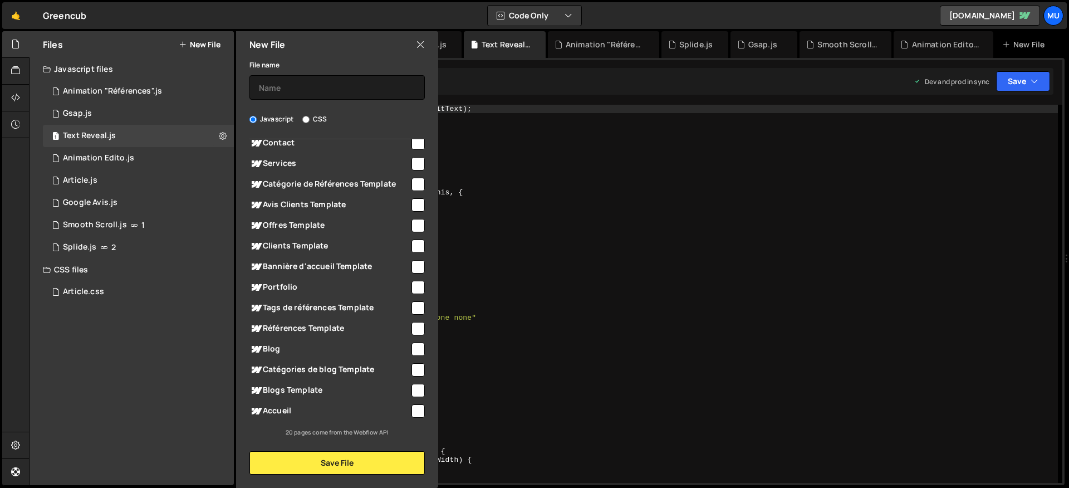
click at [317, 326] on span "Références Template" at bounding box center [330, 328] width 160 height 13
checkbox input "true"
click at [275, 88] on input "text" at bounding box center [337, 87] width 175 height 25
type input "Project CMS "Vidéo""
click at [267, 483] on div "New File File name Project CMS "Vidéo" Javascript CSS Global (All Pages)" at bounding box center [336, 259] width 204 height 457
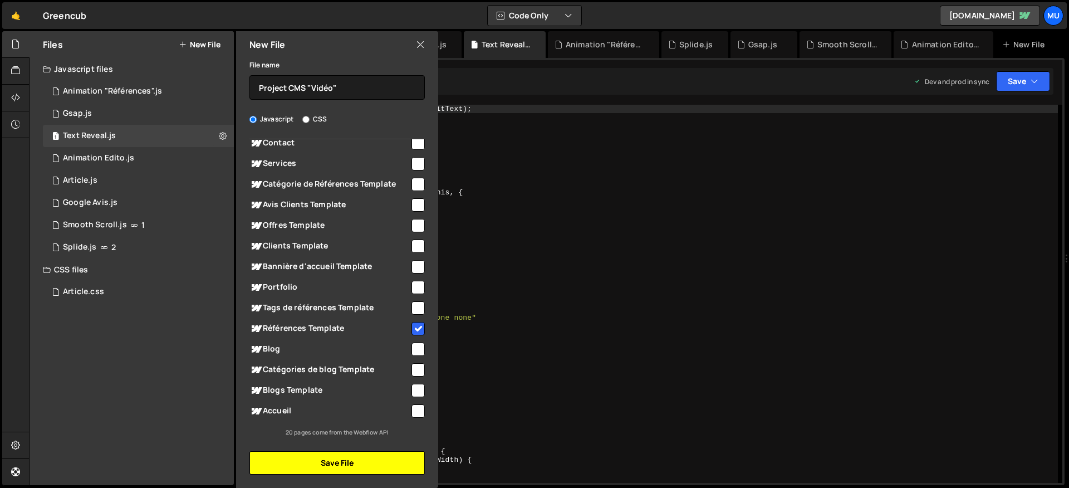
click at [287, 468] on button "Save File" at bounding box center [337, 462] width 175 height 23
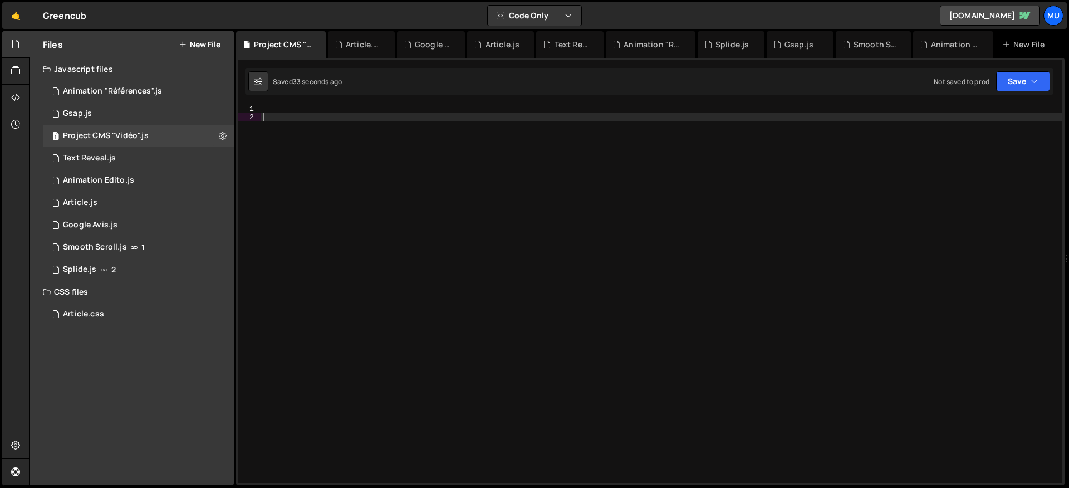
click at [355, 144] on div at bounding box center [661, 302] width 801 height 395
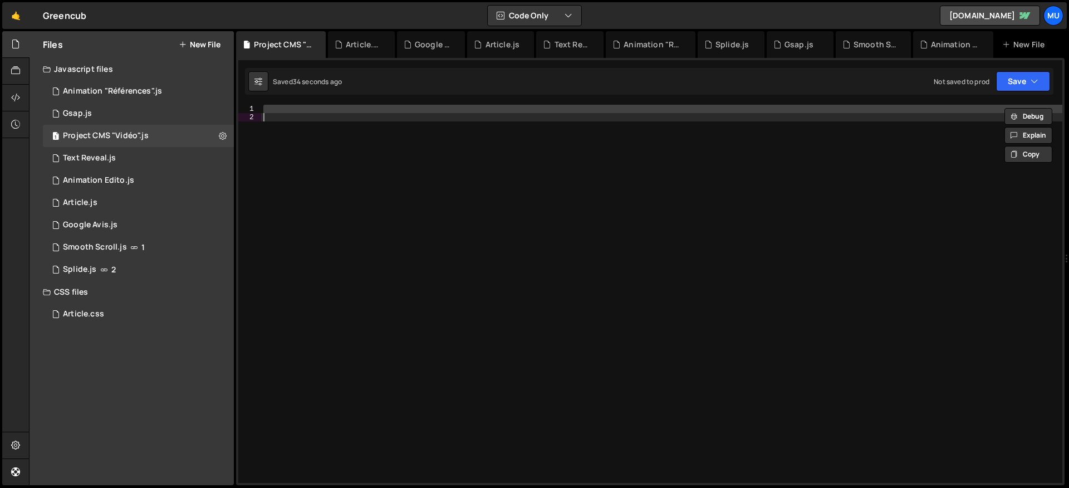
paste textarea
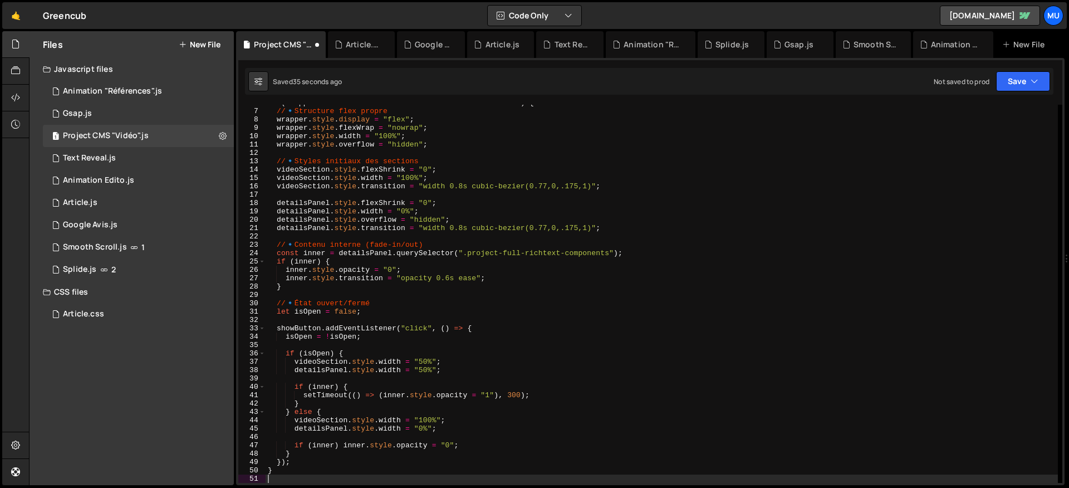
click at [418, 212] on div "if ( [PERSON_NAME] && videoSection && detailsPanel && showButton ) { // 🔹 Struc…" at bounding box center [662, 296] width 793 height 395
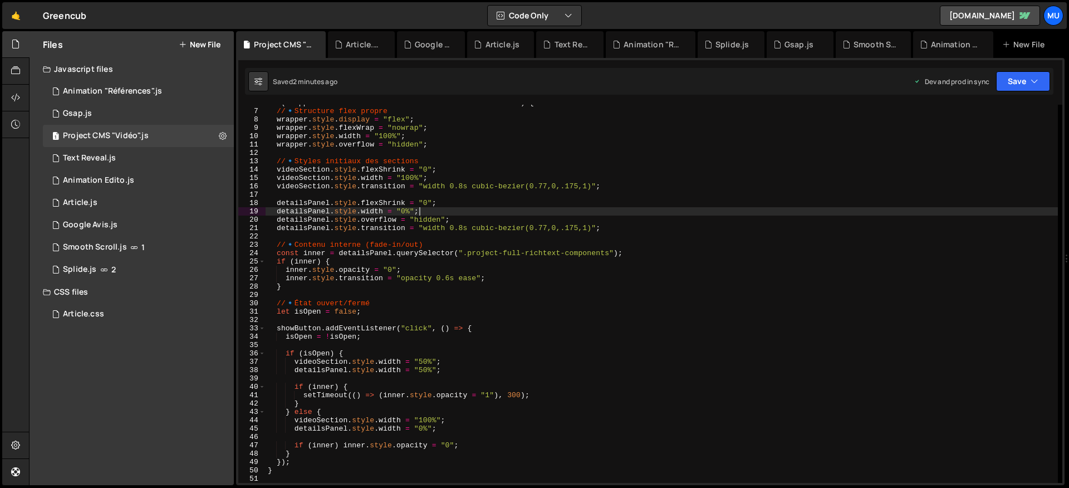
click at [334, 248] on div "if ( [PERSON_NAME] && videoSection && detailsPanel && showButton ) { // 🔹 Struc…" at bounding box center [662, 296] width 793 height 395
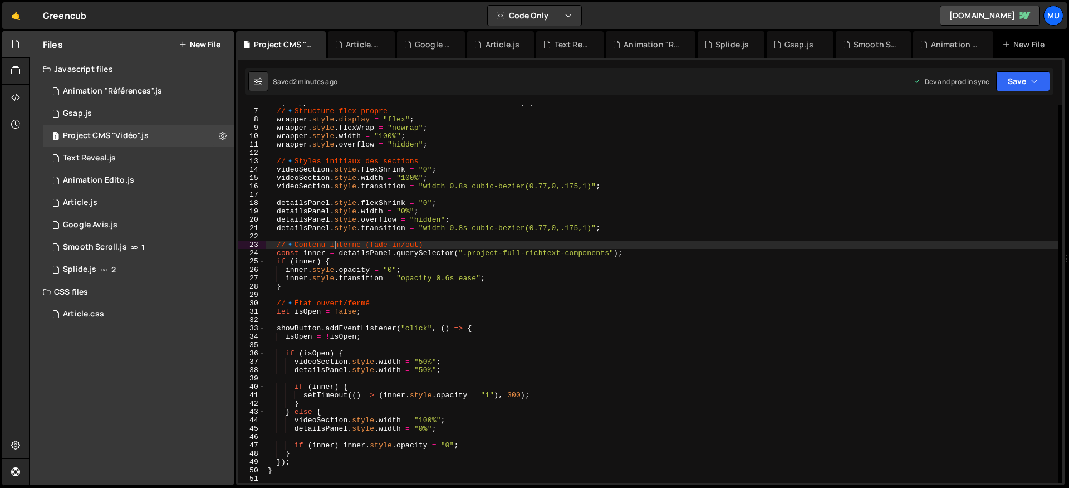
type textarea "}"
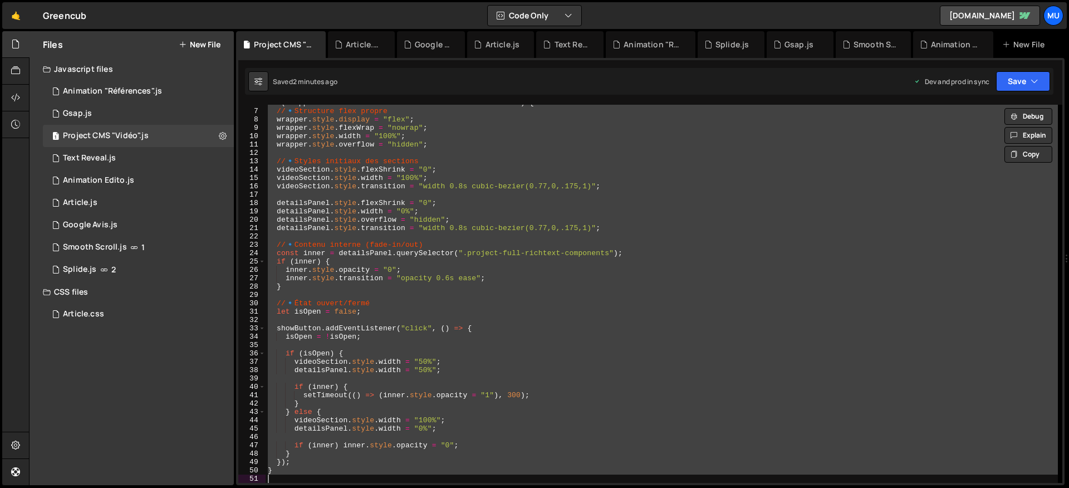
paste textarea
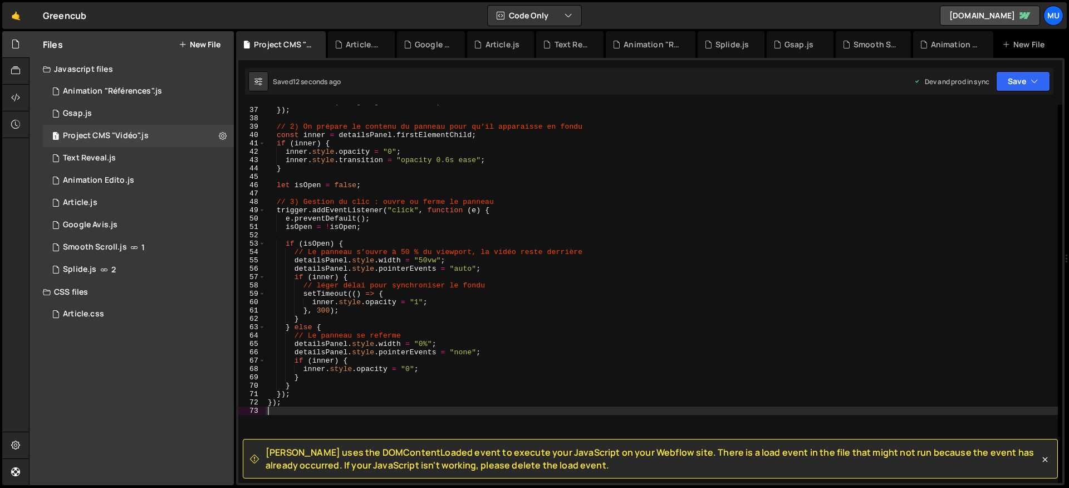
scroll to position [0, 0]
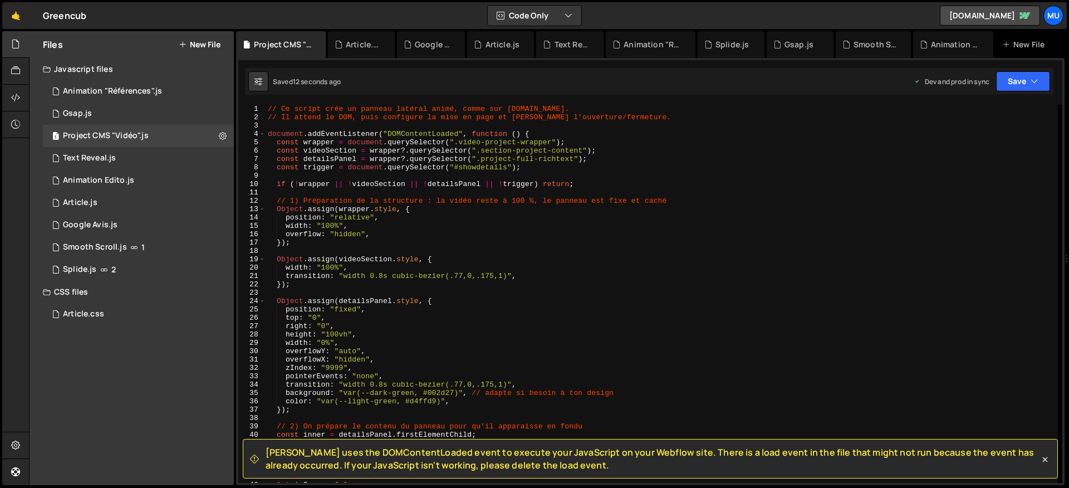
click at [388, 256] on div "// Ce script crée un panneau latéral animé, comme sur [DOMAIN_NAME]. // Il atte…" at bounding box center [662, 302] width 793 height 395
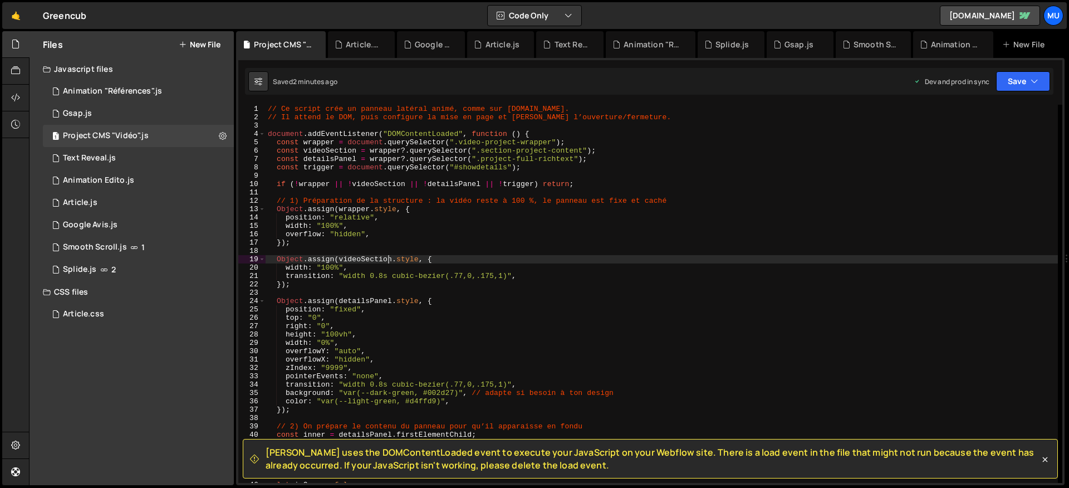
click at [446, 246] on div "// Ce script crée un panneau latéral animé, comme sur [DOMAIN_NAME]. // Il atte…" at bounding box center [662, 302] width 793 height 395
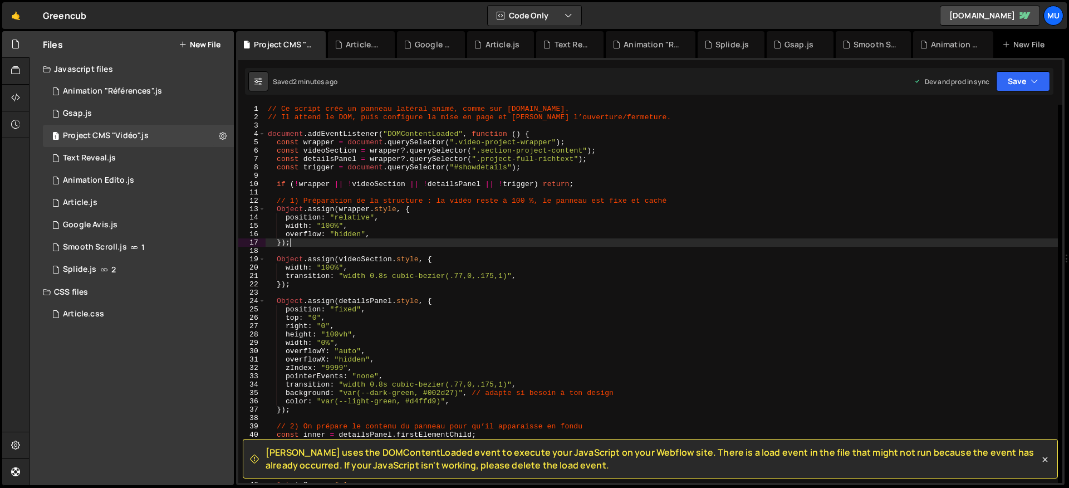
type textarea "});"
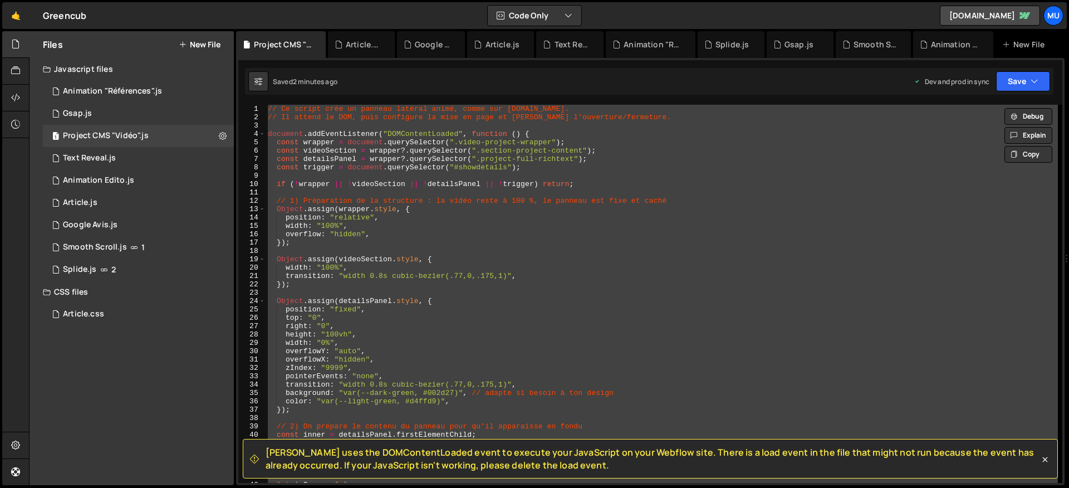
paste textarea
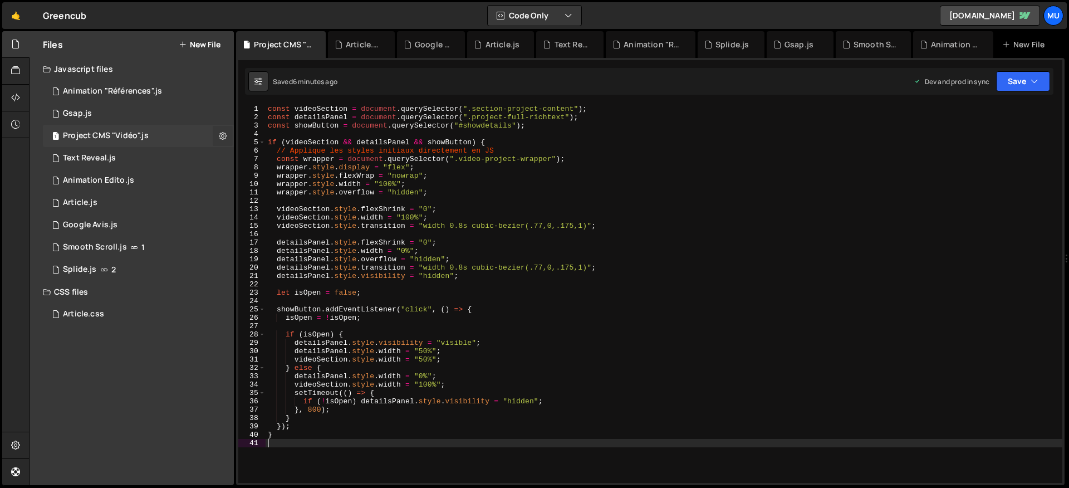
click at [220, 136] on icon at bounding box center [223, 135] width 8 height 11
type input "Project CMS"
radio input "true"
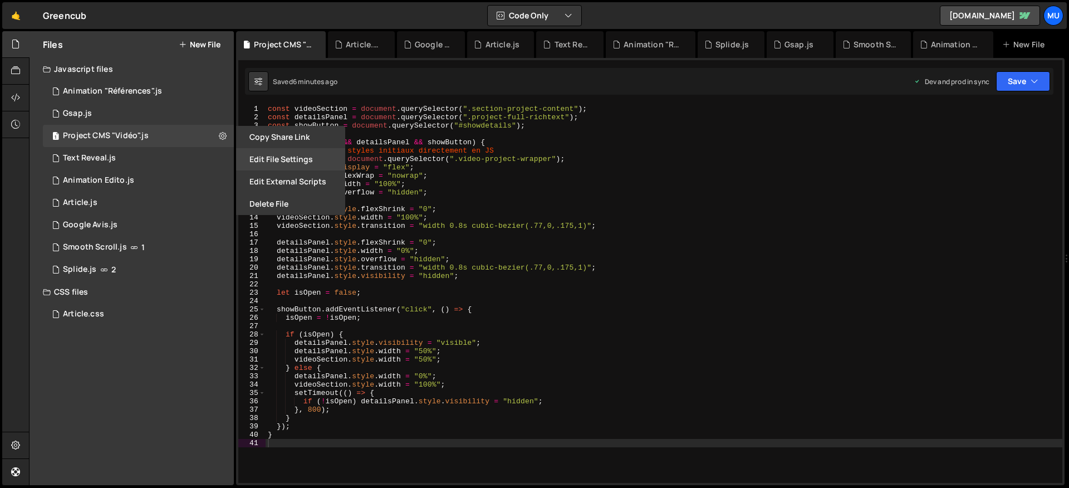
click at [263, 162] on button "Edit File Settings" at bounding box center [290, 159] width 109 height 22
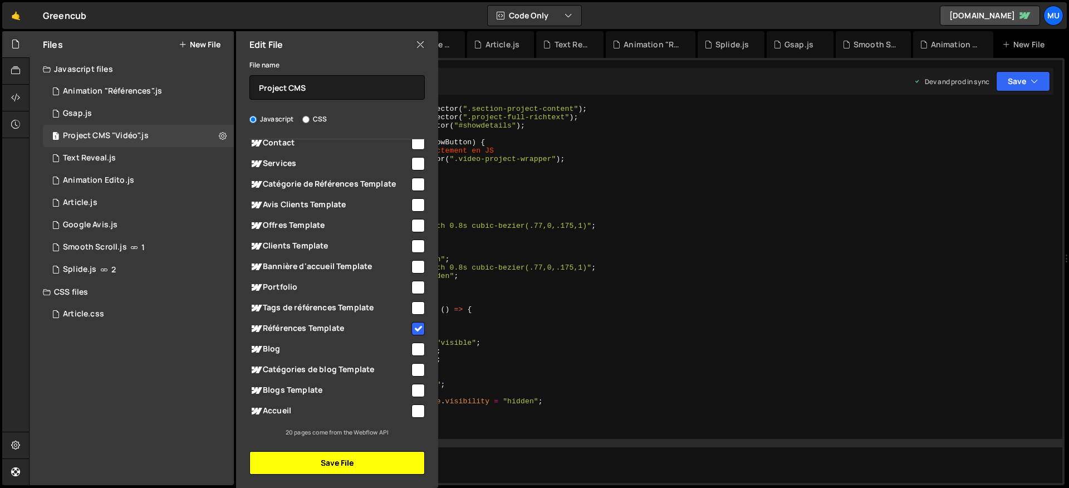
click at [354, 472] on button "Save File" at bounding box center [337, 462] width 175 height 23
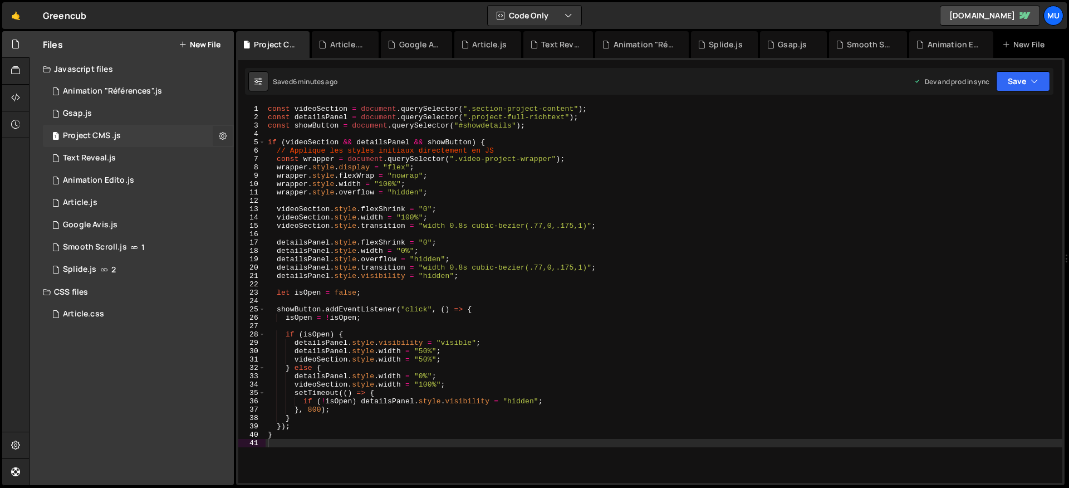
click at [221, 133] on icon at bounding box center [223, 135] width 8 height 11
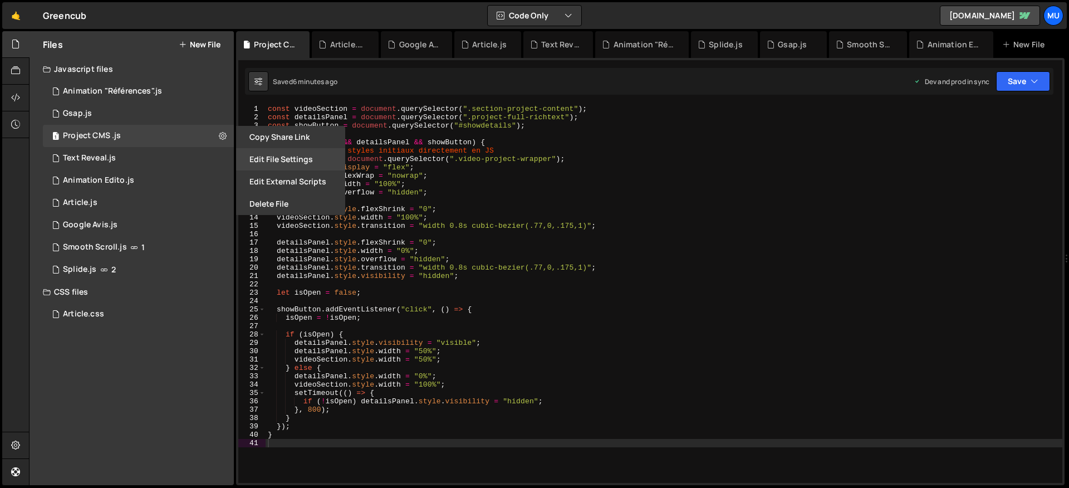
click at [277, 160] on button "Edit File Settings" at bounding box center [290, 159] width 109 height 22
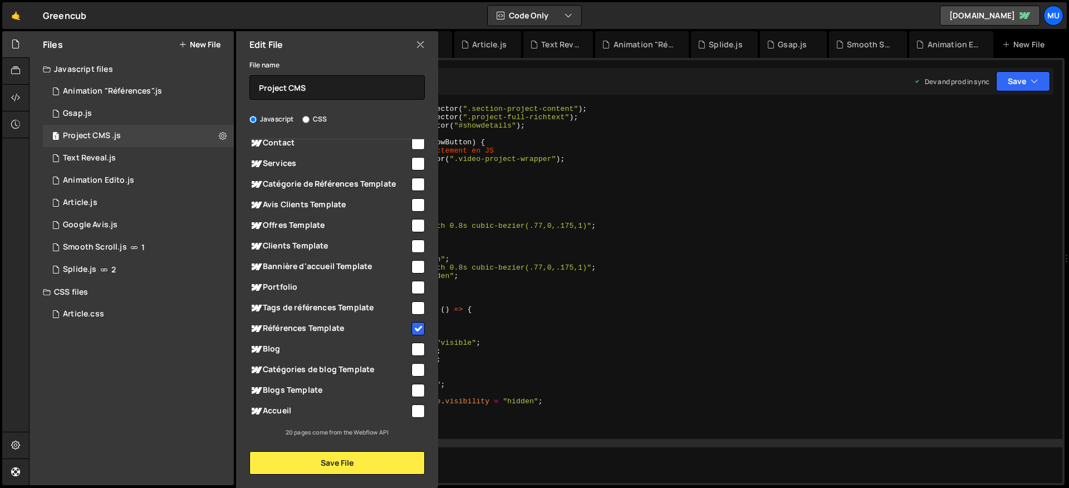
click at [352, 324] on span "Références Template" at bounding box center [330, 328] width 160 height 13
checkbox input "false"
click at [331, 471] on button "Save File" at bounding box center [337, 462] width 175 height 23
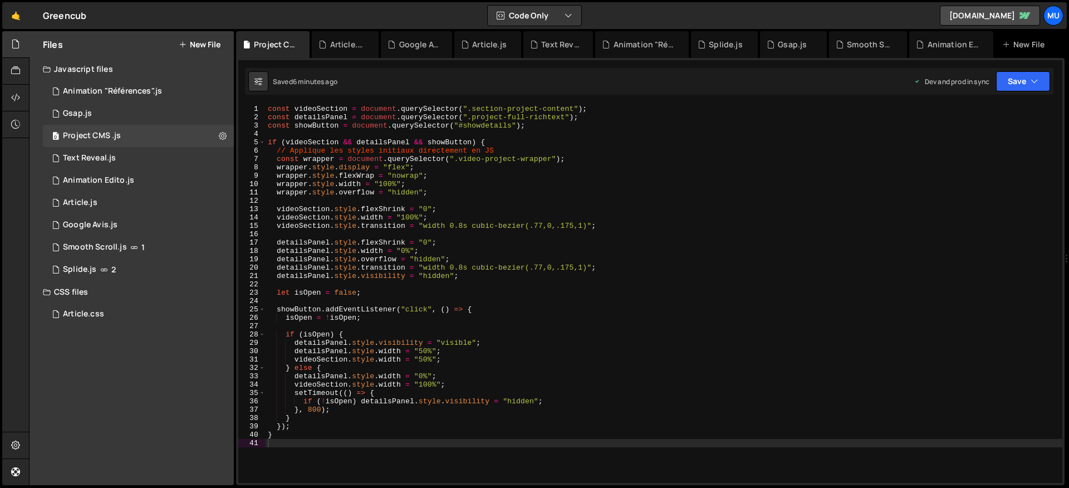
click at [551, 286] on div "const videoSection = document . querySelector ( ".section-project-content" ) ; …" at bounding box center [664, 302] width 797 height 395
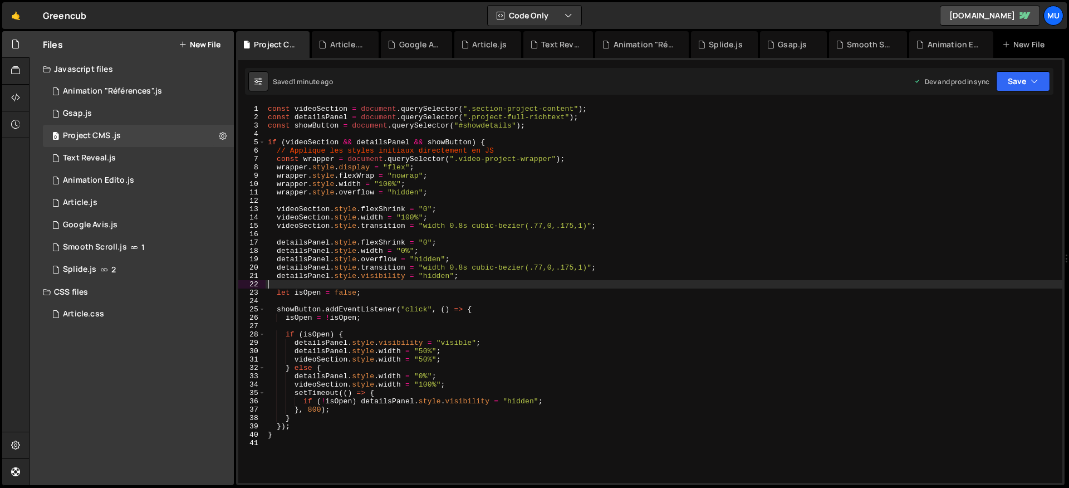
click at [206, 43] on button "New File" at bounding box center [200, 44] width 42 height 9
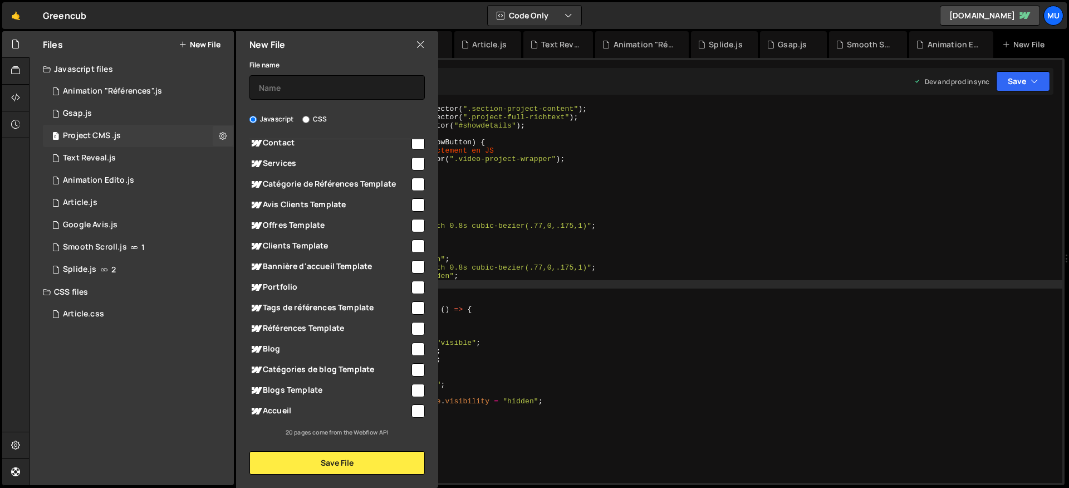
click at [165, 133] on div "0 Project CMS .js 0" at bounding box center [138, 136] width 191 height 22
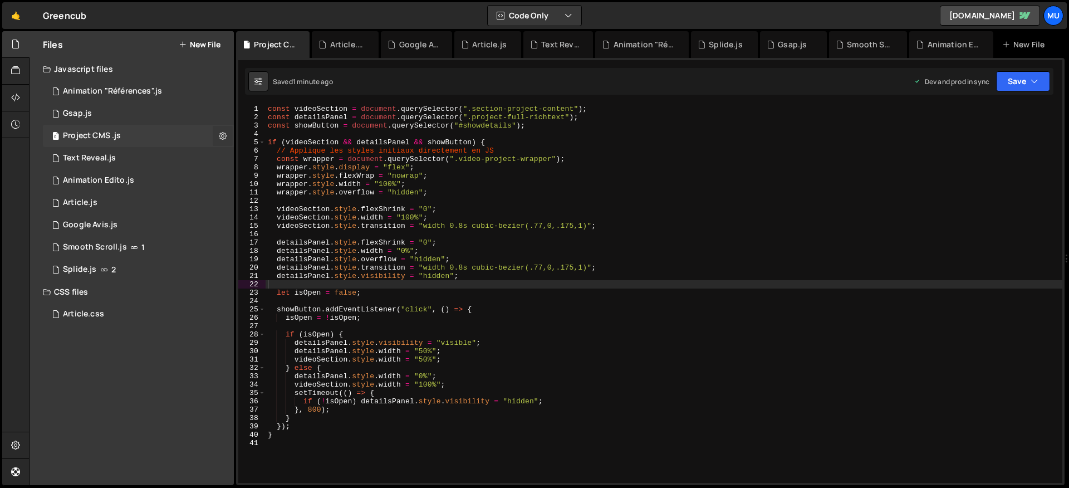
click at [221, 132] on icon at bounding box center [223, 135] width 8 height 11
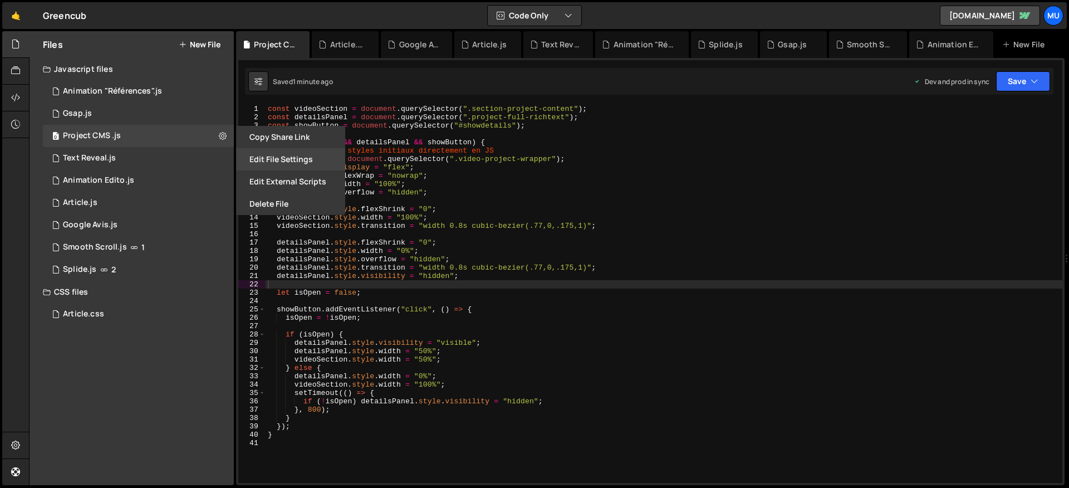
click at [272, 149] on button "Edit File Settings" at bounding box center [290, 159] width 109 height 22
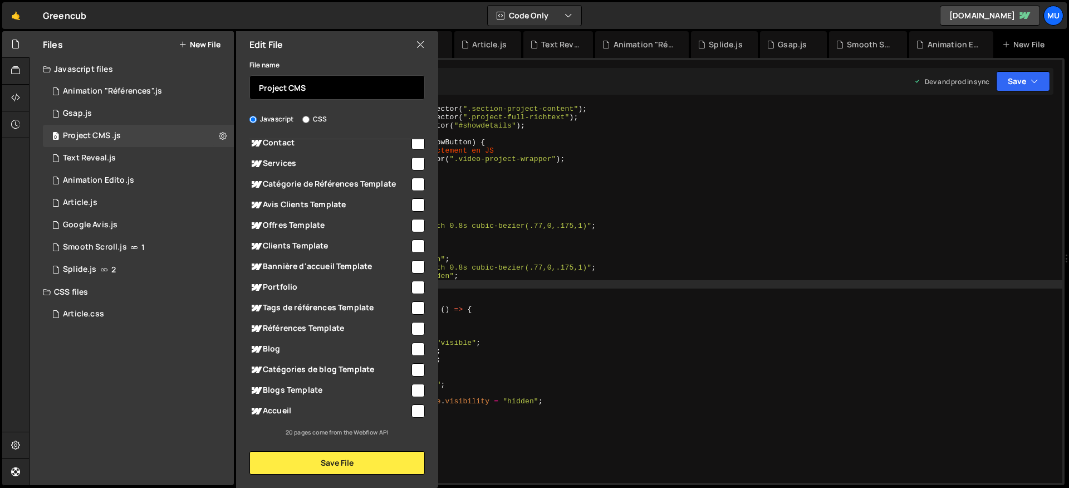
click at [316, 80] on input "Project CMS" at bounding box center [337, 87] width 175 height 25
click at [221, 128] on button at bounding box center [223, 136] width 20 height 20
type input "Project CMS"
radio input "true"
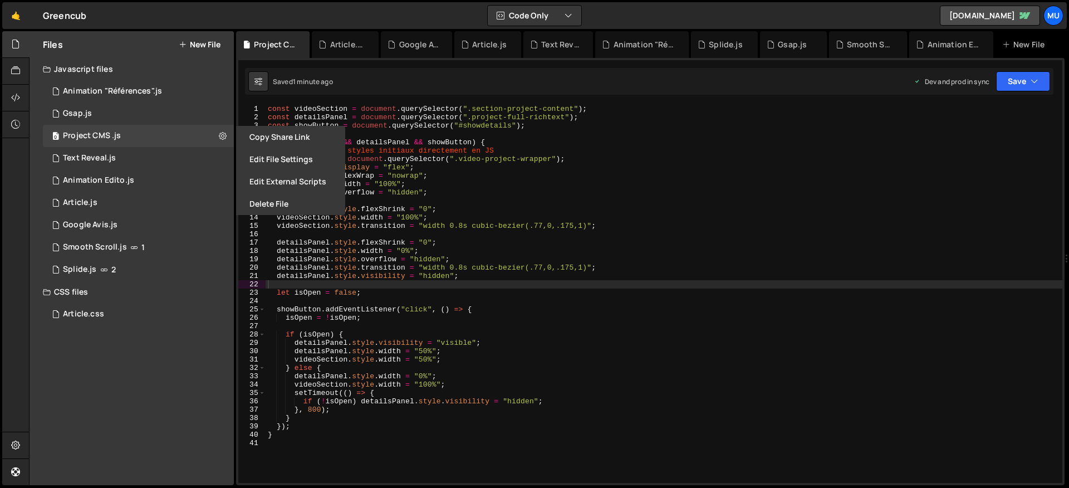
click at [267, 195] on button "Delete File" at bounding box center [290, 204] width 109 height 22
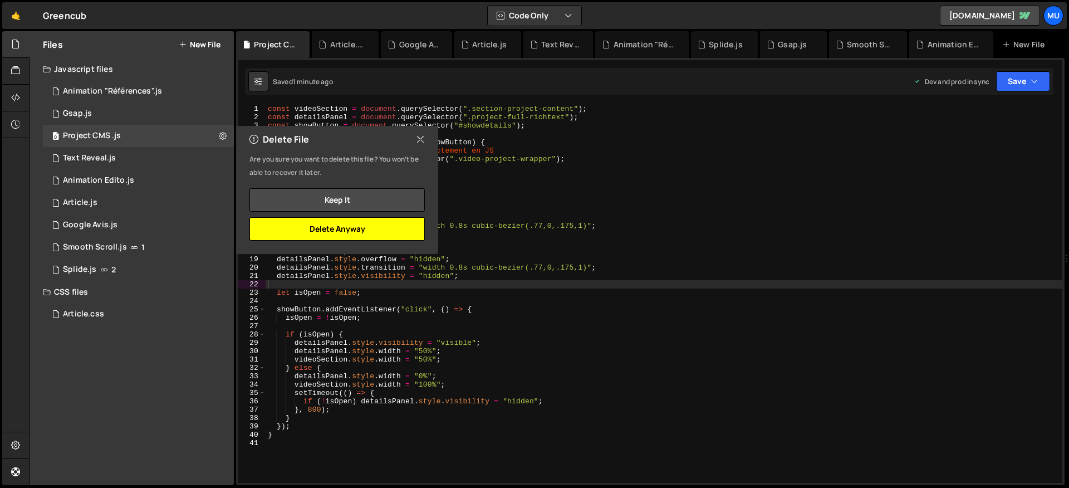
click at [363, 231] on button "Delete Anyway" at bounding box center [337, 228] width 175 height 23
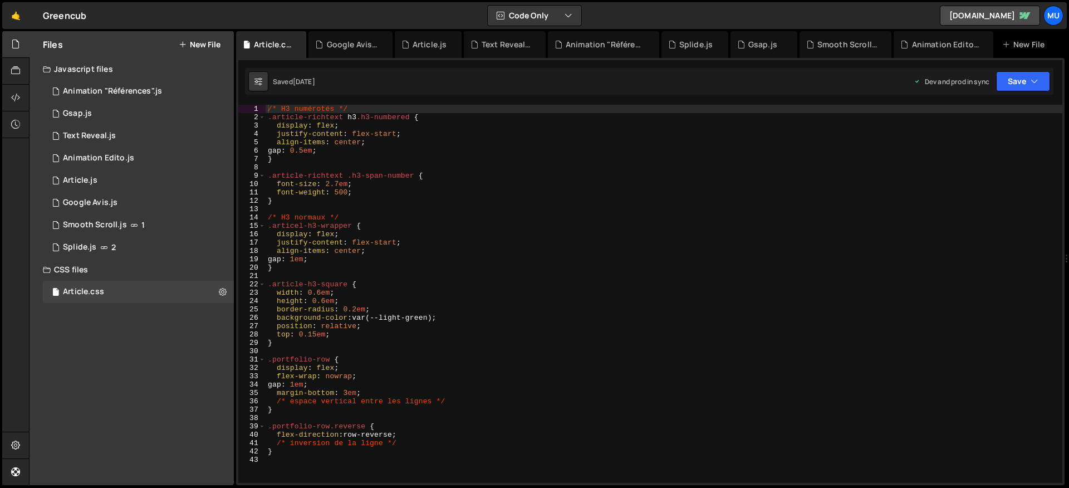
click at [207, 45] on button "New File" at bounding box center [200, 44] width 42 height 9
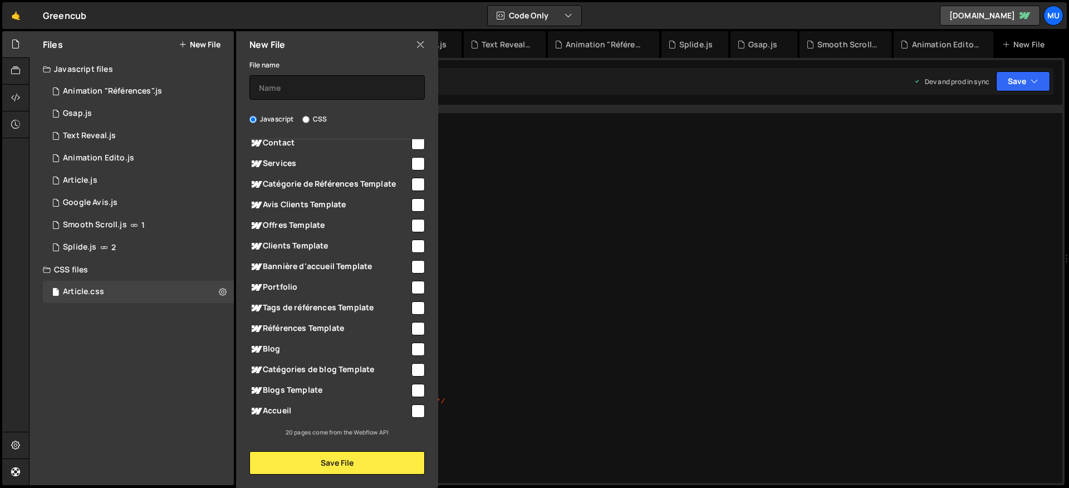
click at [305, 329] on span "Références Template" at bounding box center [330, 328] width 160 height 13
checkbox input "true"
drag, startPoint x: 263, startPoint y: 87, endPoint x: 275, endPoint y: 90, distance: 12.6
click at [263, 87] on input "text" at bounding box center [337, 87] width 175 height 25
paste input "Project CMS"
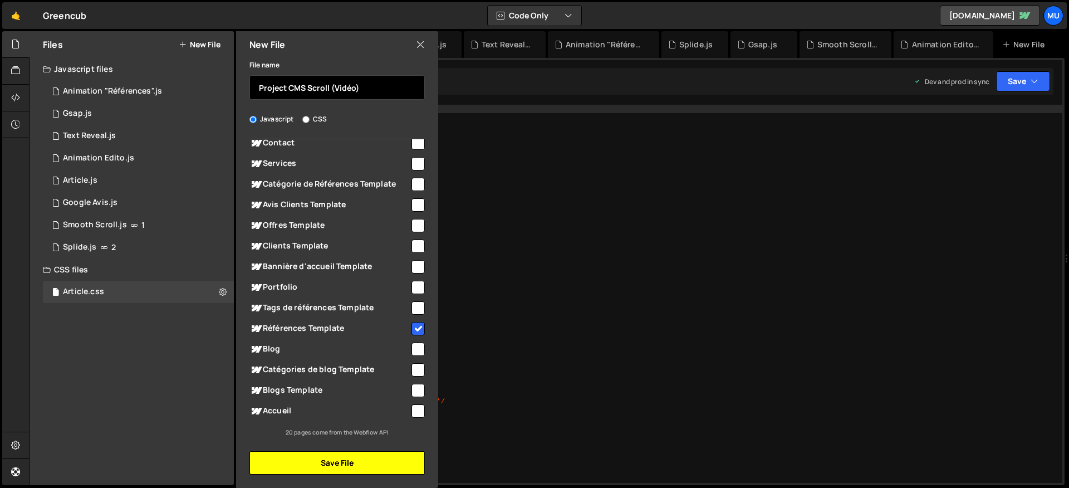
type input "Project CMS Scroll (Vidéo)"
click at [348, 454] on button "Save File" at bounding box center [337, 462] width 175 height 23
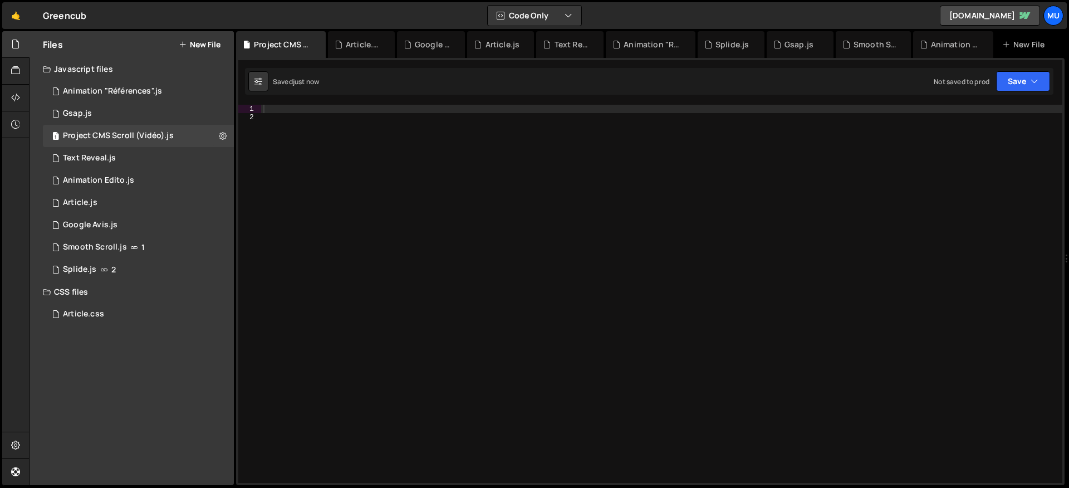
click at [397, 125] on div at bounding box center [661, 302] width 801 height 395
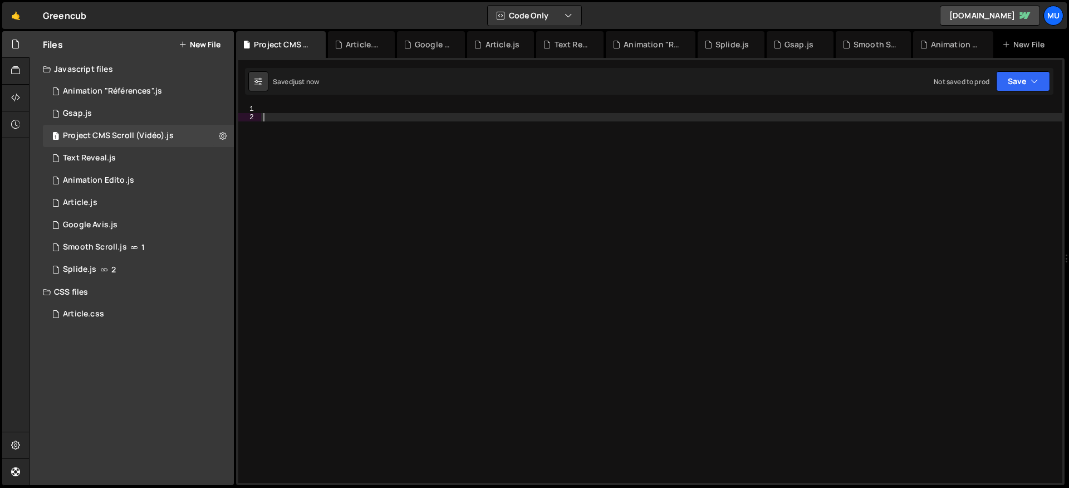
click at [400, 110] on div at bounding box center [661, 302] width 801 height 395
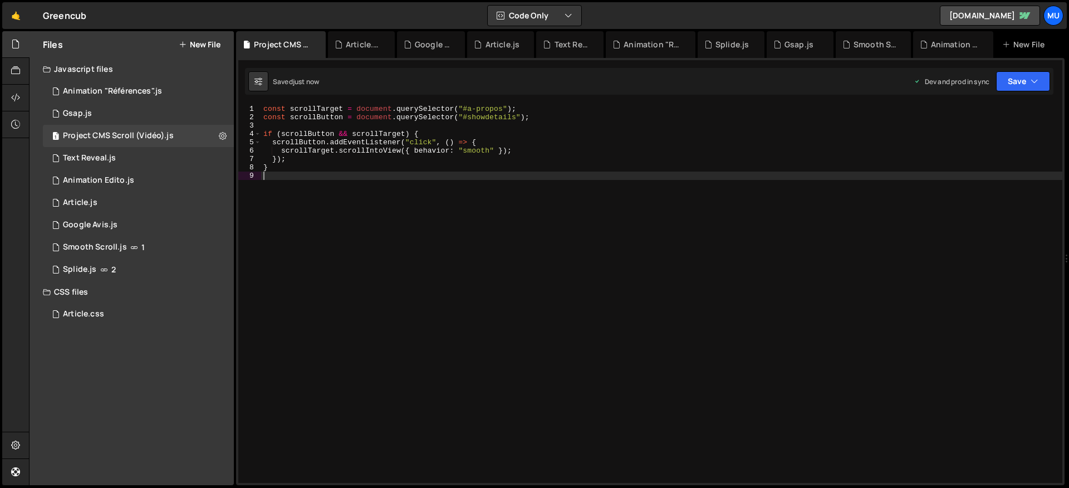
click at [357, 203] on div "const scrollTarget = document . querySelector ( "#a-propos" ) ; const scrollBut…" at bounding box center [661, 302] width 801 height 395
click at [359, 194] on div "const scrollTarget = document . querySelector ( "#a-propos" ) ; const scrollBut…" at bounding box center [661, 302] width 801 height 395
click at [374, 183] on div "const scrollTarget = document . querySelector ( "#a-propos" ) ; const scrollBut…" at bounding box center [661, 302] width 801 height 395
type textarea "}"
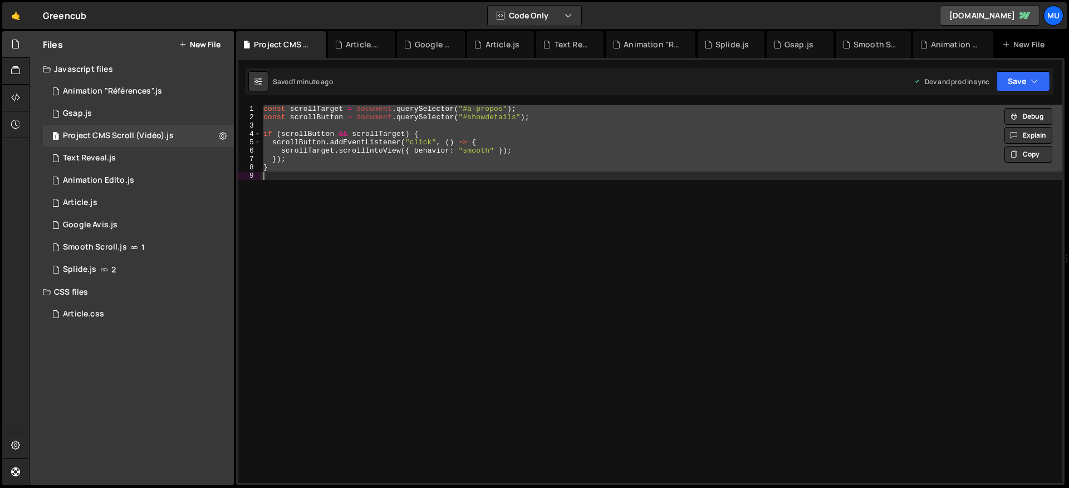
paste textarea
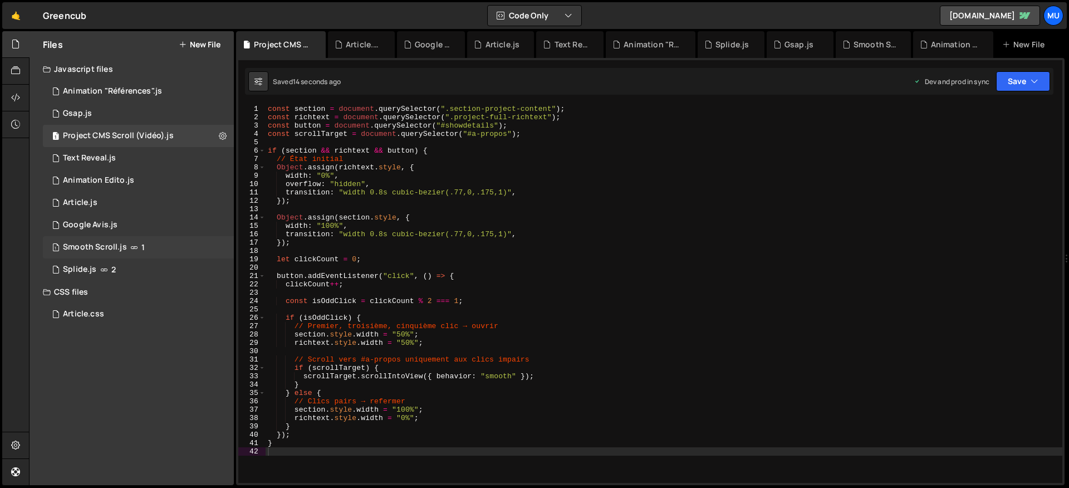
click at [136, 240] on div "1 Smooth Scroll.js 1" at bounding box center [140, 247] width 195 height 22
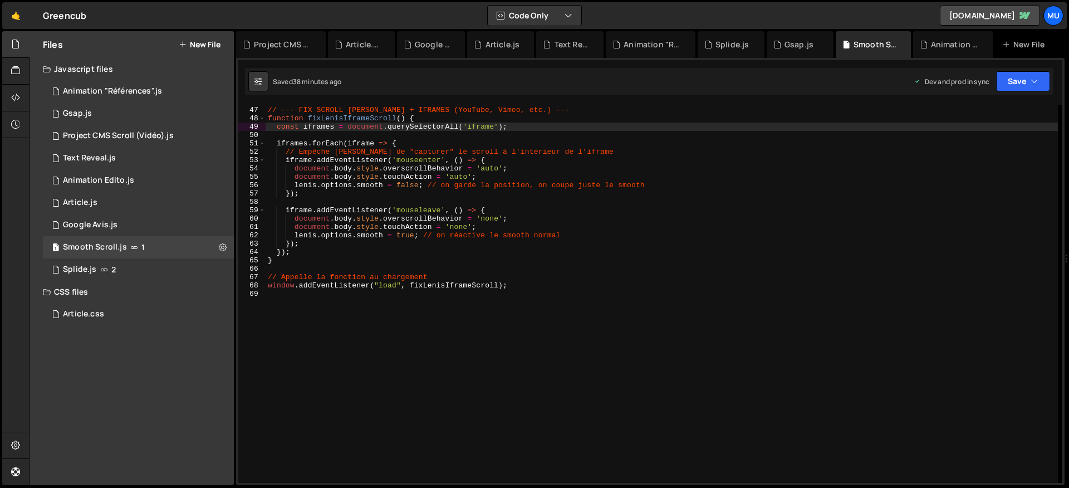
click at [447, 238] on div "// --- FIX SCROLL [PERSON_NAME] + IFRAMES (YouTube, Vimeo, etc.) --- function f…" at bounding box center [662, 294] width 793 height 395
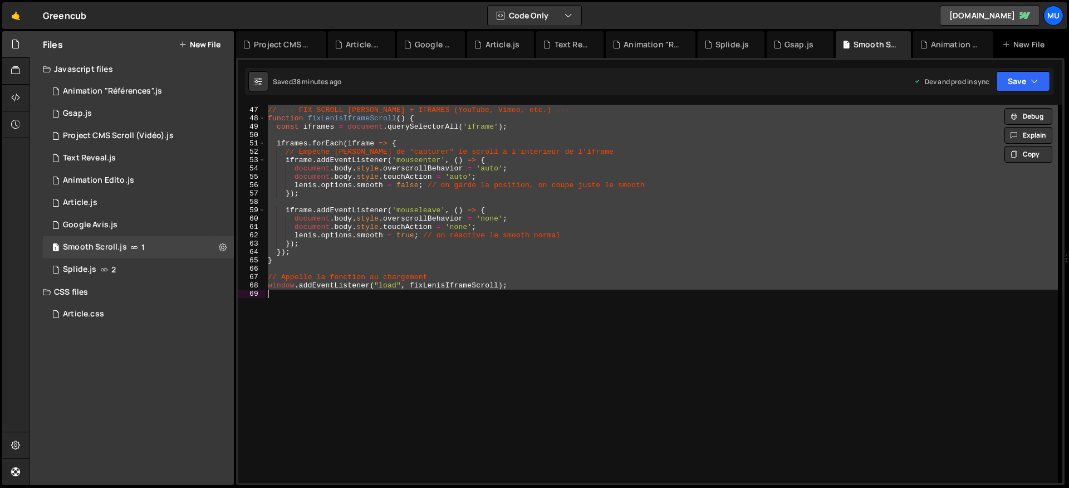
click at [424, 234] on div "// --- FIX SCROLL [PERSON_NAME] + IFRAMES (YouTube, Vimeo, etc.) --- function f…" at bounding box center [662, 294] width 793 height 378
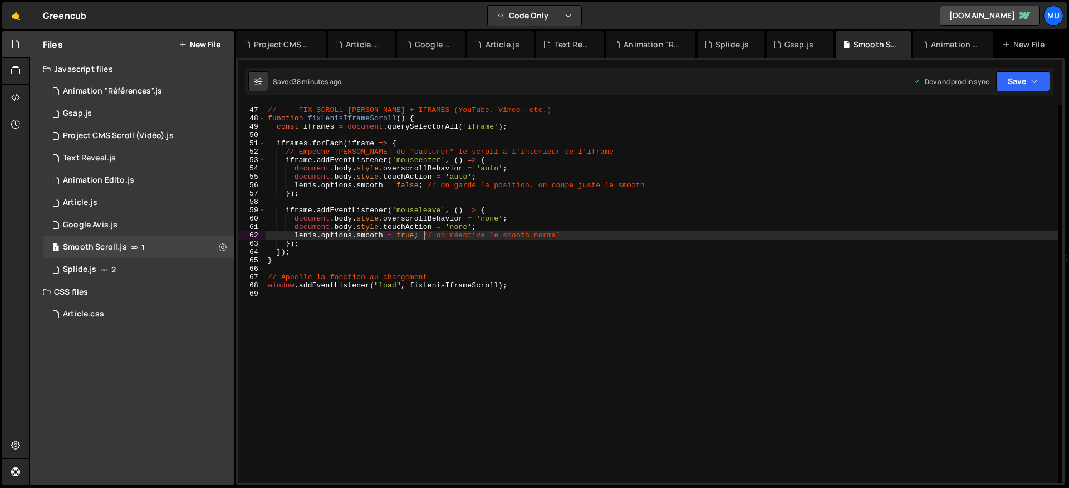
type textarea "window.addEventListener("load", fixLenisIframeScroll);"
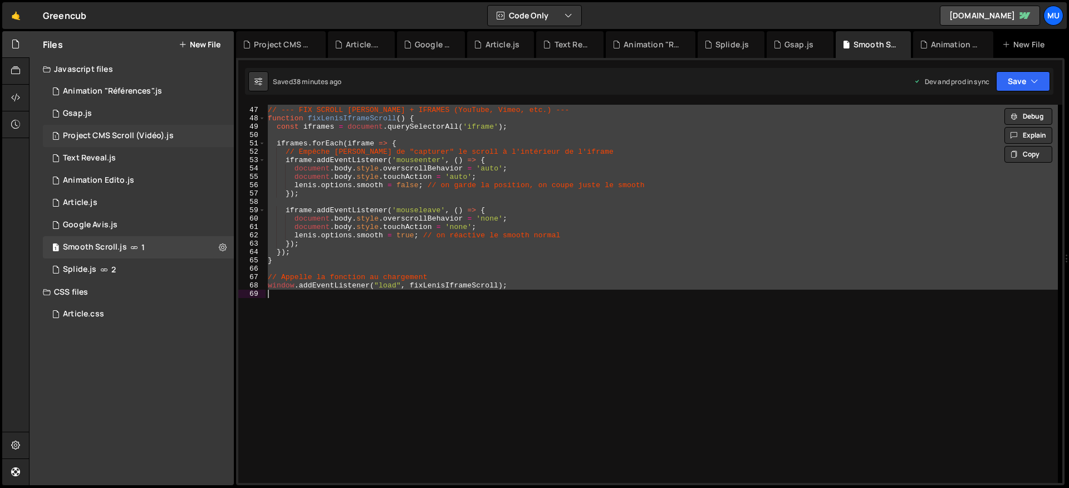
click at [105, 132] on div "Project CMS Scroll (Vidéo).js" at bounding box center [118, 136] width 111 height 10
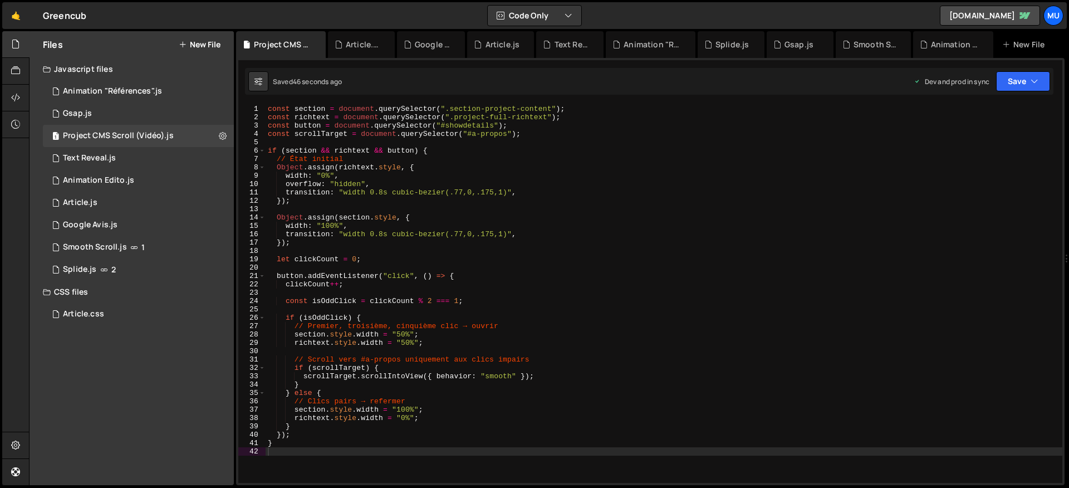
click at [366, 202] on div "const section = document . querySelector ( ".section-project-content" ) ; const…" at bounding box center [664, 302] width 797 height 395
type textarea "}"
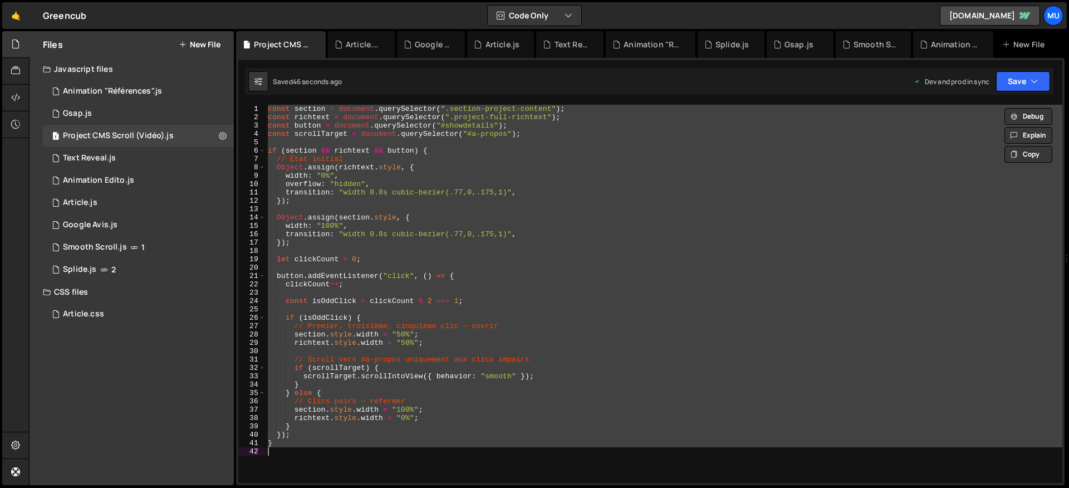
paste textarea
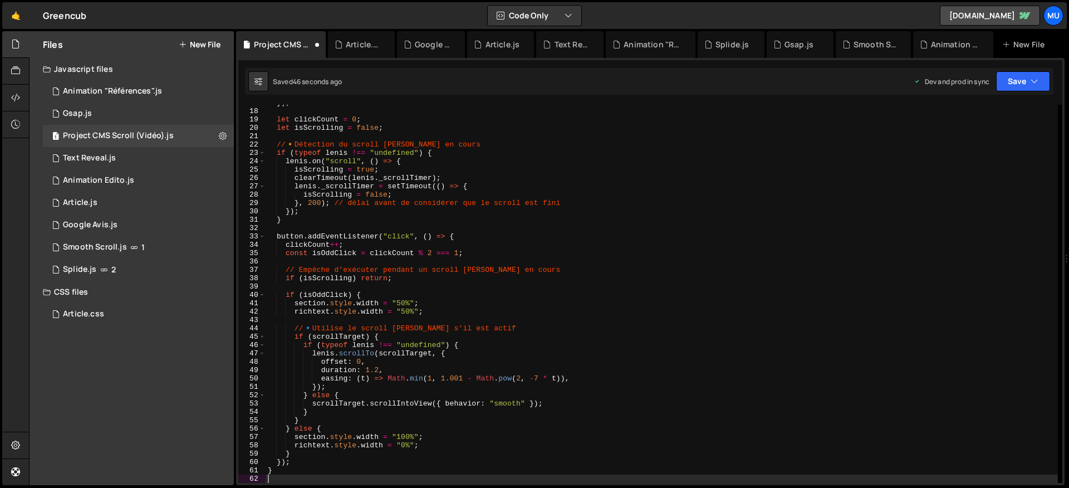
scroll to position [140, 0]
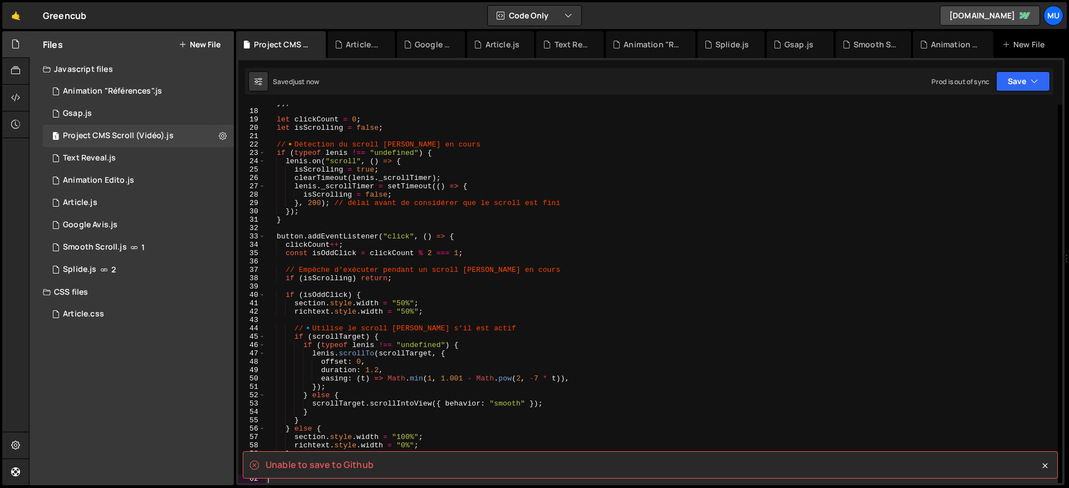
type textarea "}"
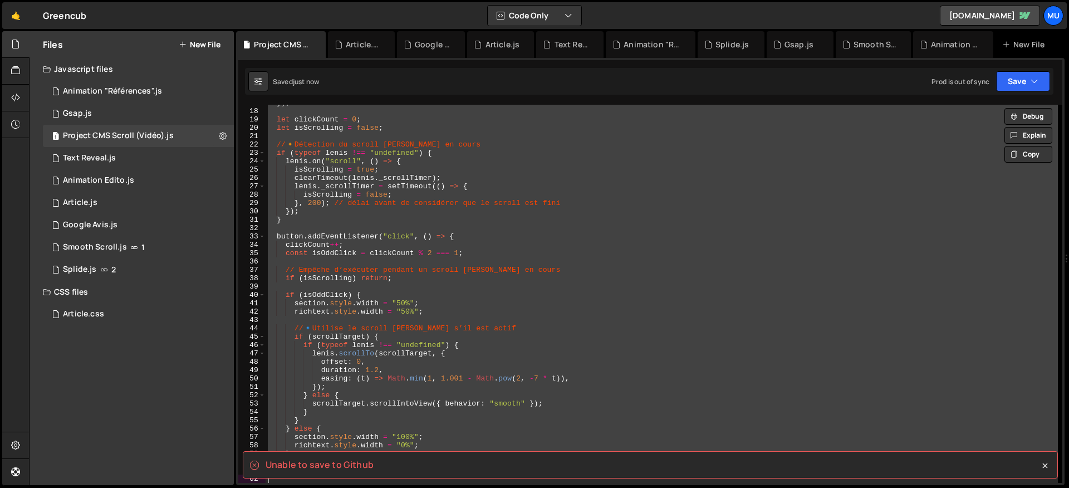
paste textarea
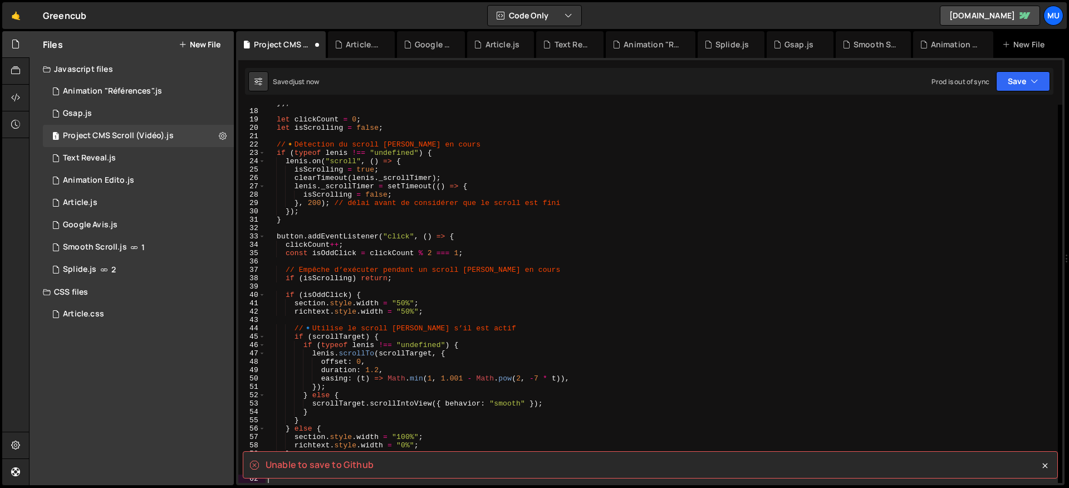
scroll to position [316, 0]
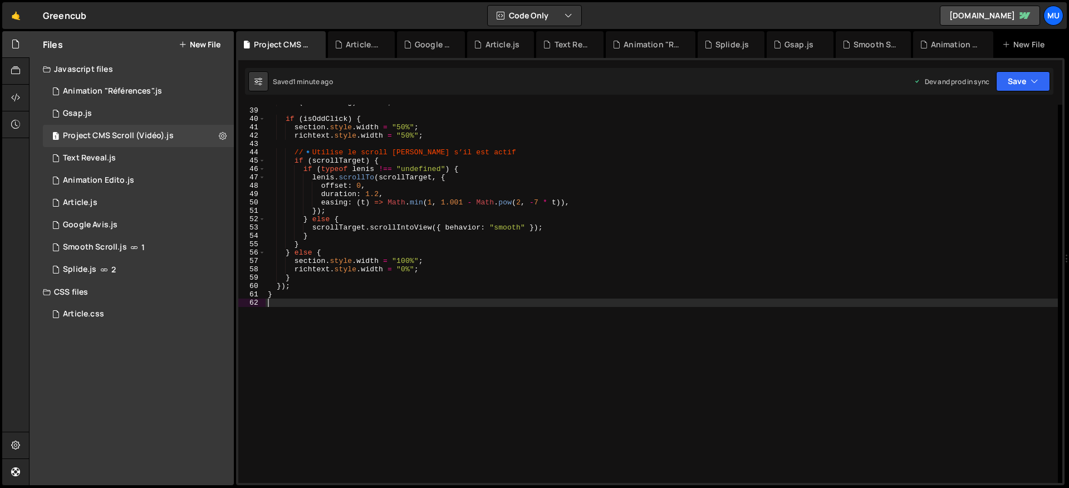
click at [451, 192] on div "if ( isScrolling ) return ; if ( isOddClick ) { section . style . width = "50%"…" at bounding box center [662, 295] width 793 height 395
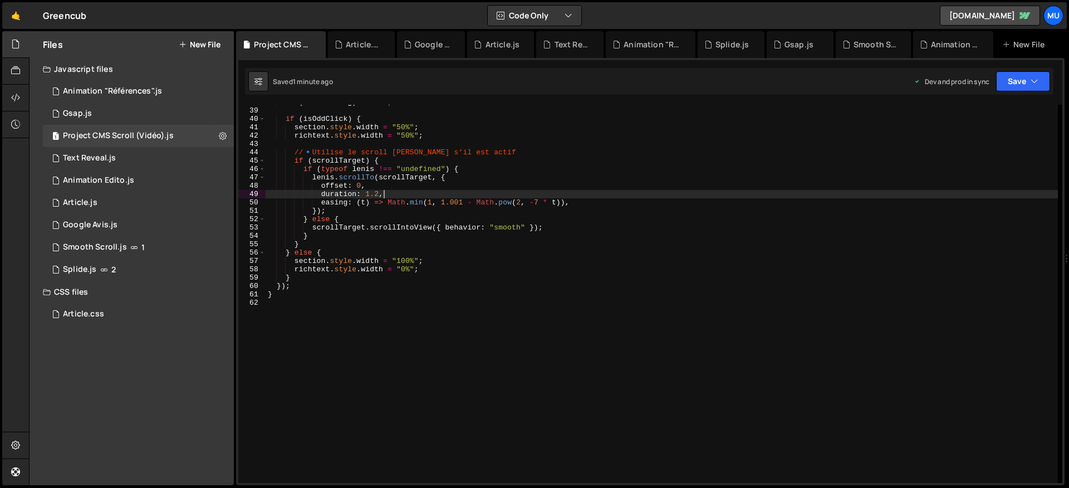
type textarea "}"
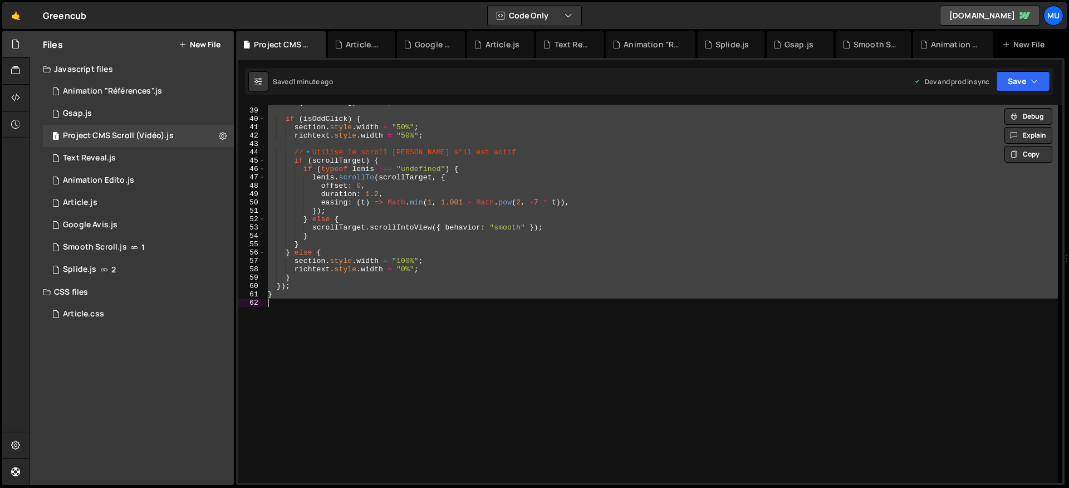
paste textarea
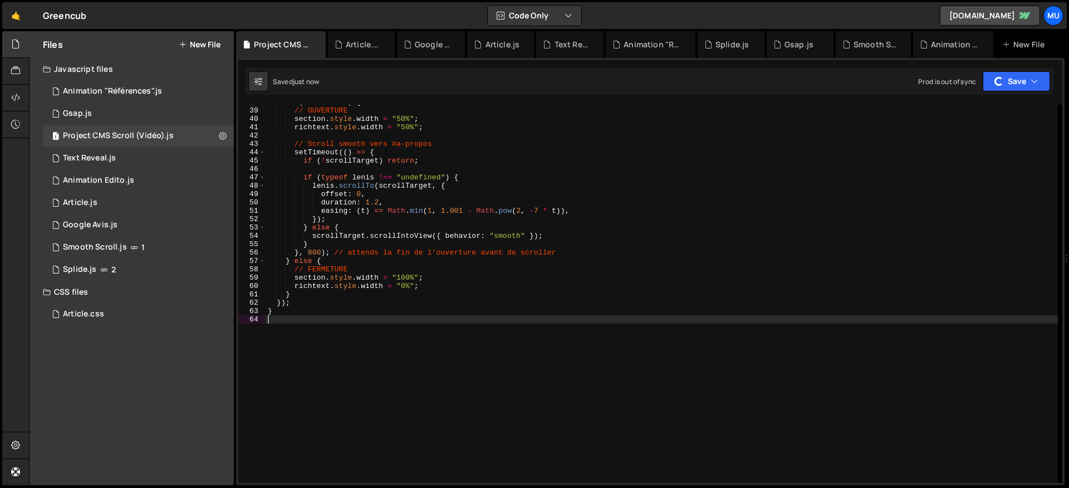
scroll to position [0, 0]
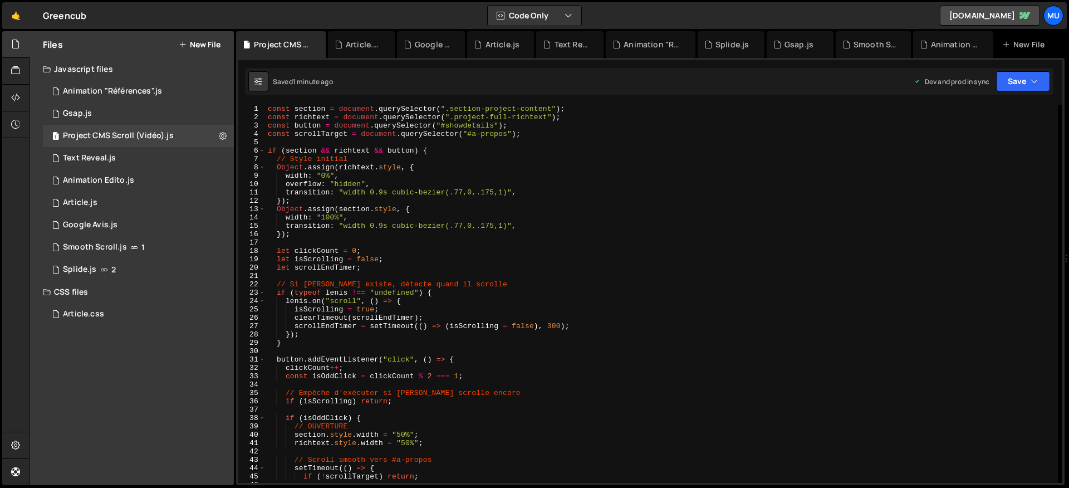
click at [389, 239] on div "const section = document . querySelector ( ".section-project-content" ) ; const…" at bounding box center [662, 302] width 793 height 395
type textarea "}"
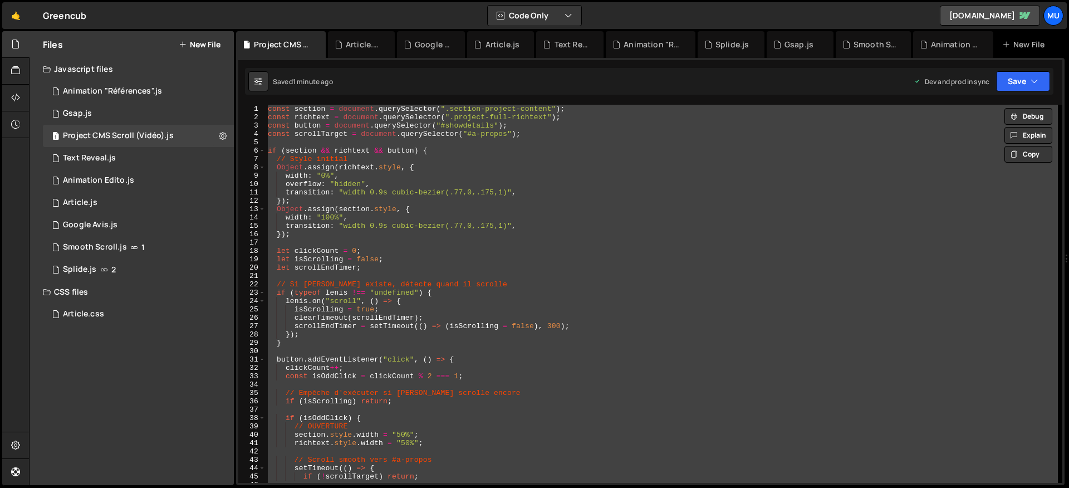
paste textarea
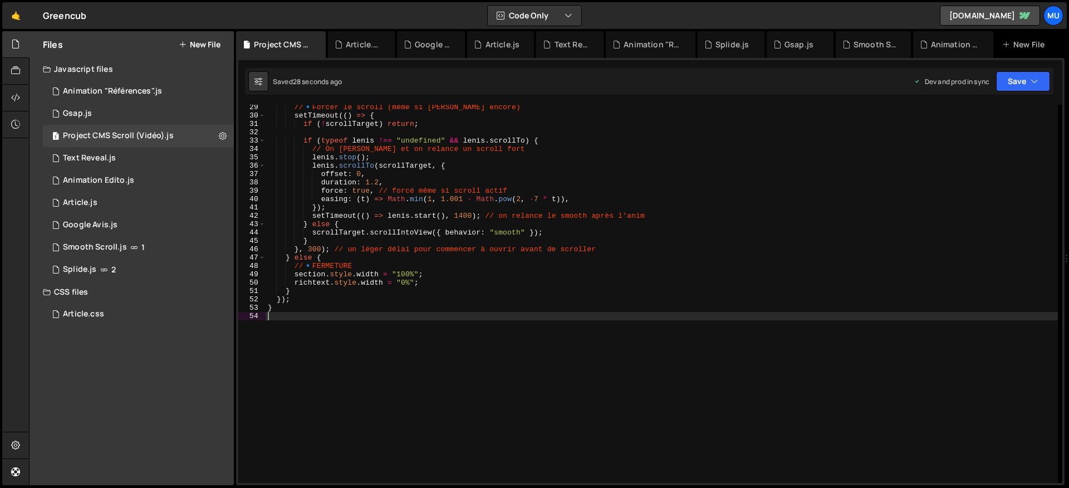
scroll to position [105, 0]
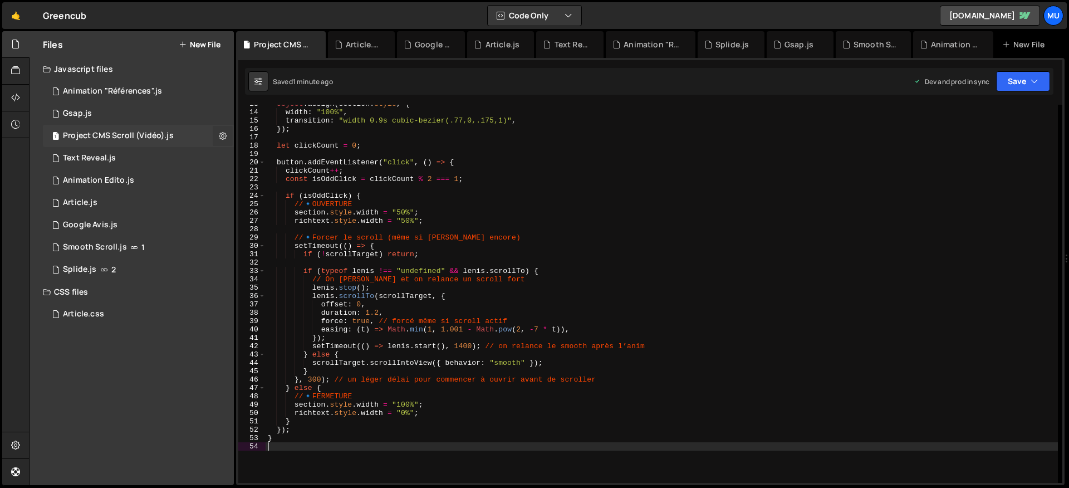
click at [219, 134] on icon at bounding box center [223, 135] width 8 height 11
type input "Project CMS Scroll (Vidéo)"
radio input "true"
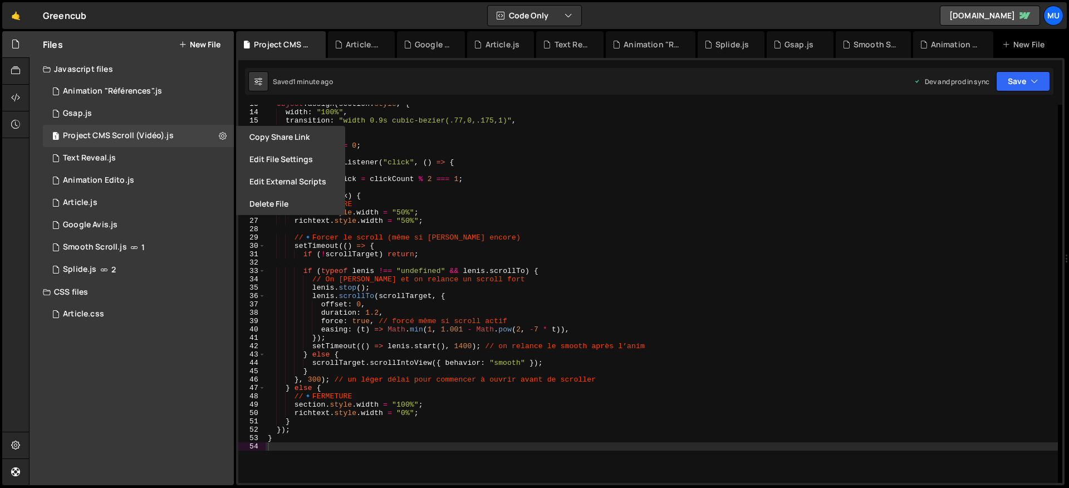
drag, startPoint x: 278, startPoint y: 162, endPoint x: 311, endPoint y: 174, distance: 35.8
click at [278, 162] on button "Edit File Settings" at bounding box center [290, 159] width 109 height 22
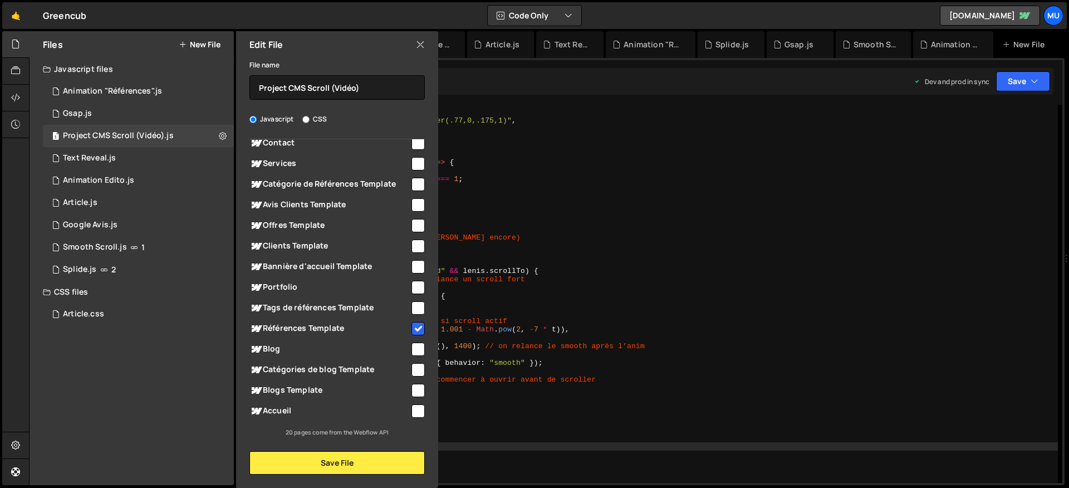
click at [417, 322] on input "checkbox" at bounding box center [418, 328] width 13 height 13
checkbox input "false"
click at [374, 460] on button "Save File" at bounding box center [337, 462] width 175 height 23
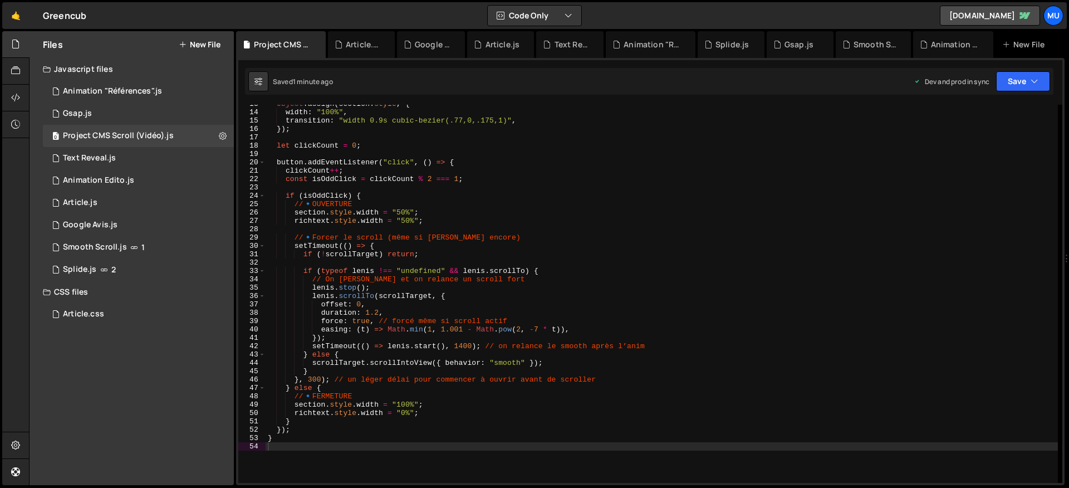
type textarea "// On [PERSON_NAME] et on relance un scroll fort"
click at [514, 281] on div "Object . assign ( section . style , { width : "100%" , transition : "width 0.9s…" at bounding box center [662, 297] width 793 height 395
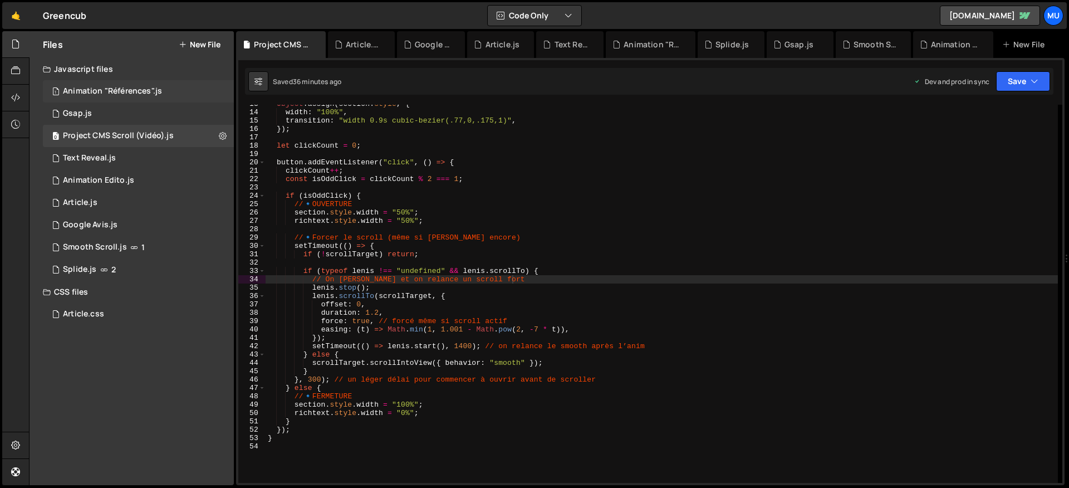
click at [218, 90] on div "1 Animation "Références".js 0" at bounding box center [140, 91] width 195 height 22
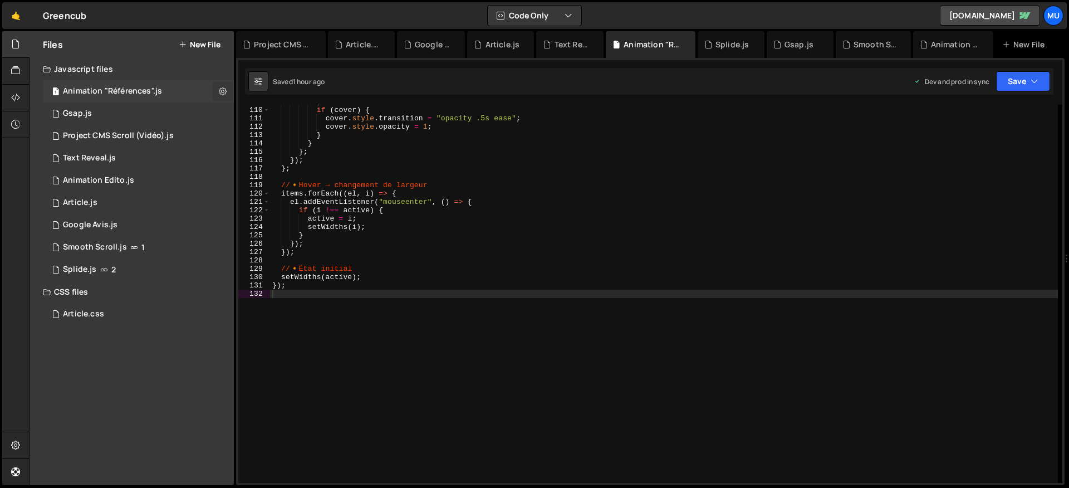
click at [221, 90] on icon at bounding box center [223, 91] width 8 height 11
type input "Animation "Références""
radio input "true"
checkbox input "true"
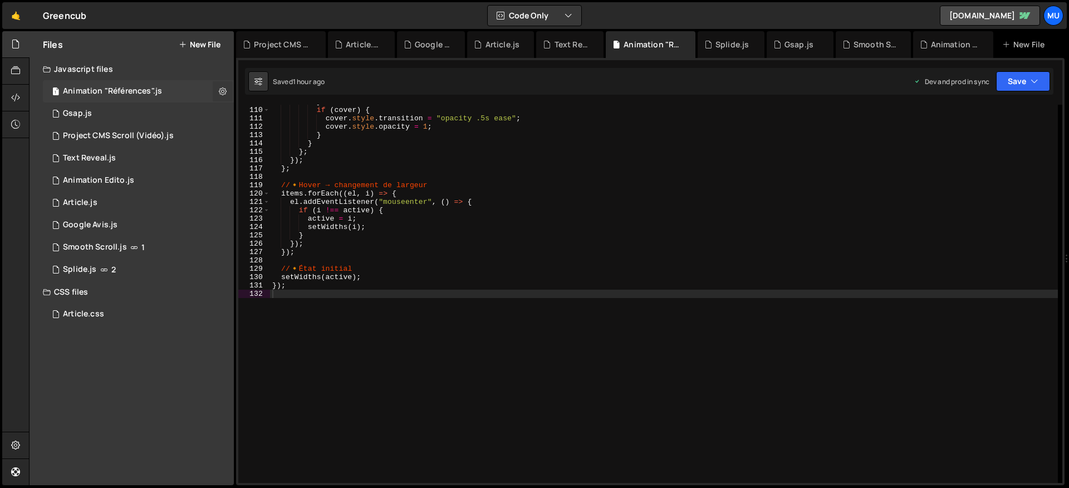
checkbox input "true"
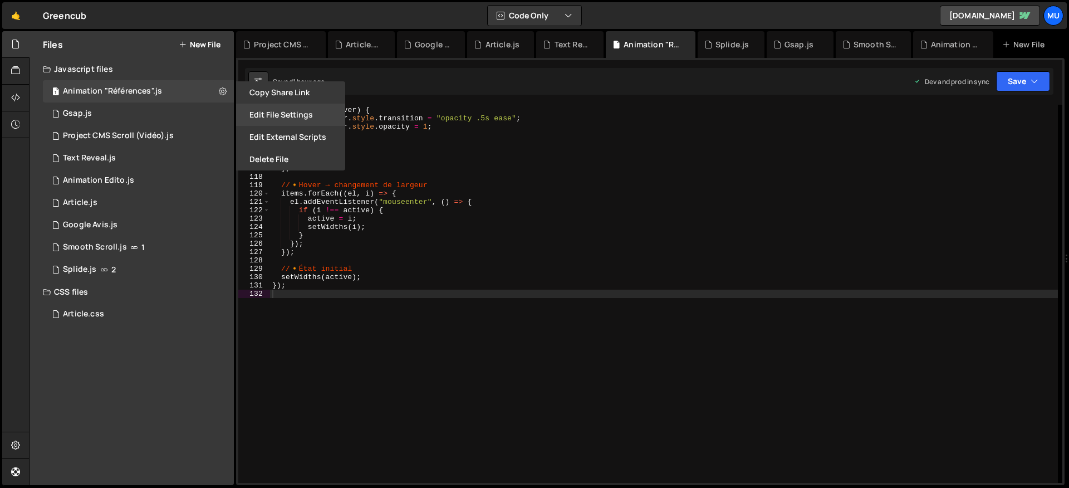
click at [290, 115] on button "Edit File Settings" at bounding box center [290, 115] width 109 height 22
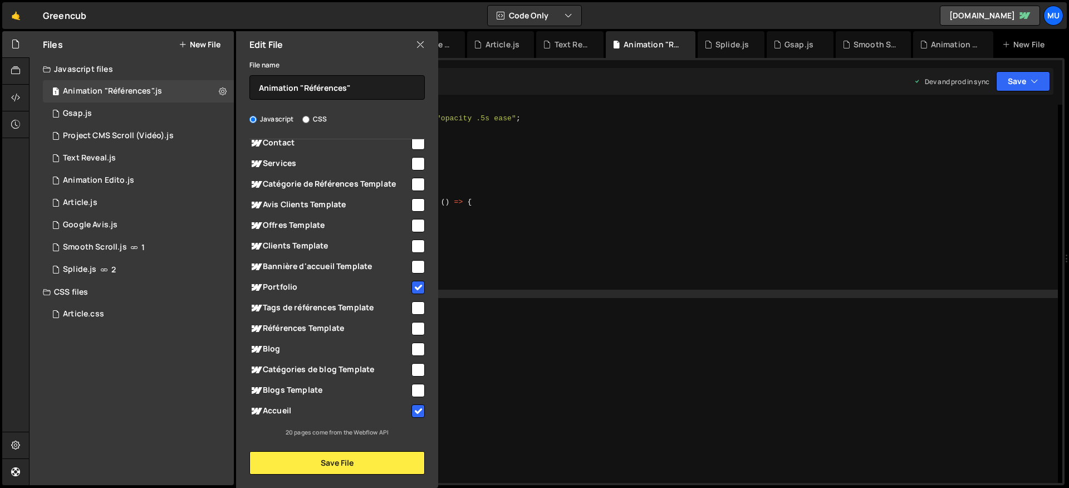
scroll to position [168, 0]
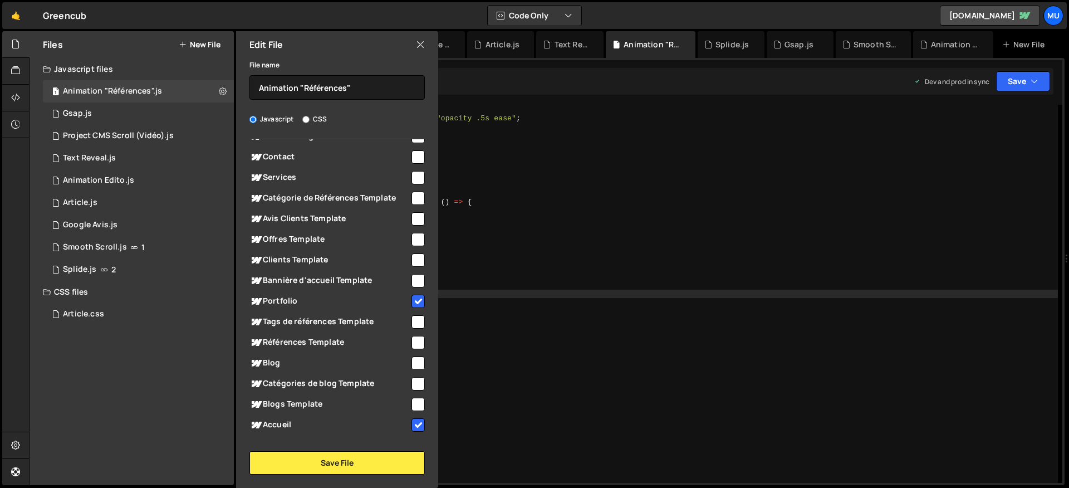
click at [338, 336] on span "Références Template" at bounding box center [330, 342] width 160 height 13
checkbox input "true"
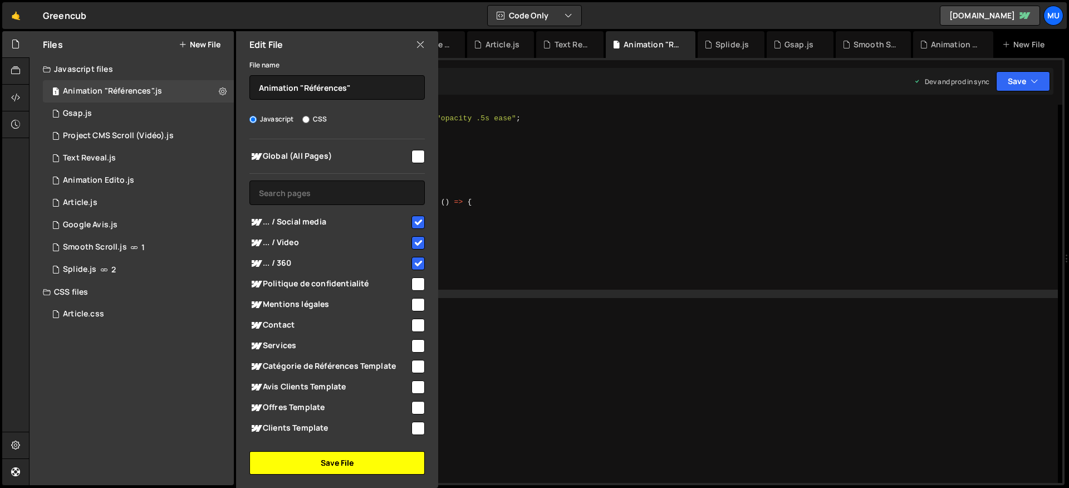
click at [359, 452] on button "Save File" at bounding box center [337, 462] width 175 height 23
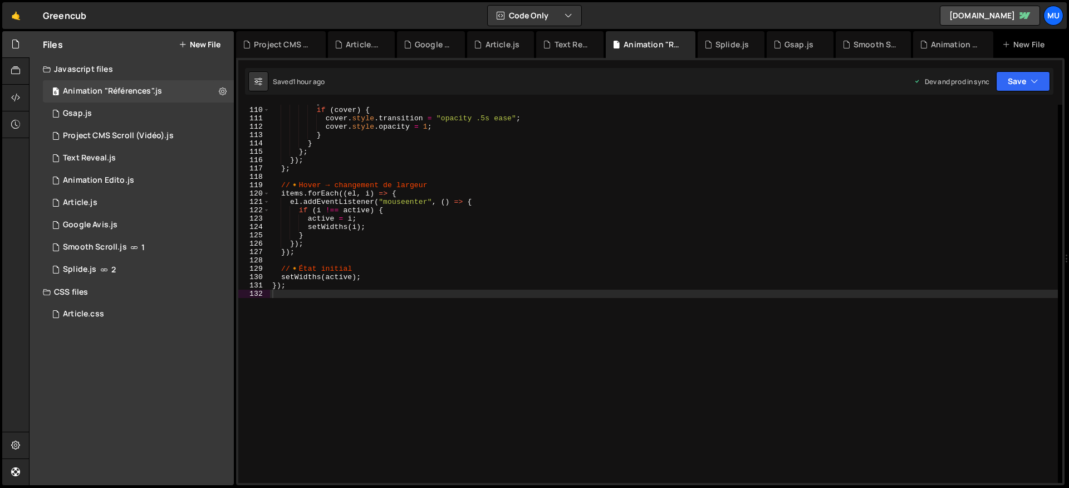
click at [488, 322] on div "} if ( cover ) { cover . style . transition = "opacity .5s ease" ; cover . styl…" at bounding box center [664, 294] width 788 height 395
